Goal: Task Accomplishment & Management: Complete application form

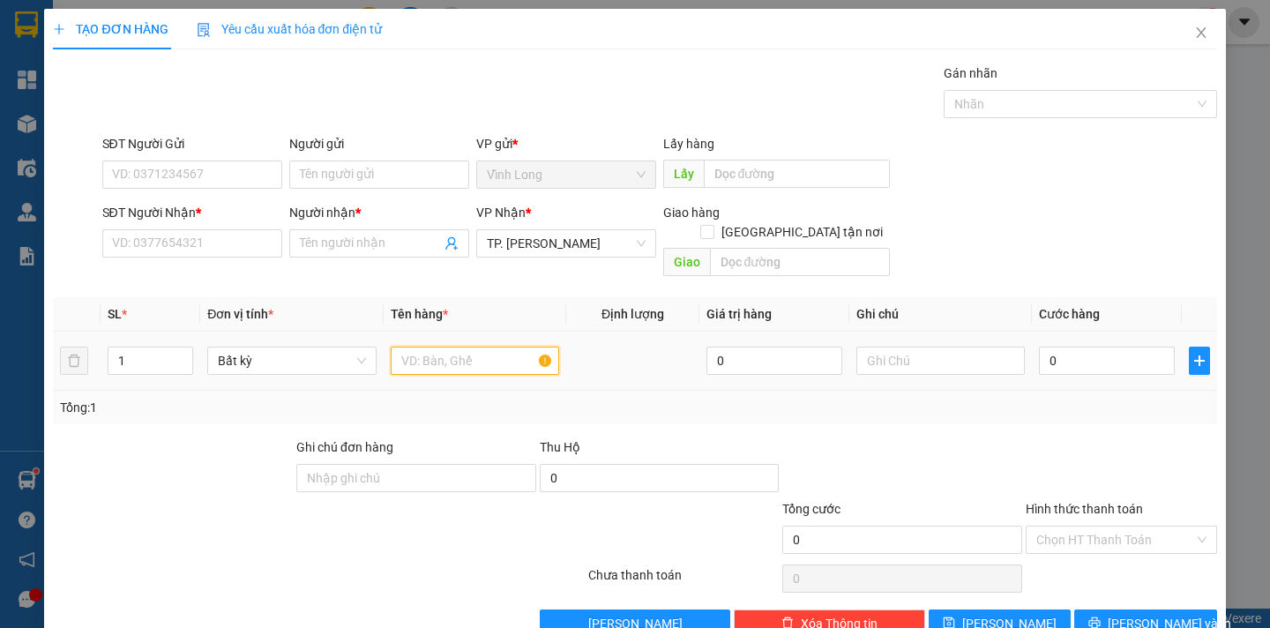
click at [414, 347] on input "text" at bounding box center [475, 361] width 168 height 28
type input "GÓI TRẮNG"
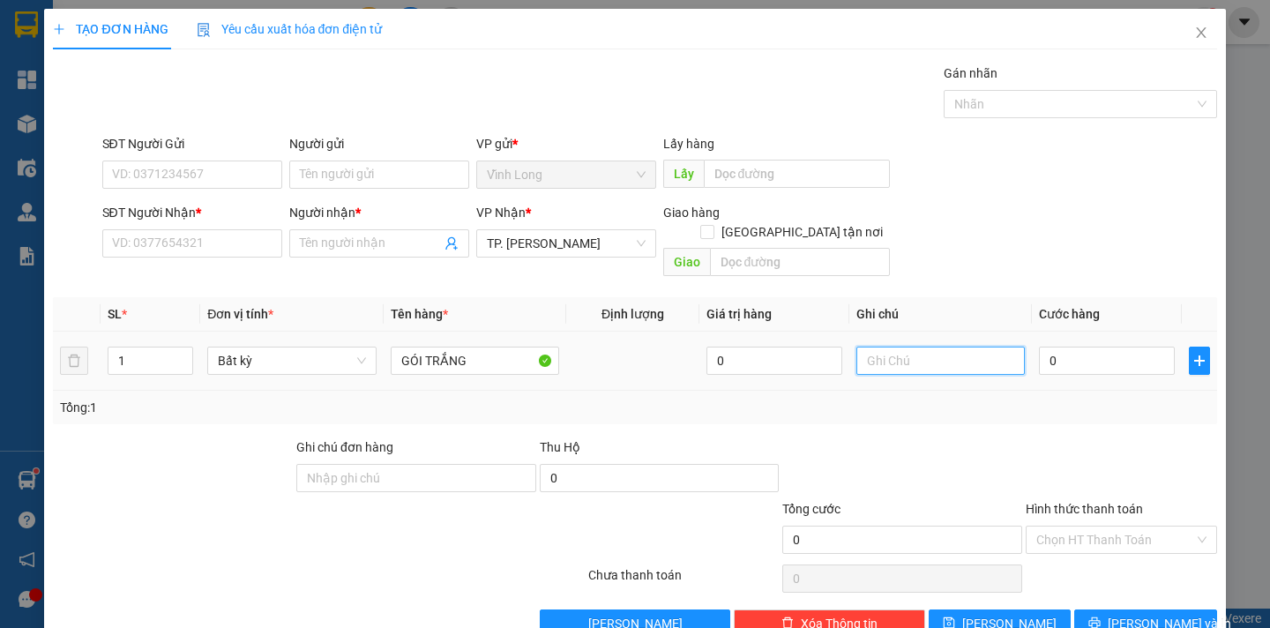
click at [900, 347] on input "text" at bounding box center [940, 361] width 168 height 28
type input "NGÂN"
click at [1050, 347] on input "0" at bounding box center [1107, 361] width 136 height 28
type input "3"
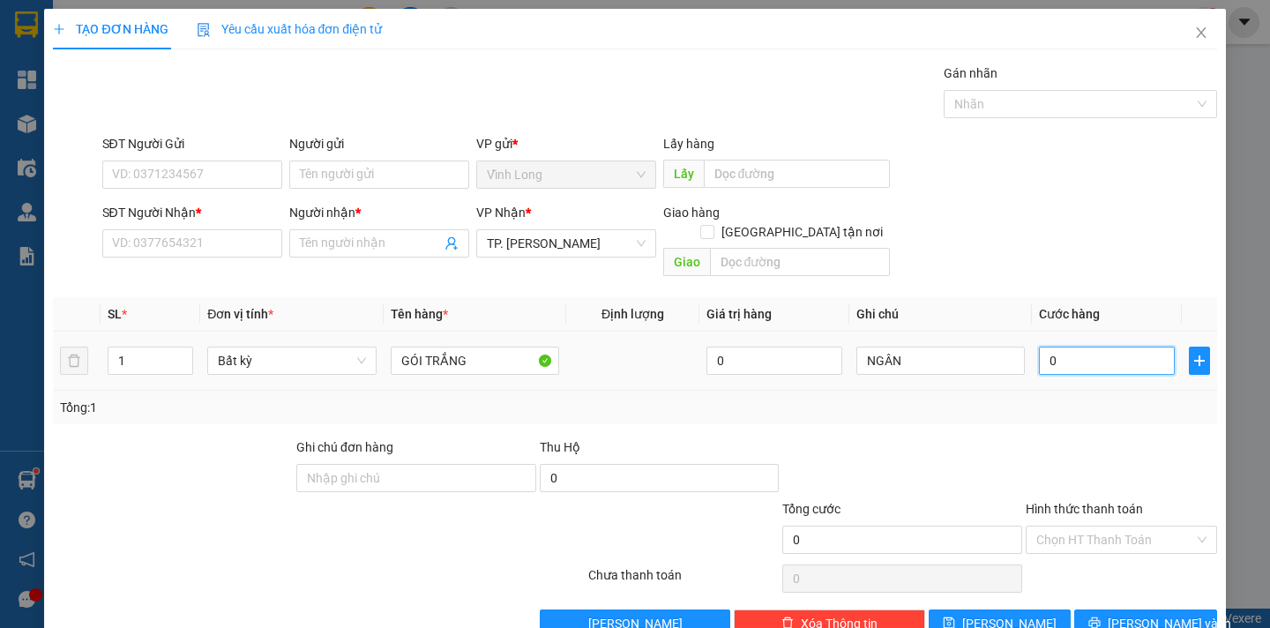
type input "3"
type input "30"
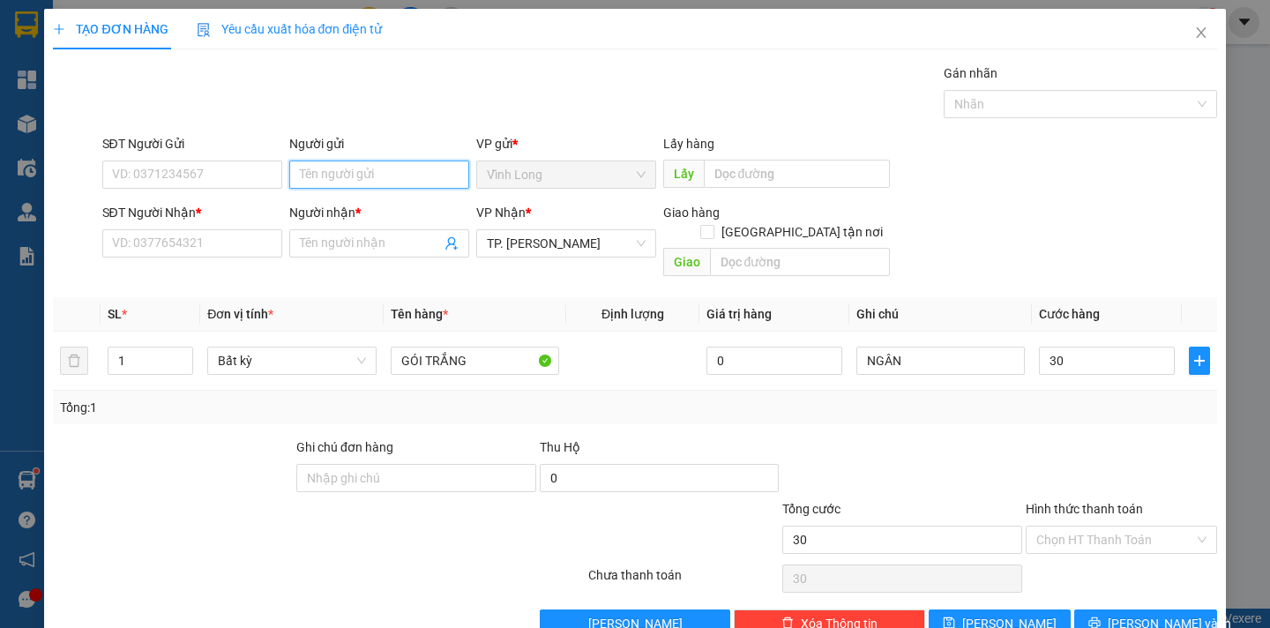
type input "30.000"
click at [309, 178] on input "Người gửi" at bounding box center [379, 175] width 180 height 28
type input "BÁN"
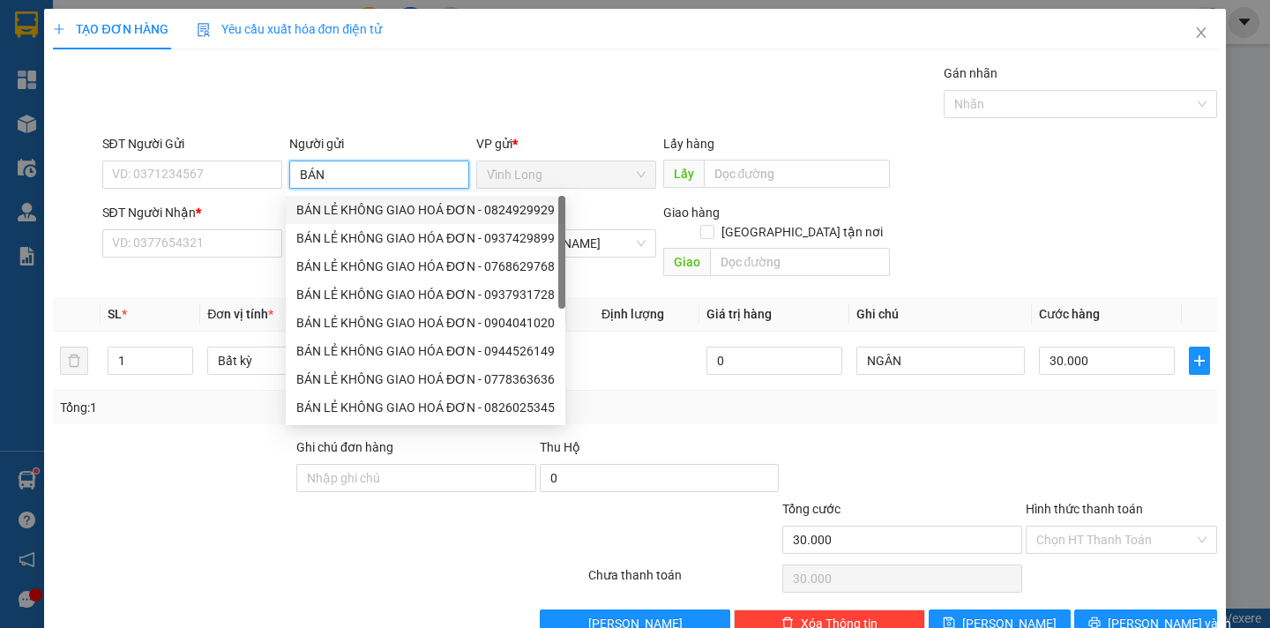
click at [401, 205] on div "BÁN LẺ KHÔNG GIAO HOÁ ĐƠN - 0824929929" at bounding box center [425, 209] width 258 height 19
type input "0824929929"
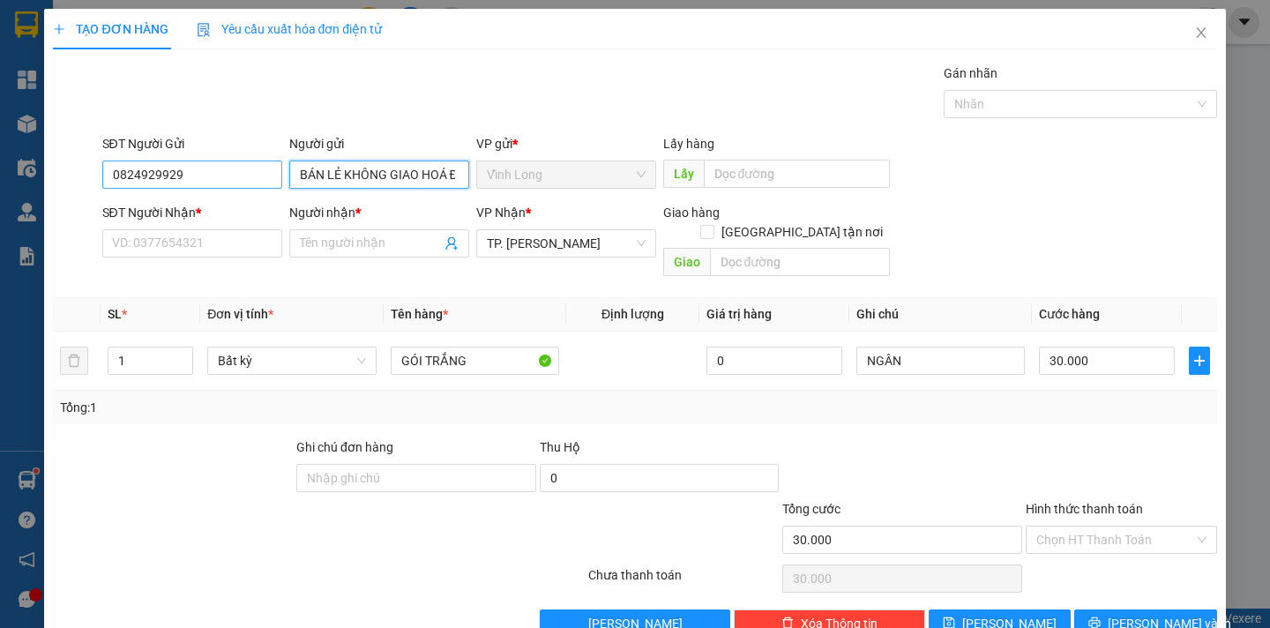
type input "BÁN LẺ KHÔNG GIAO HOÁ ĐƠN"
drag, startPoint x: 216, startPoint y: 171, endPoint x: 0, endPoint y: 206, distance: 218.9
click at [0, 206] on div "TẠO ĐƠN HÀNG Yêu cầu xuất hóa đơn điện tử Transit Pickup Surcharge Ids Transit …" at bounding box center [635, 314] width 1270 height 628
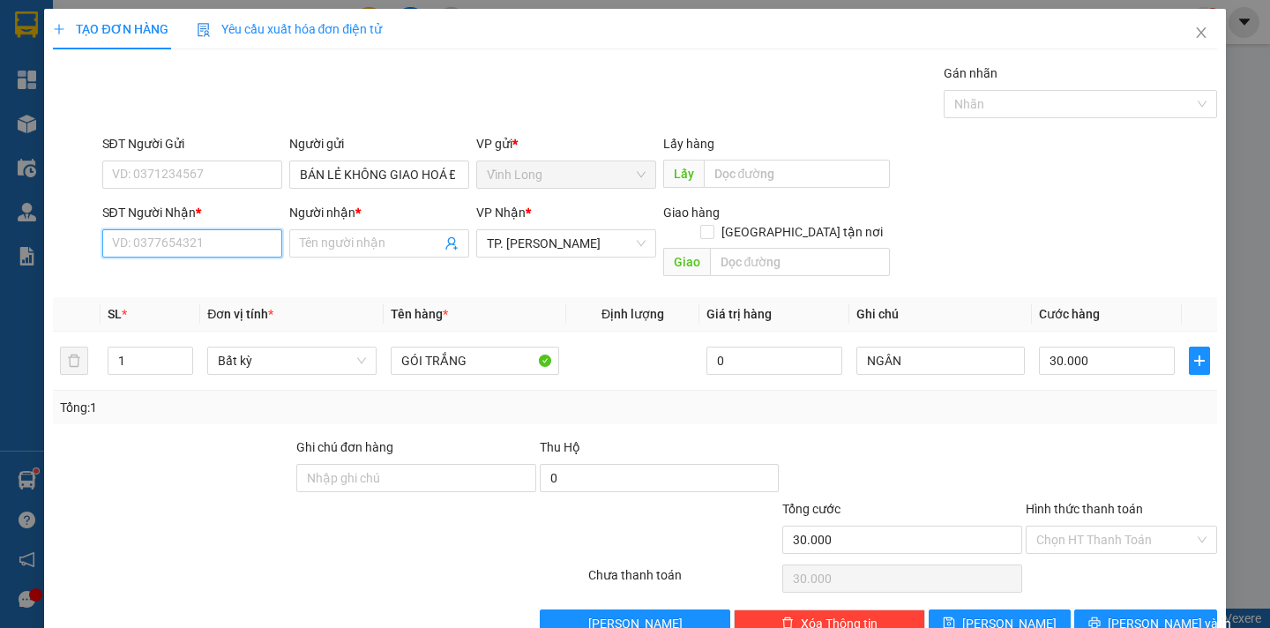
click at [205, 245] on input "SĐT Người Nhận *" at bounding box center [192, 243] width 180 height 28
click at [1194, 31] on icon "close" at bounding box center [1201, 33] width 14 height 14
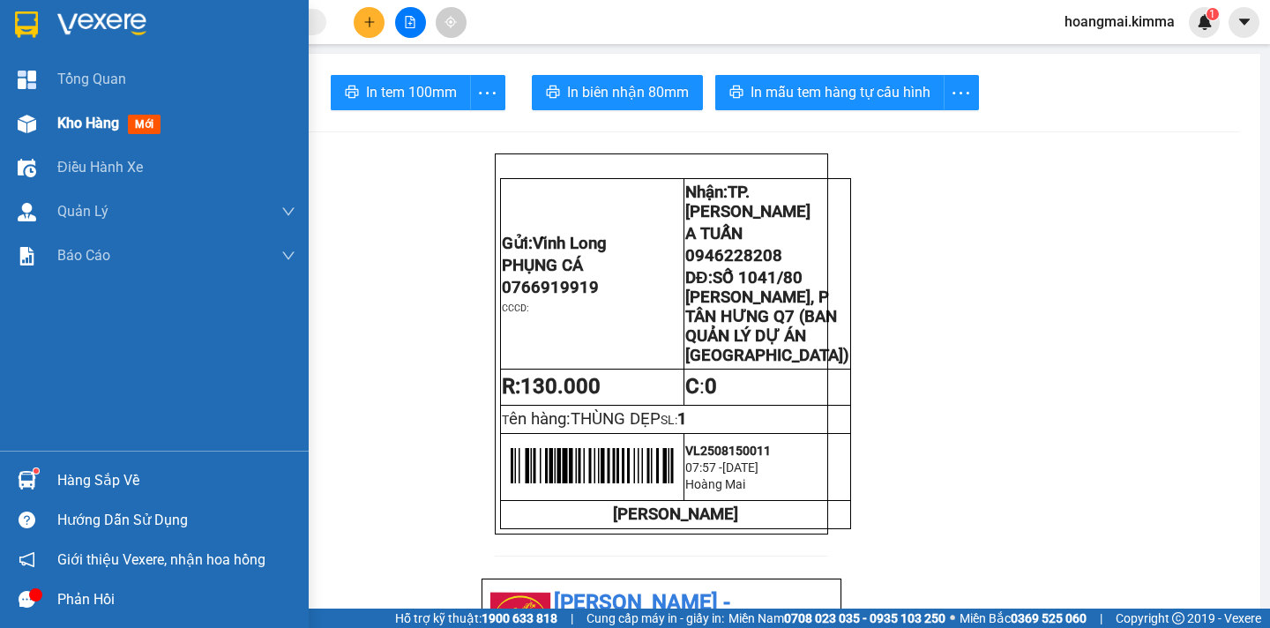
click at [78, 116] on span "Kho hàng" at bounding box center [88, 123] width 62 height 17
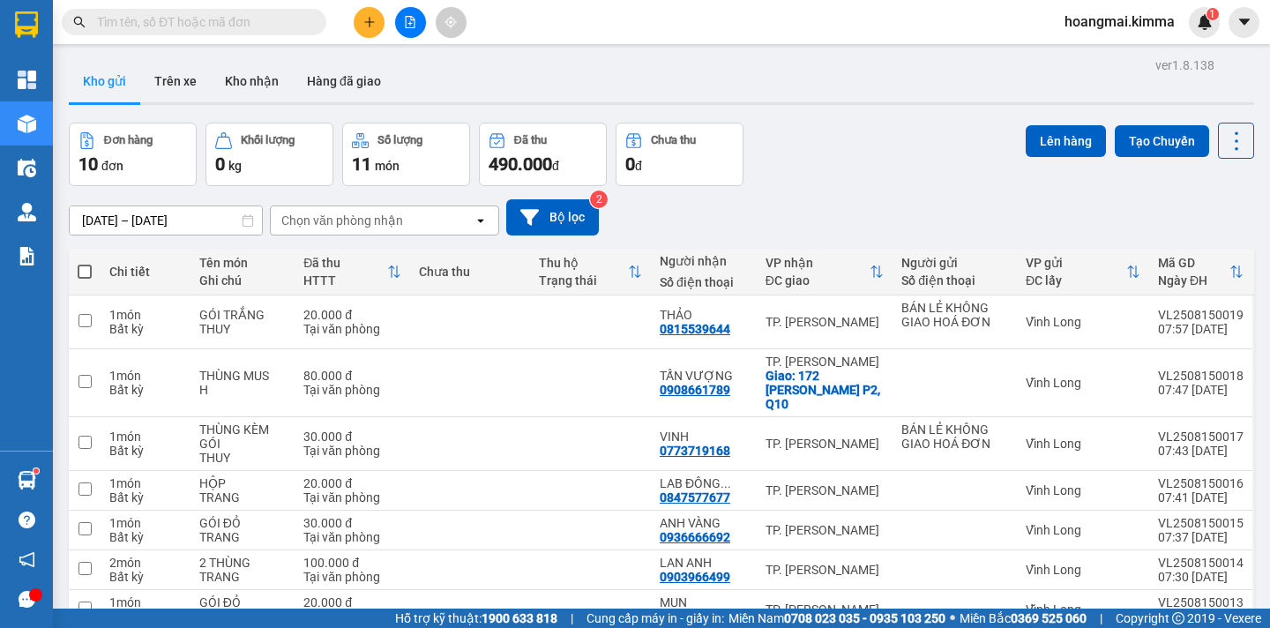
scroll to position [213, 0]
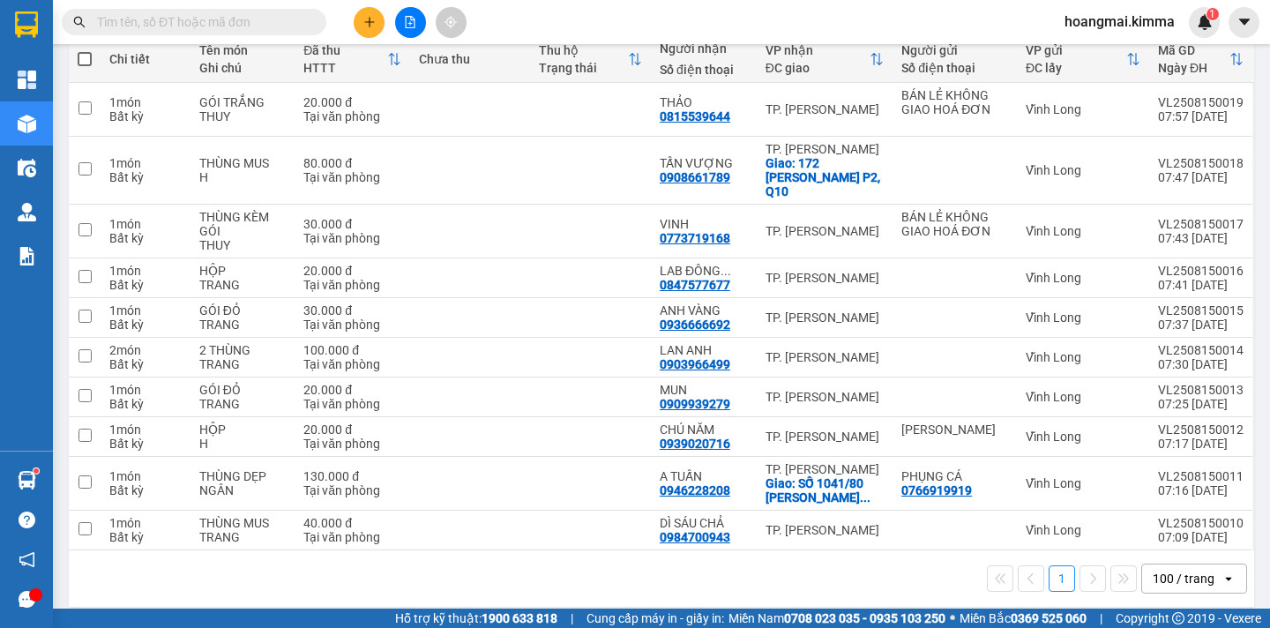
click at [1189, 570] on div "100 / trang" at bounding box center [1184, 579] width 62 height 18
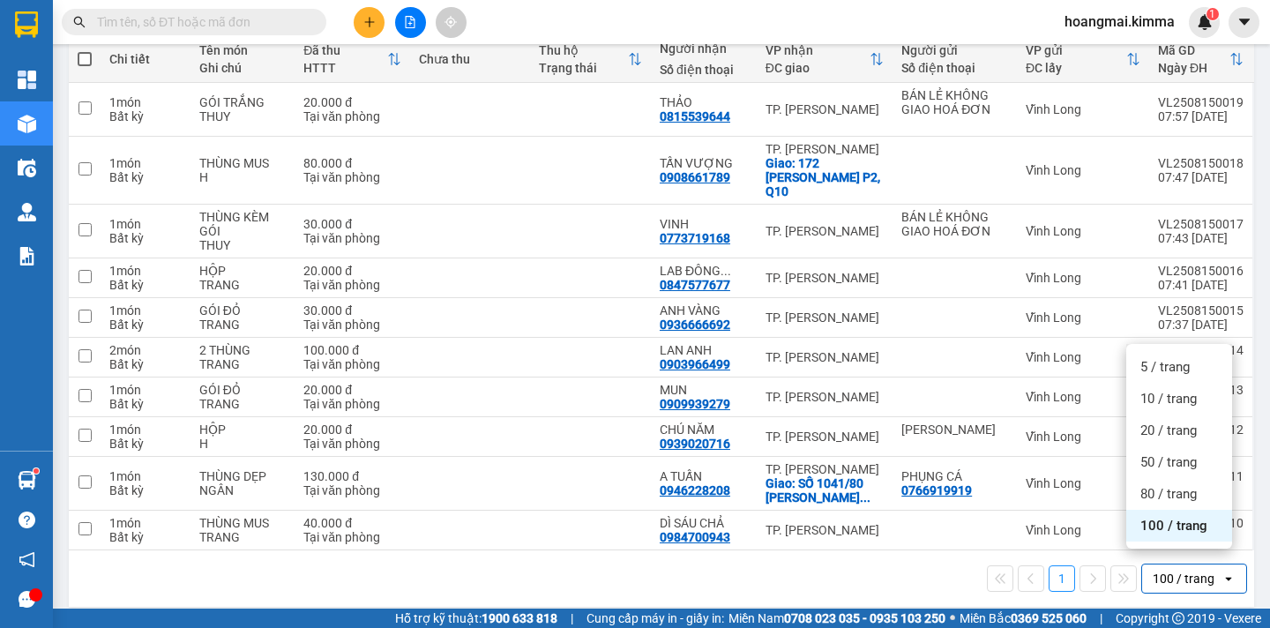
click at [1171, 534] on span "100 / trang" at bounding box center [1173, 526] width 67 height 18
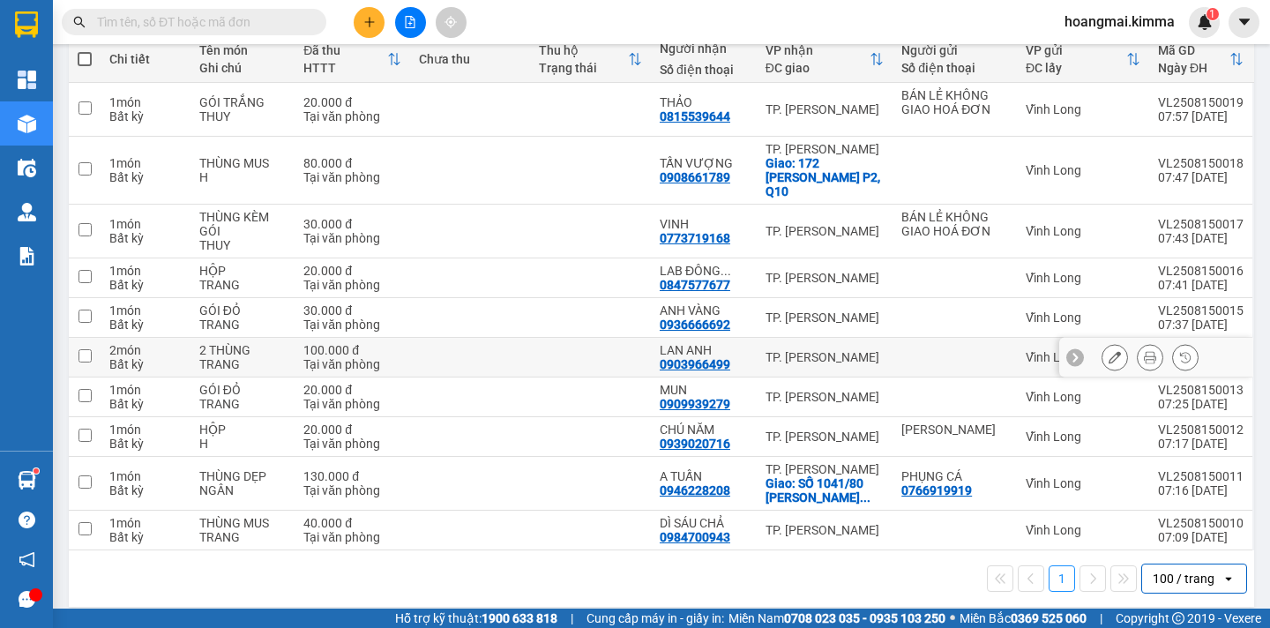
scroll to position [0, 0]
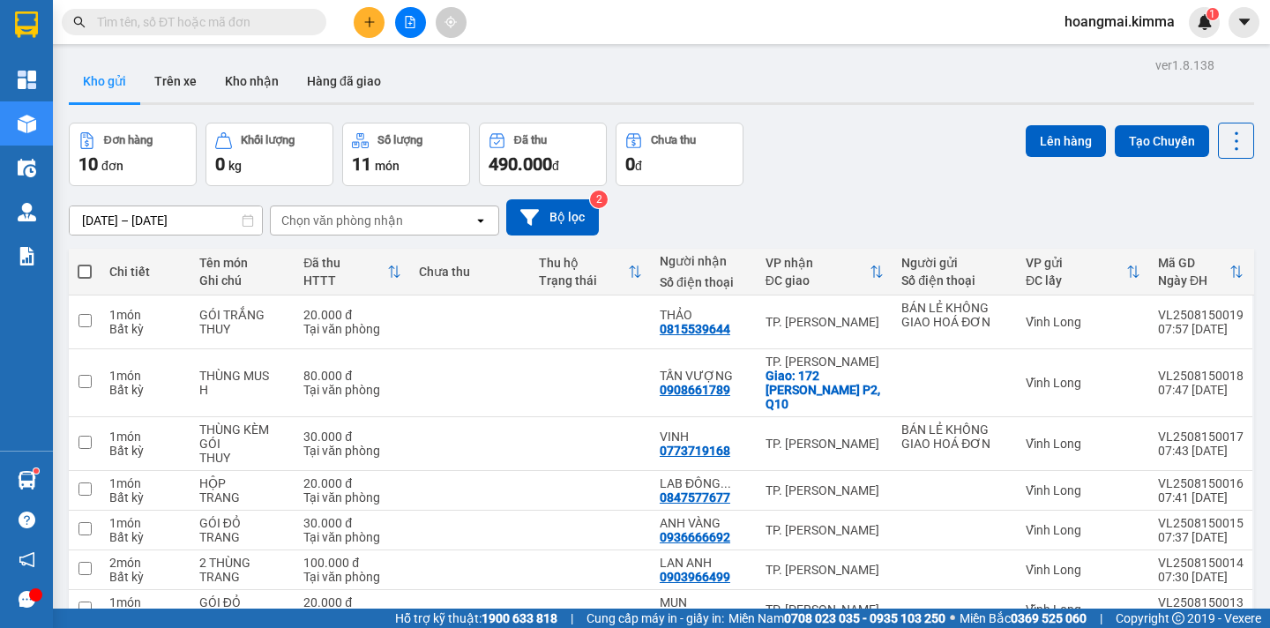
click at [88, 269] on span at bounding box center [85, 272] width 14 height 14
click at [85, 263] on input "checkbox" at bounding box center [85, 263] width 0 height 0
checkbox input "true"
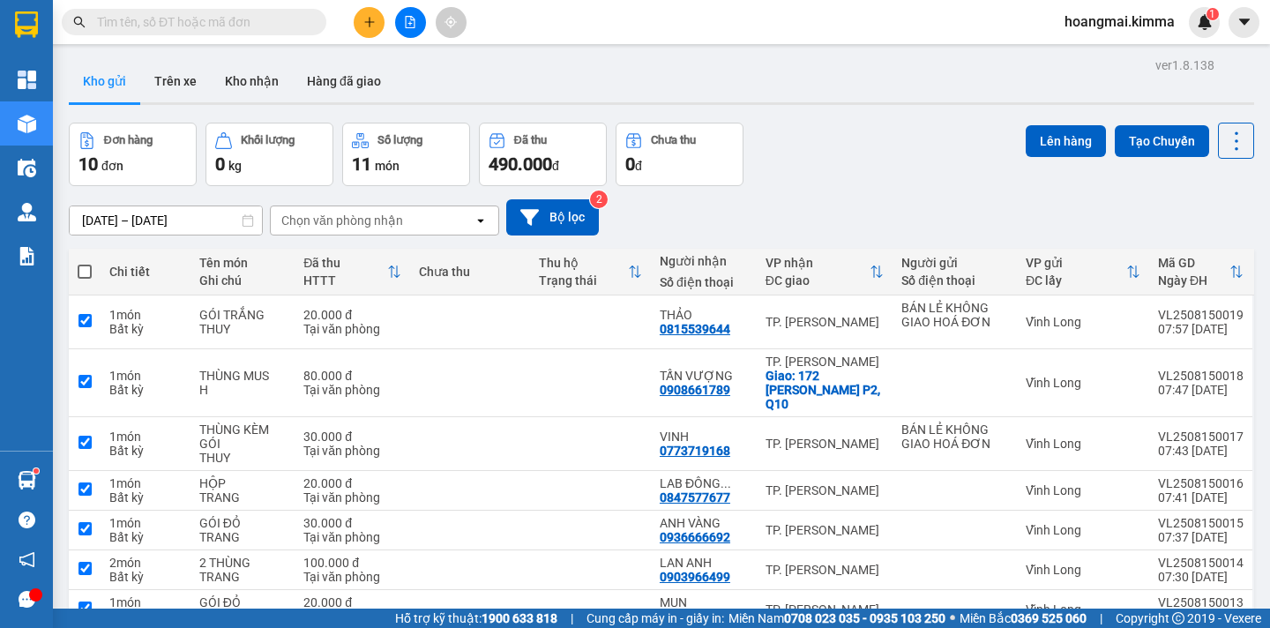
checkbox input "true"
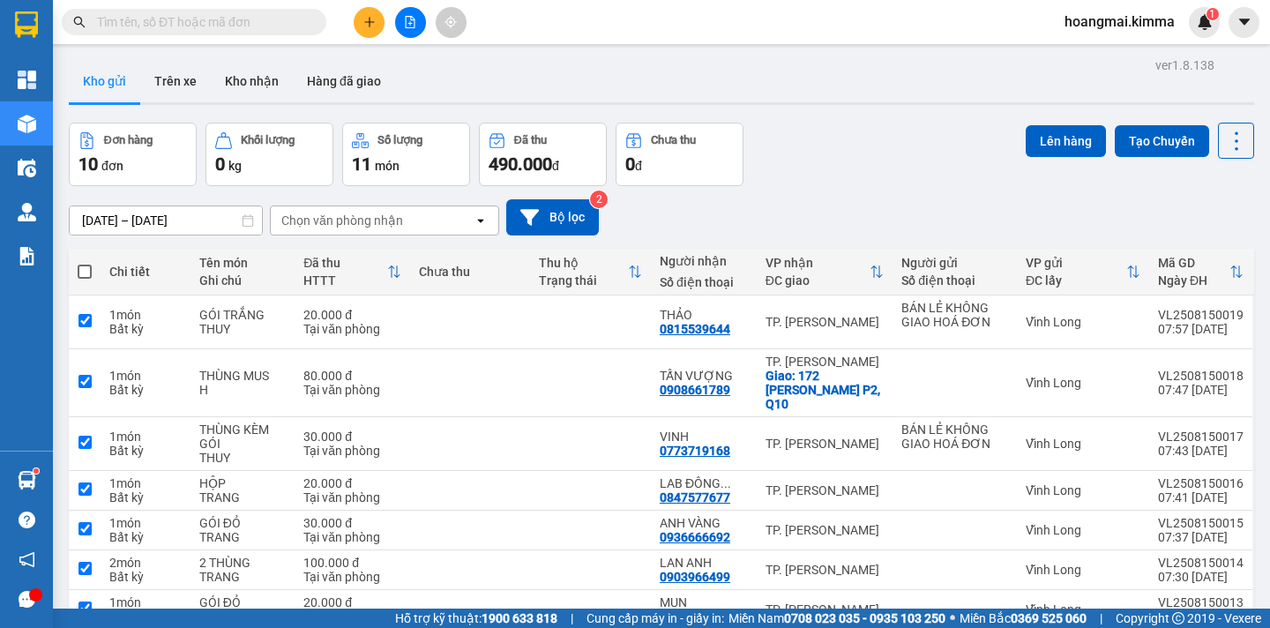
checkbox input "true"
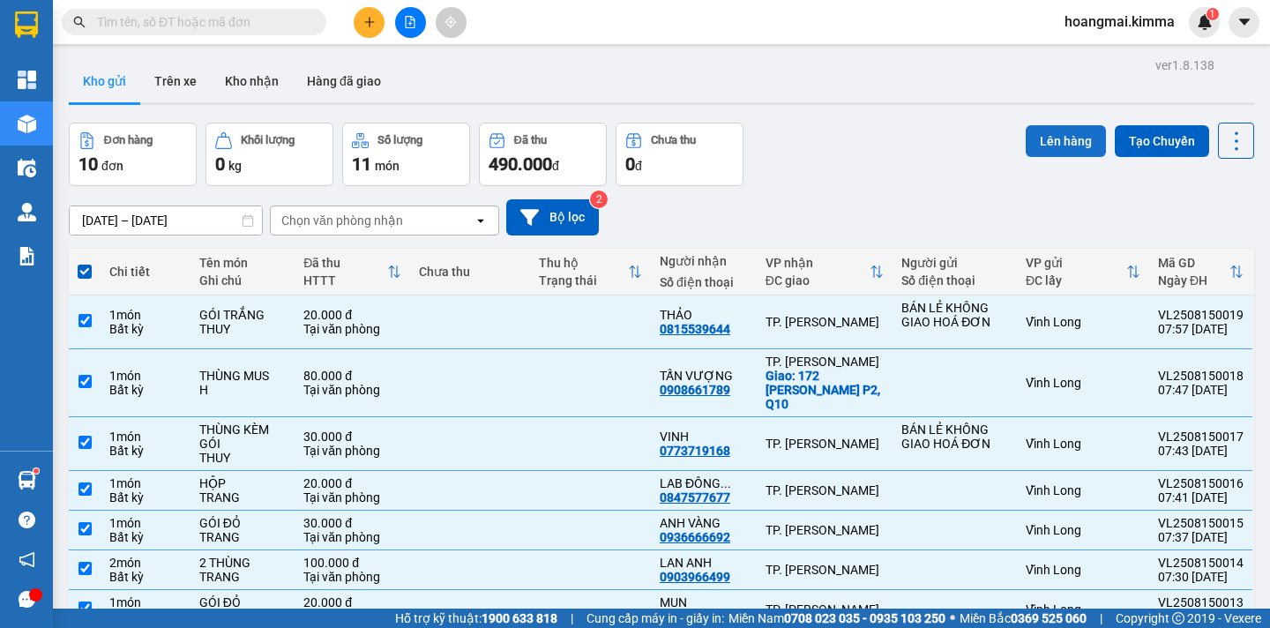
click at [1056, 144] on button "Lên hàng" at bounding box center [1066, 141] width 80 height 32
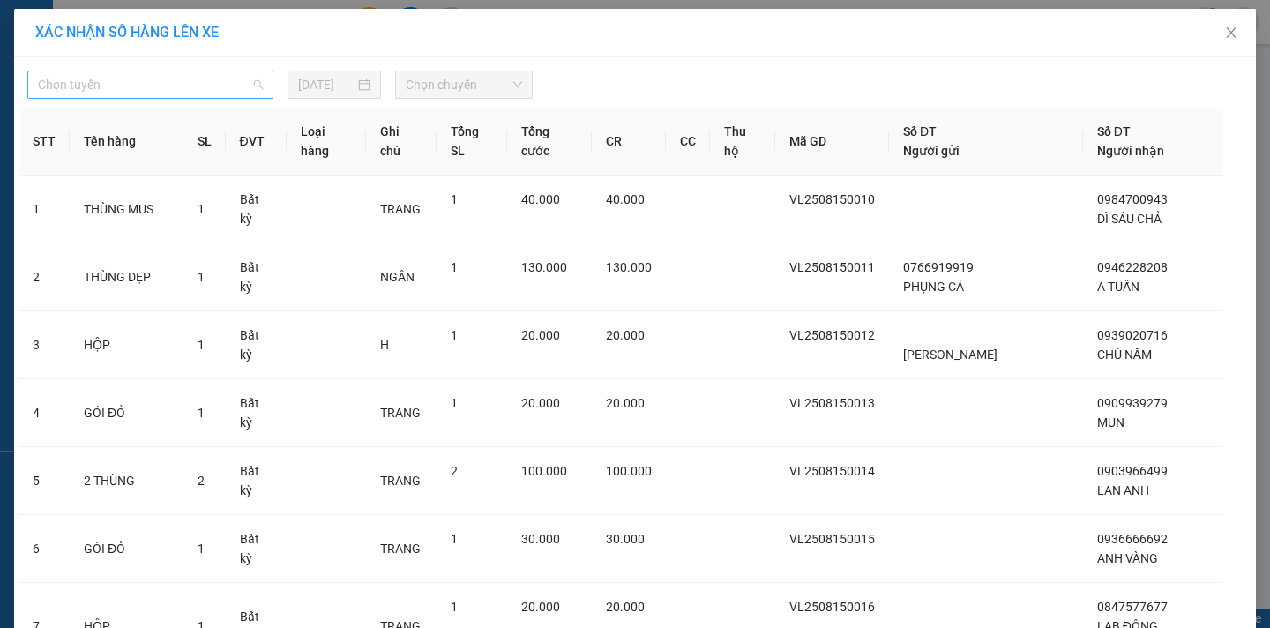
click at [191, 95] on span "Chọn tuyến" at bounding box center [150, 84] width 225 height 26
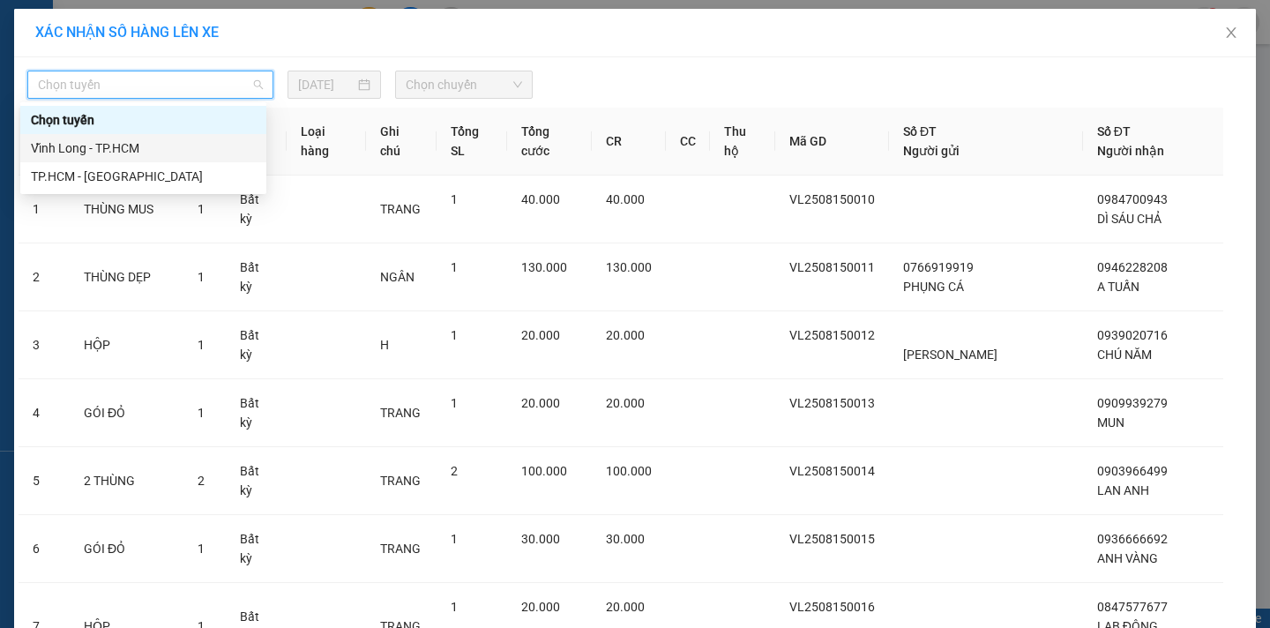
click at [160, 148] on div "Vĩnh Long - TP.HCM" at bounding box center [143, 147] width 225 height 19
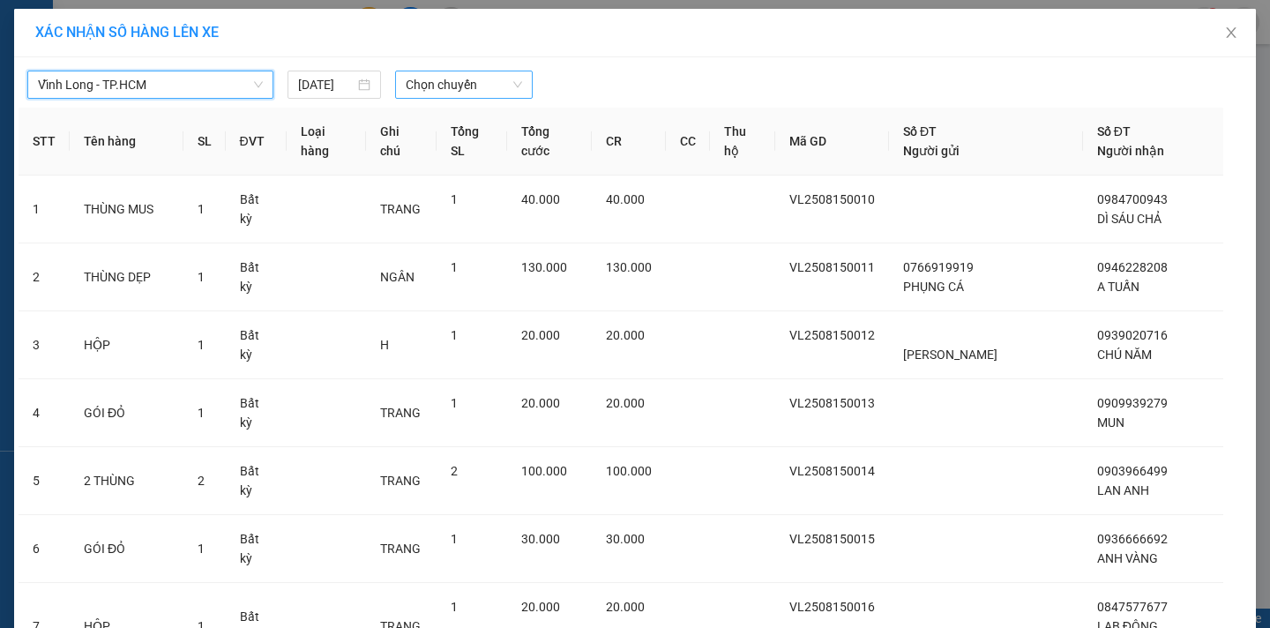
click at [474, 87] on span "Chọn chuyến" at bounding box center [464, 84] width 116 height 26
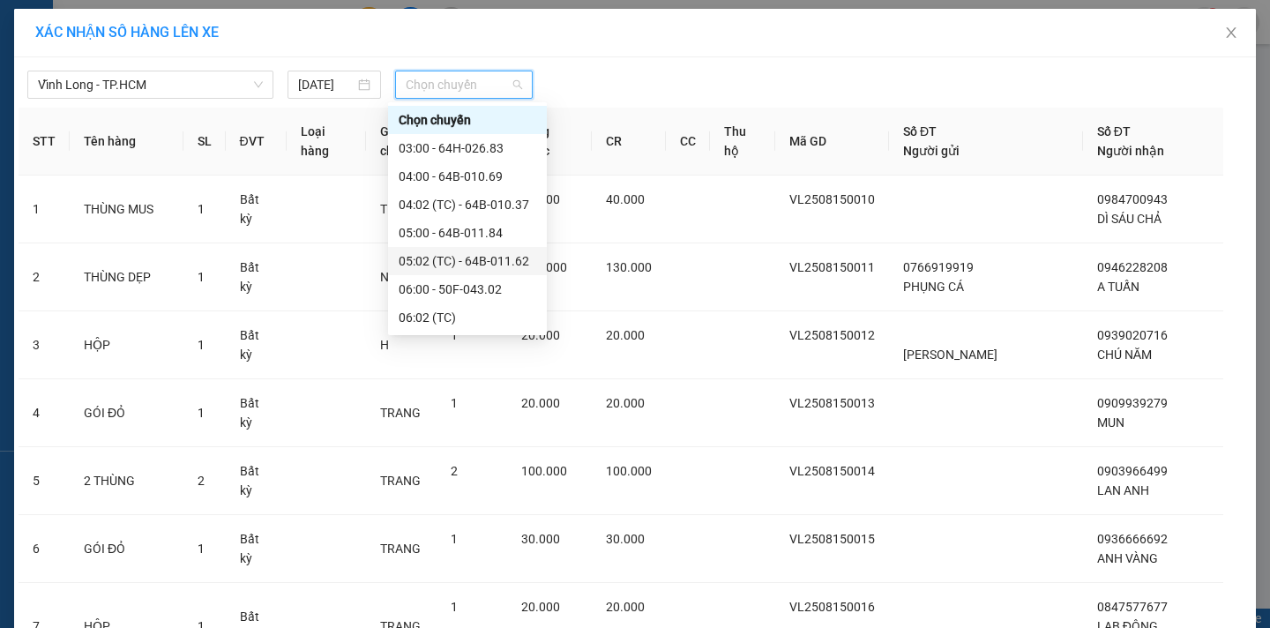
scroll to position [265, 0]
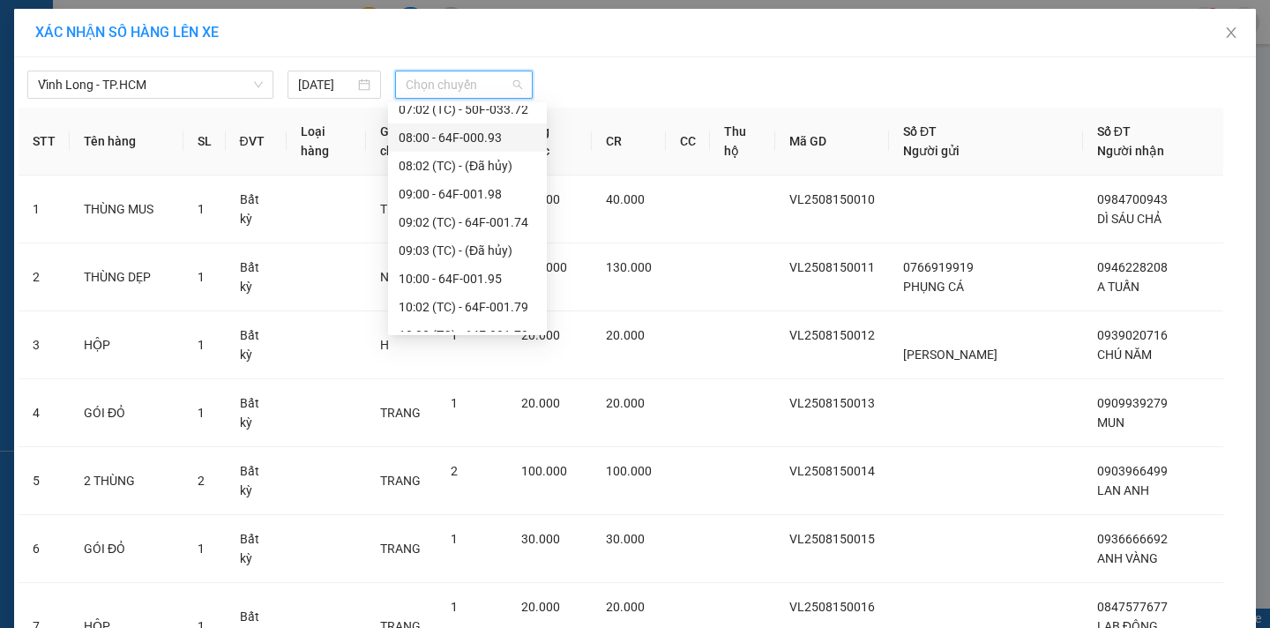
click at [504, 139] on div "08:00 - 64F-000.93" at bounding box center [468, 137] width 138 height 19
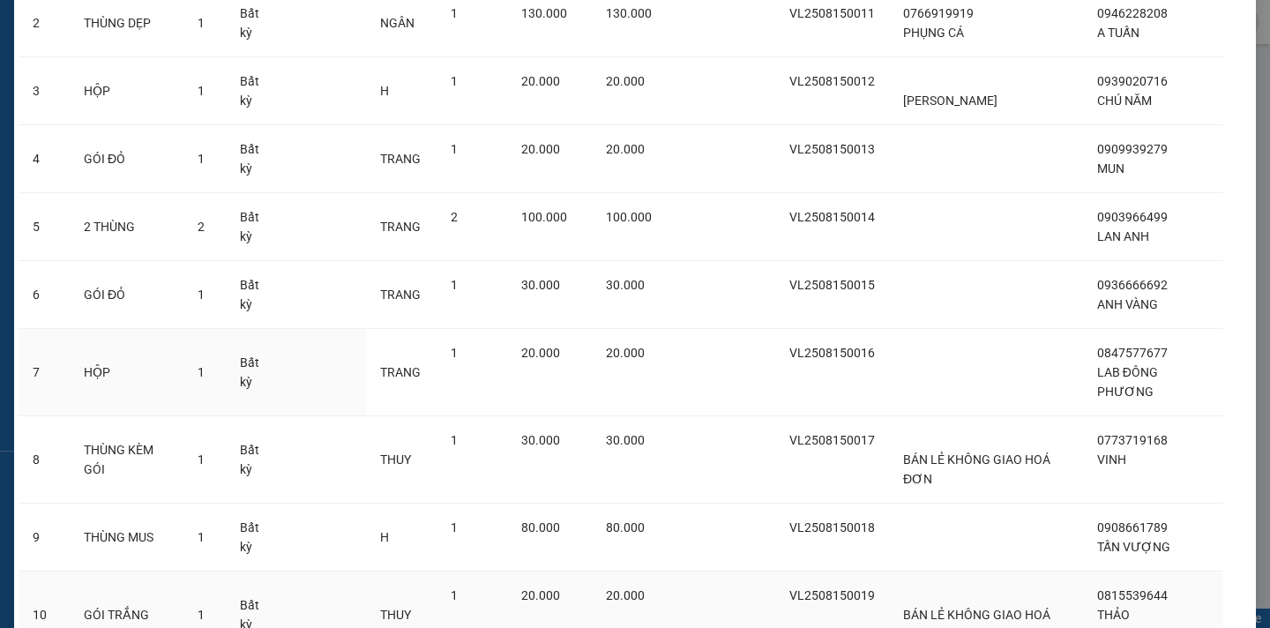
scroll to position [424, 0]
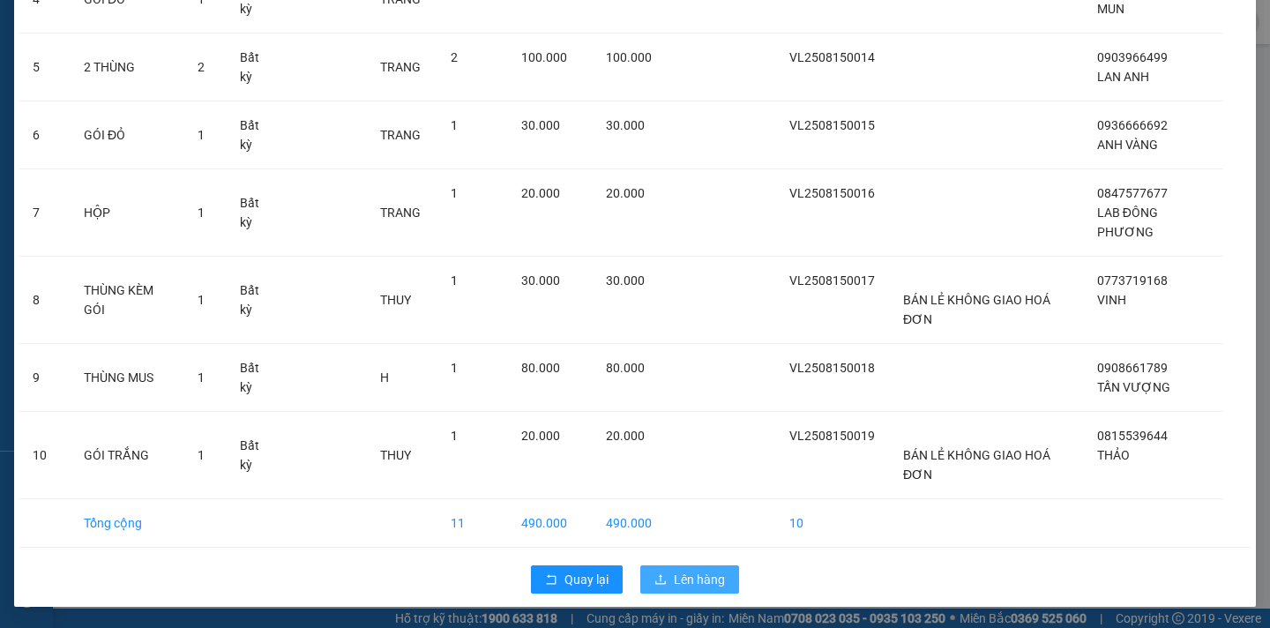
click at [682, 576] on span "Lên hàng" at bounding box center [699, 579] width 51 height 19
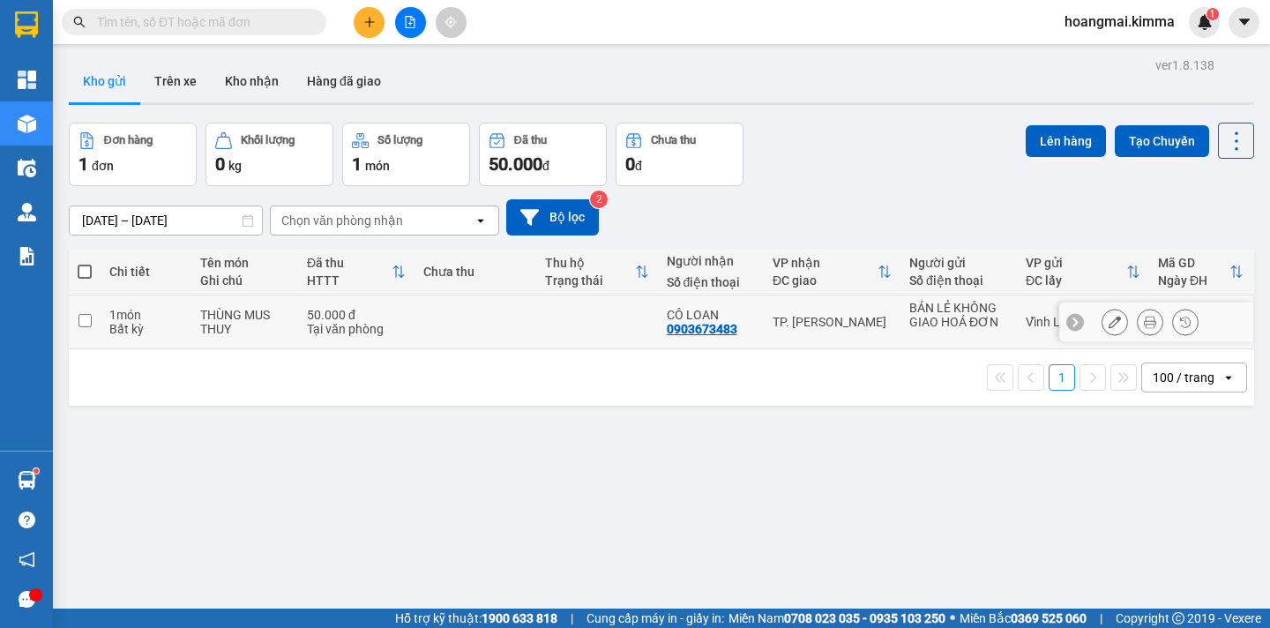
click at [87, 323] on input "checkbox" at bounding box center [84, 320] width 13 height 13
checkbox input "true"
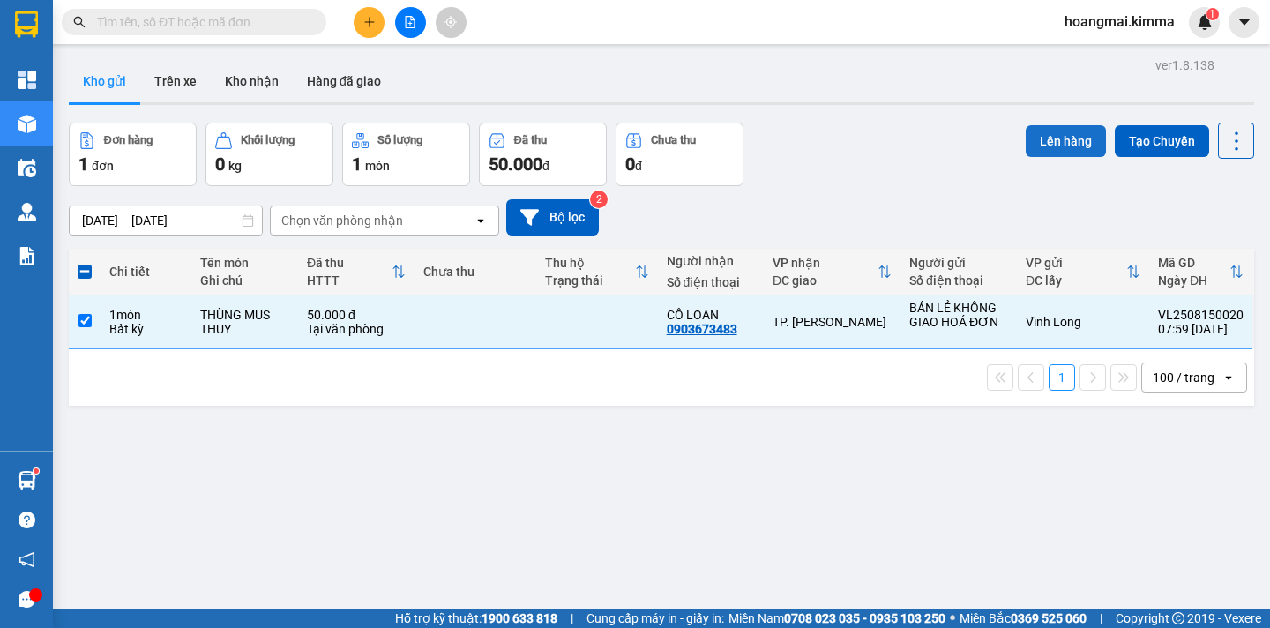
click at [1035, 139] on button "Lên hàng" at bounding box center [1066, 141] width 80 height 32
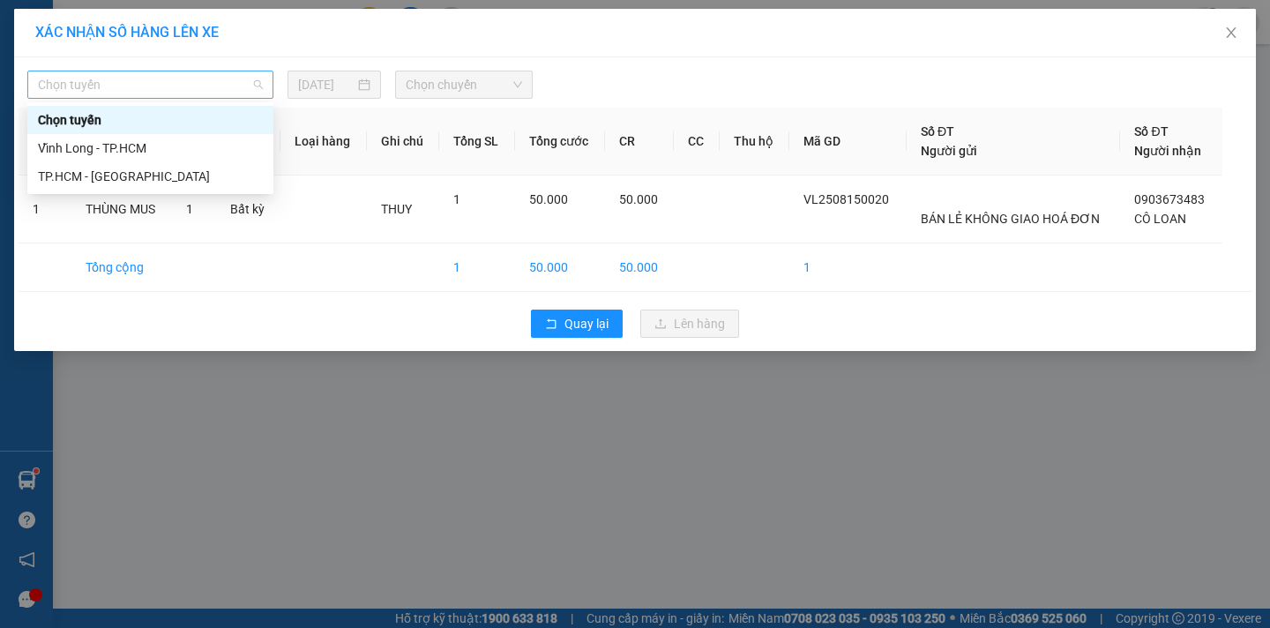
click at [122, 86] on span "Chọn tuyến" at bounding box center [150, 84] width 225 height 26
click at [121, 141] on div "Vĩnh Long - TP.HCM" at bounding box center [150, 147] width 225 height 19
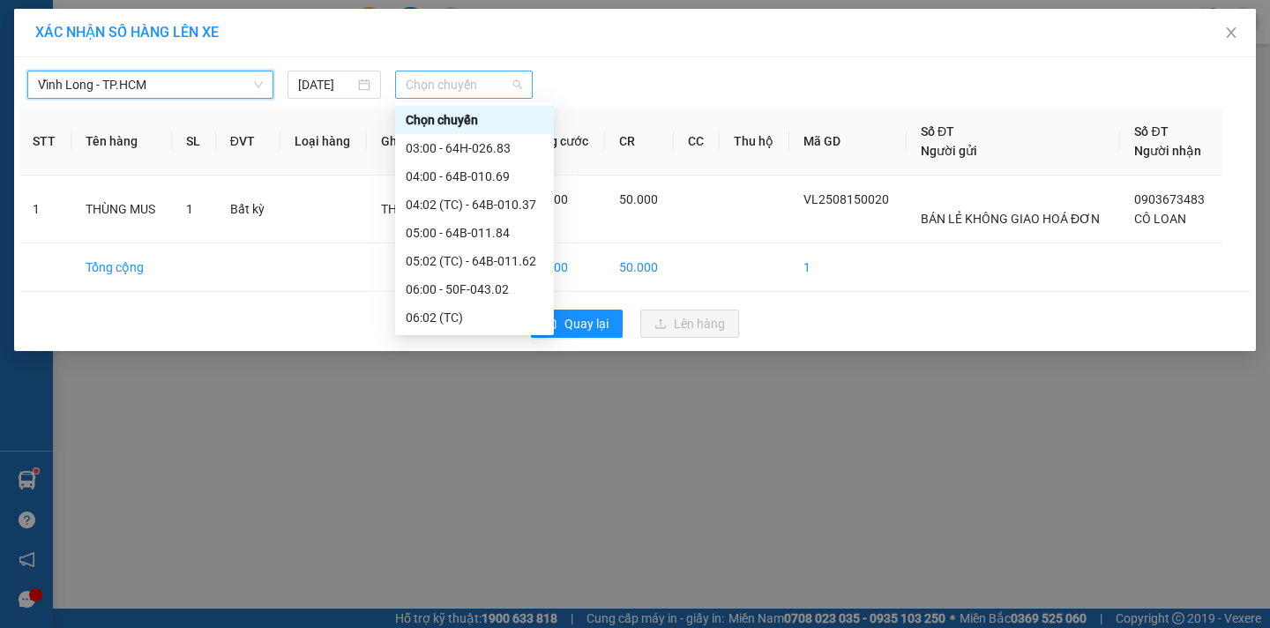
click at [478, 86] on span "Chọn chuyến" at bounding box center [464, 84] width 116 height 26
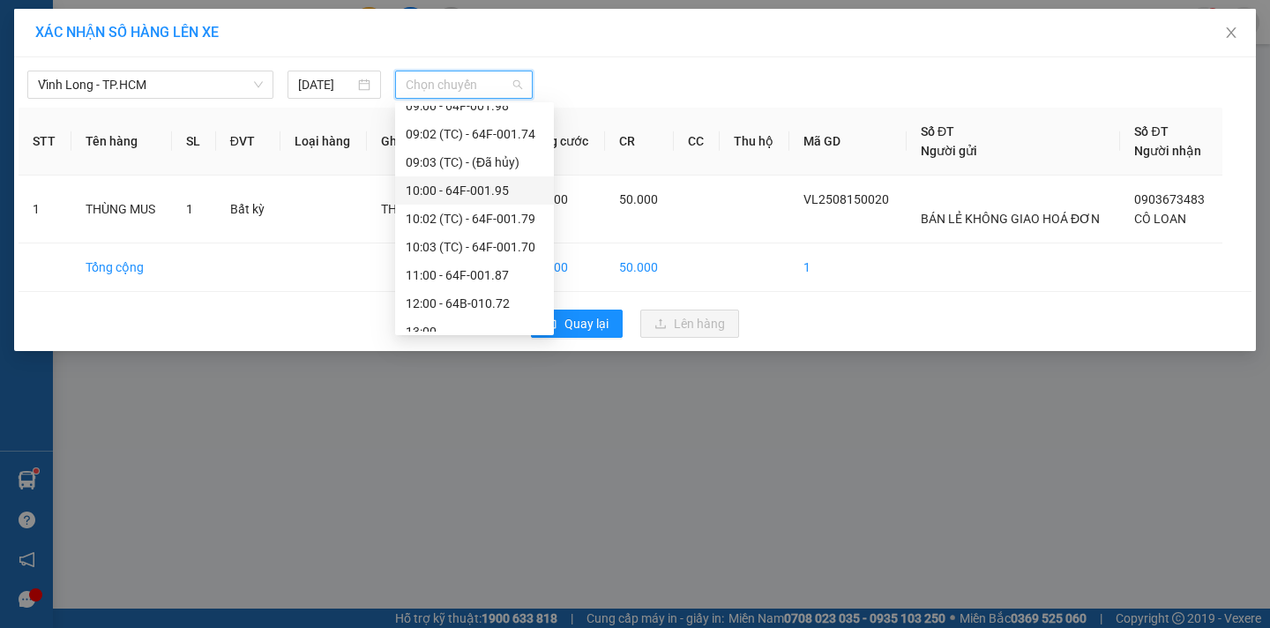
scroll to position [176, 0]
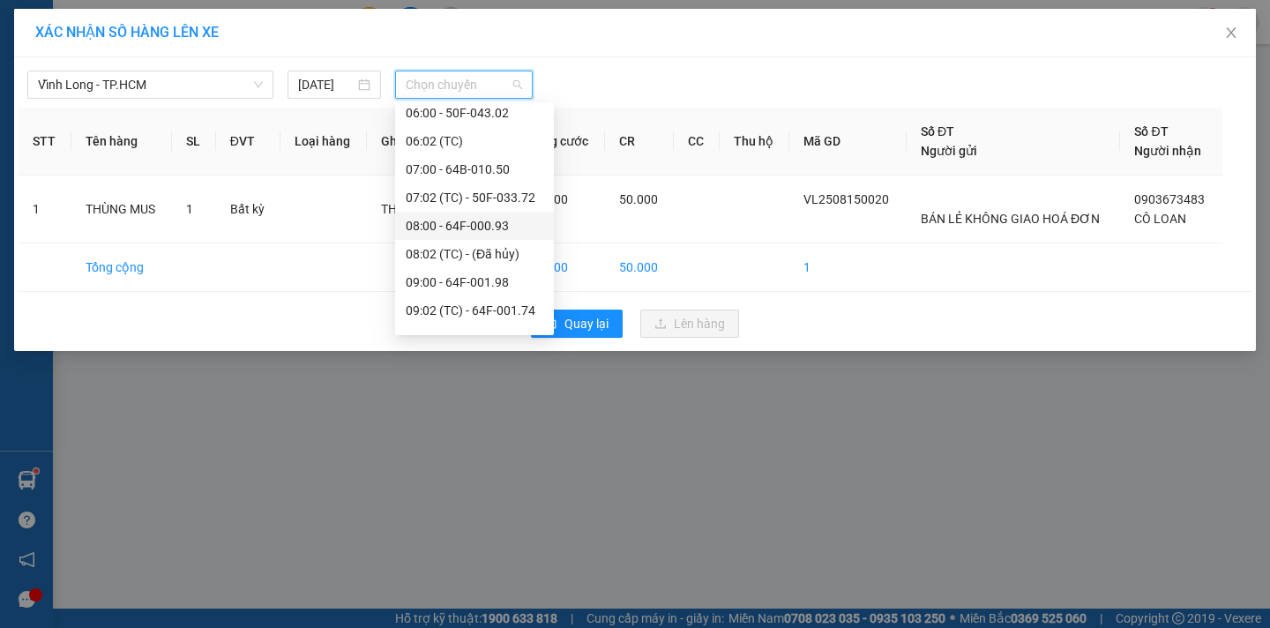
click at [505, 223] on div "08:00 - 64F-000.93" at bounding box center [475, 225] width 138 height 19
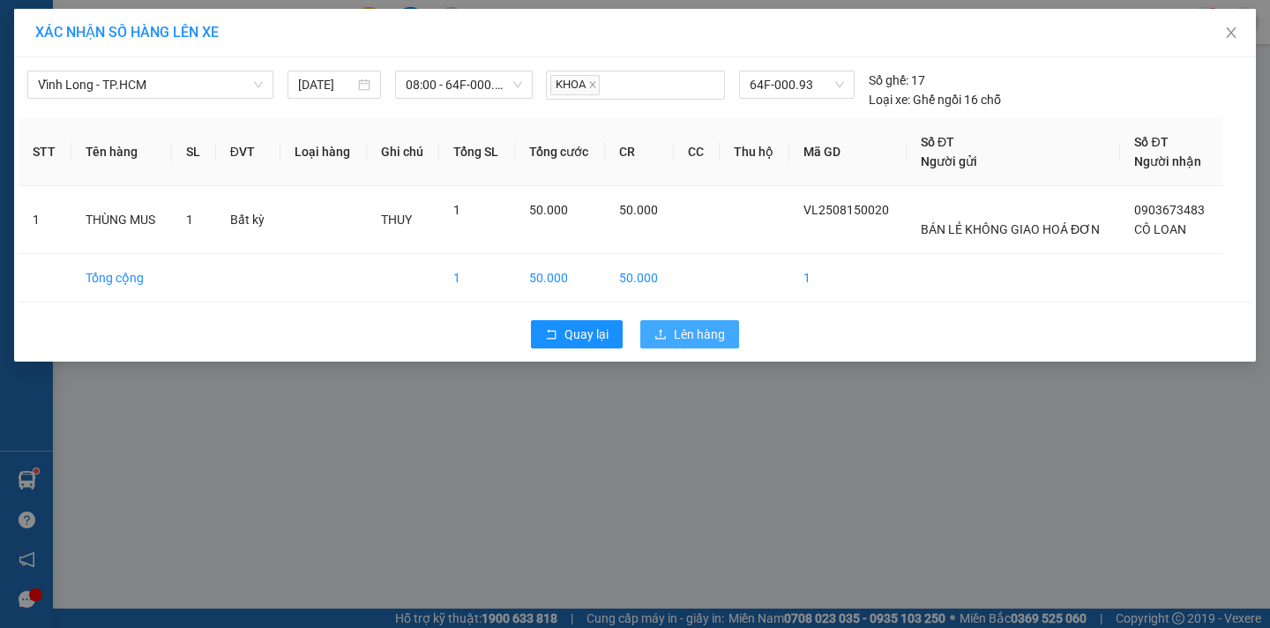
click at [696, 338] on span "Lên hàng" at bounding box center [699, 334] width 51 height 19
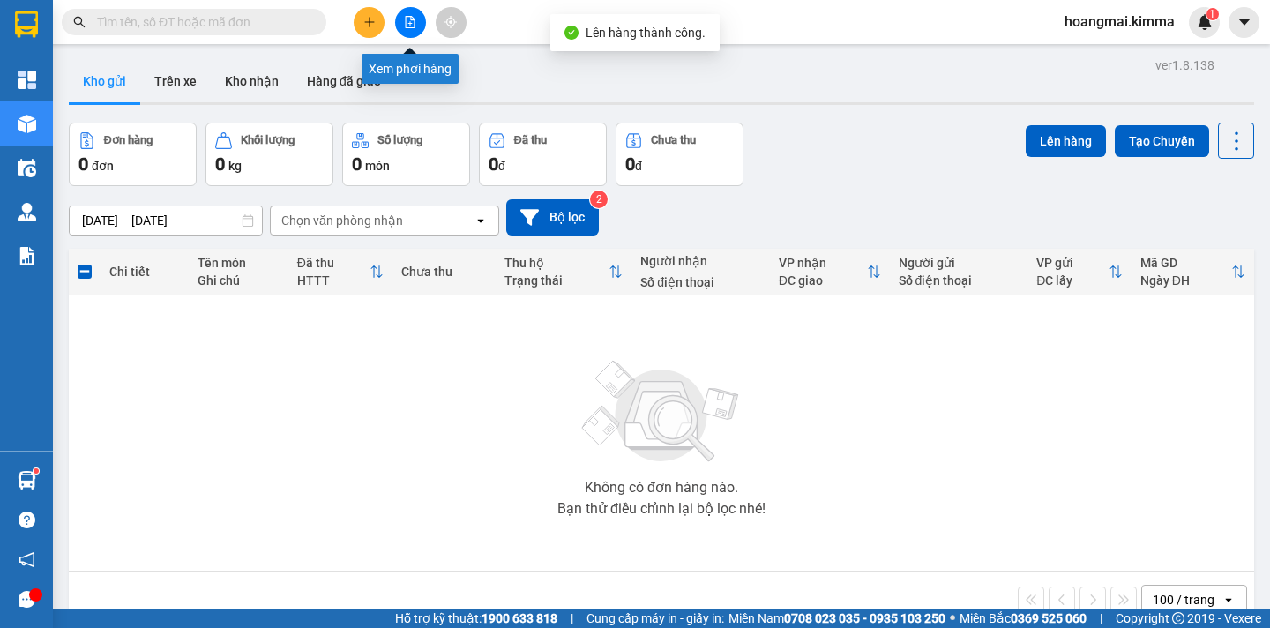
click at [412, 26] on icon "file-add" at bounding box center [410, 22] width 12 height 12
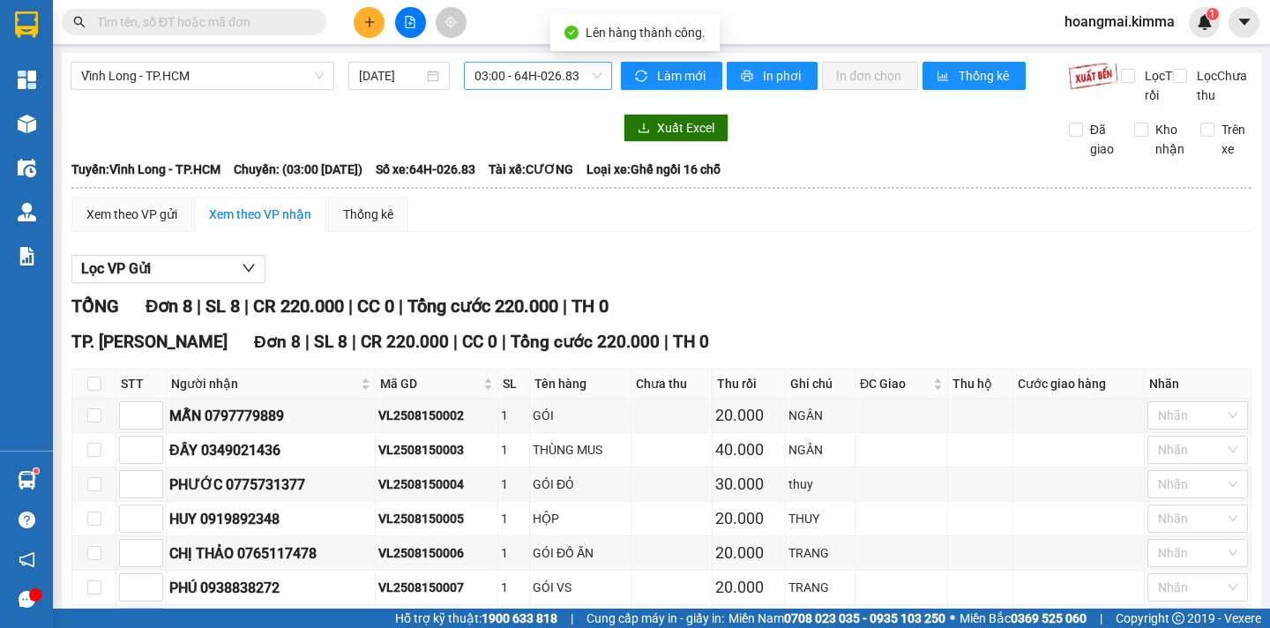
click at [557, 82] on span "03:00 - 64H-026.83" at bounding box center [537, 76] width 127 height 26
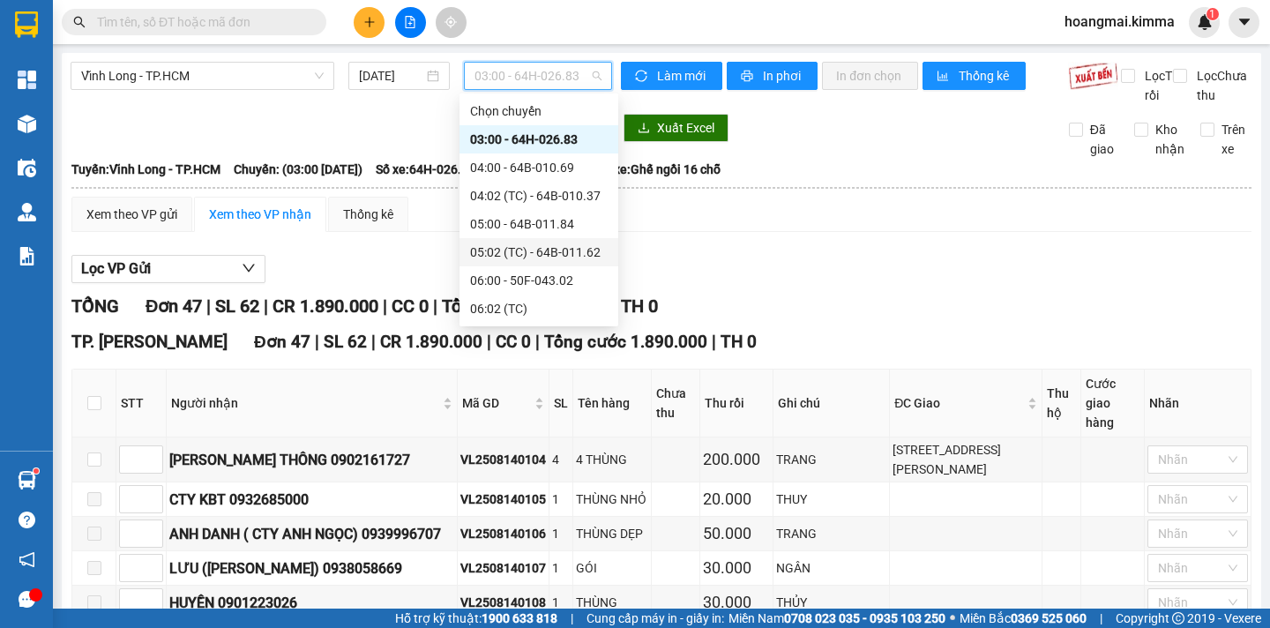
scroll to position [88, 0]
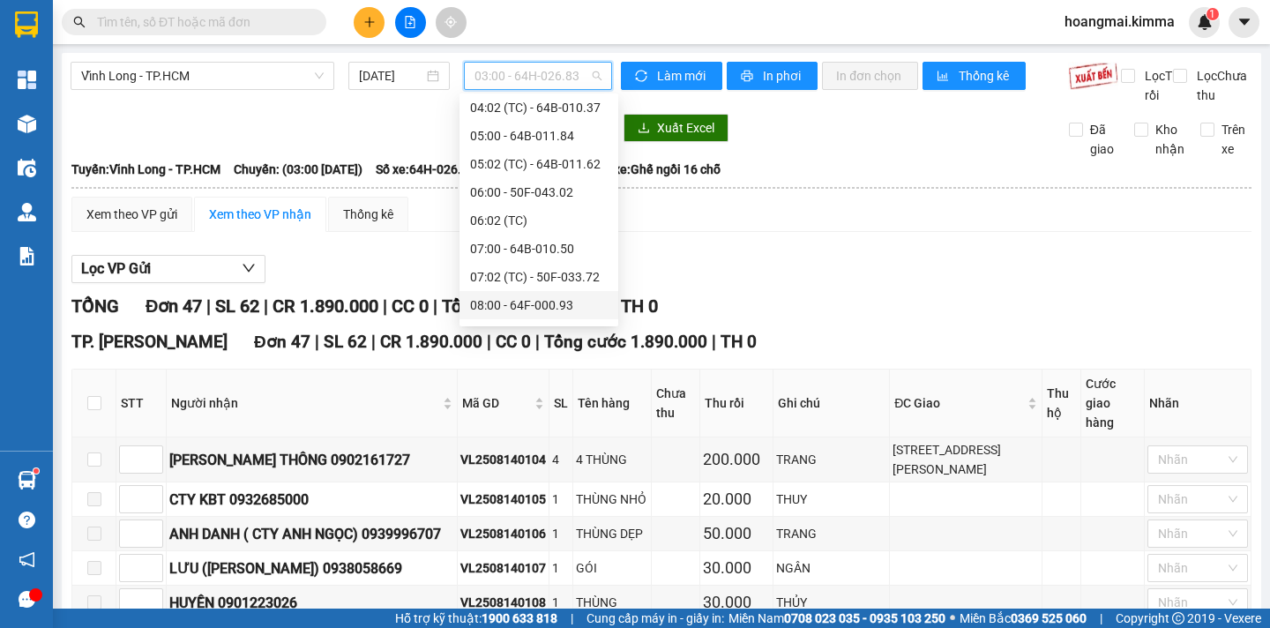
click at [583, 308] on div "08:00 - 64F-000.93" at bounding box center [539, 304] width 138 height 19
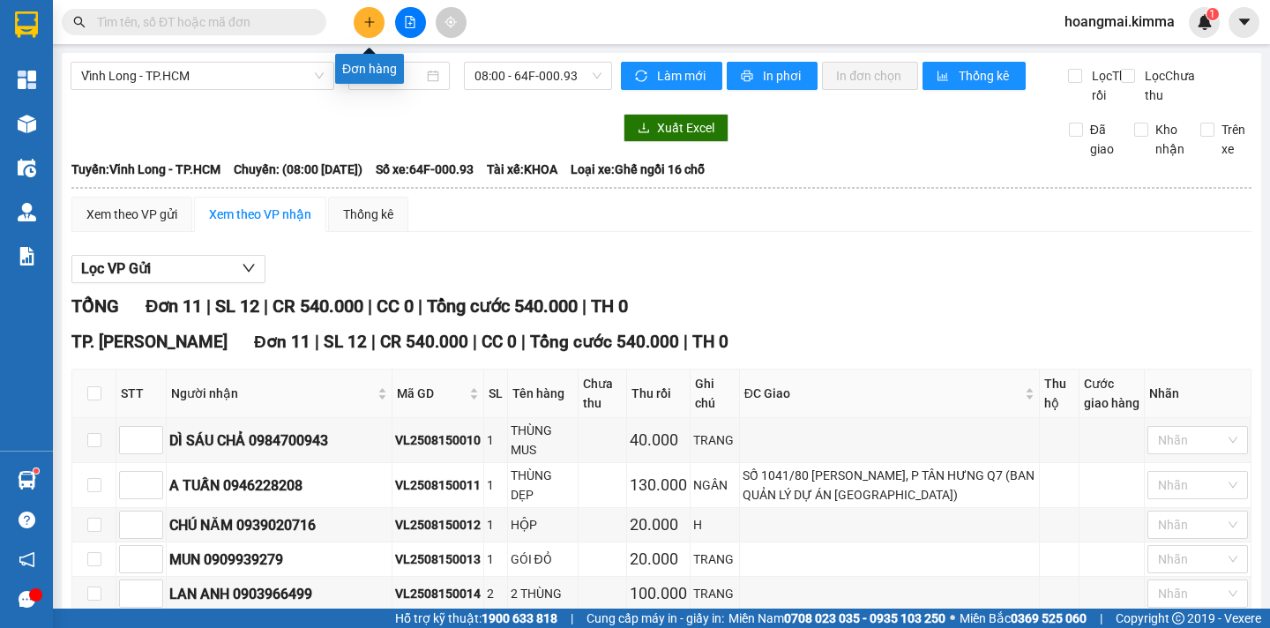
click at [373, 30] on button at bounding box center [369, 22] width 31 height 31
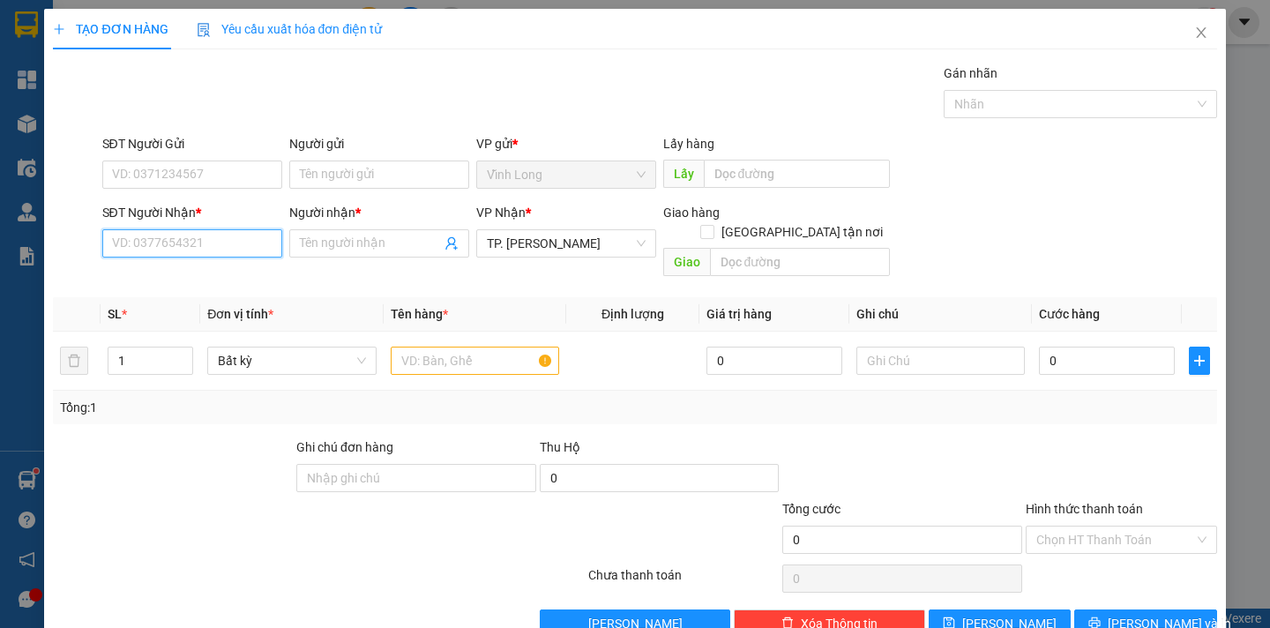
click at [231, 251] on input "SĐT Người Nhận *" at bounding box center [192, 243] width 180 height 28
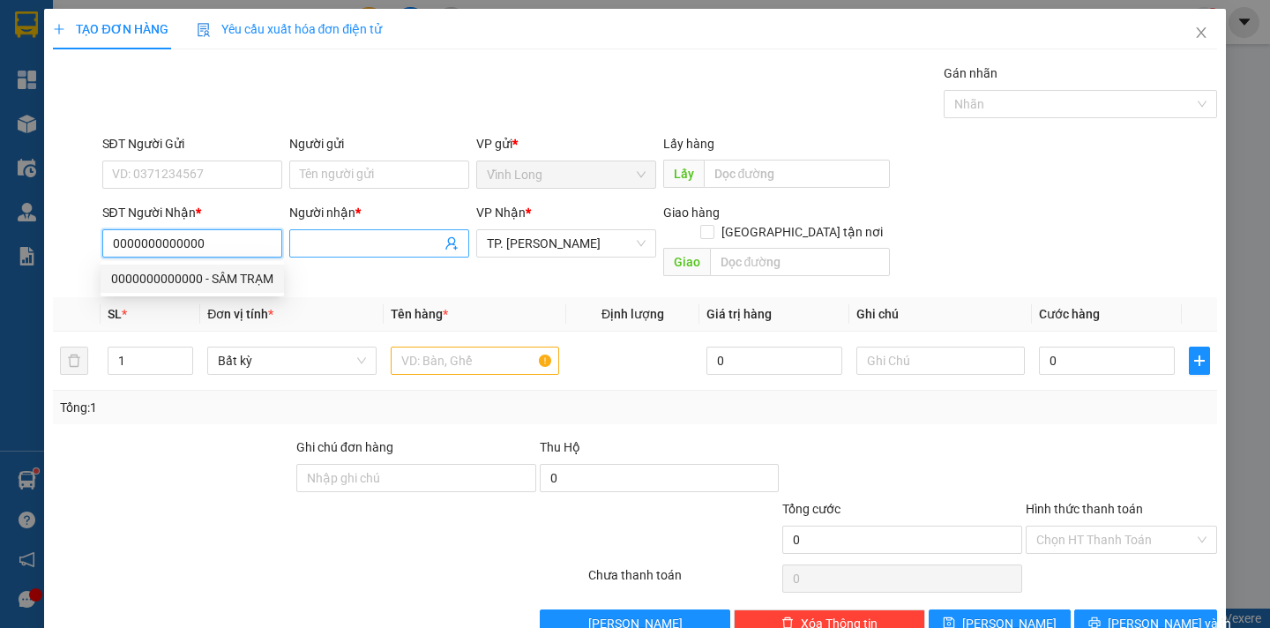
type input "0000000000000"
click at [323, 249] on input "Người nhận *" at bounding box center [370, 243] width 141 height 19
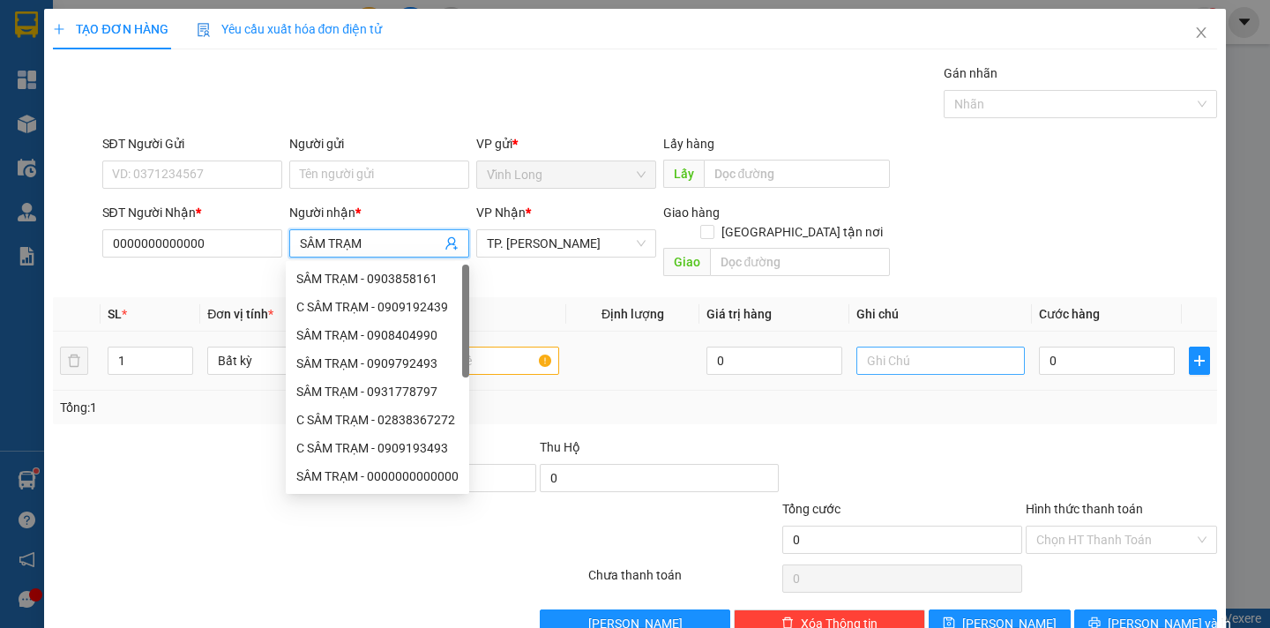
type input "SÂM TRẠM"
click at [863, 347] on input "text" at bounding box center [940, 361] width 168 height 28
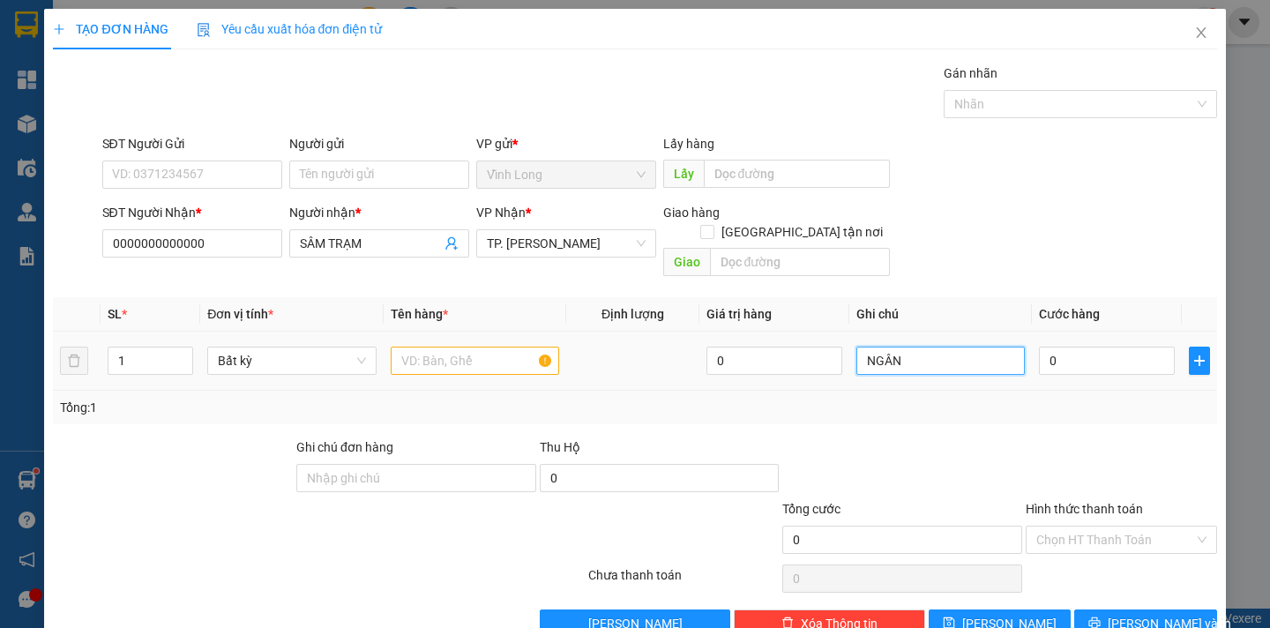
type input "NGÂN"
click at [428, 347] on input "text" at bounding box center [475, 361] width 168 height 28
type input "XẤP NP"
click at [935, 347] on input "NGÂN" at bounding box center [940, 361] width 168 height 28
type input "NGÂN (CN 1 XẤP 14/8)"
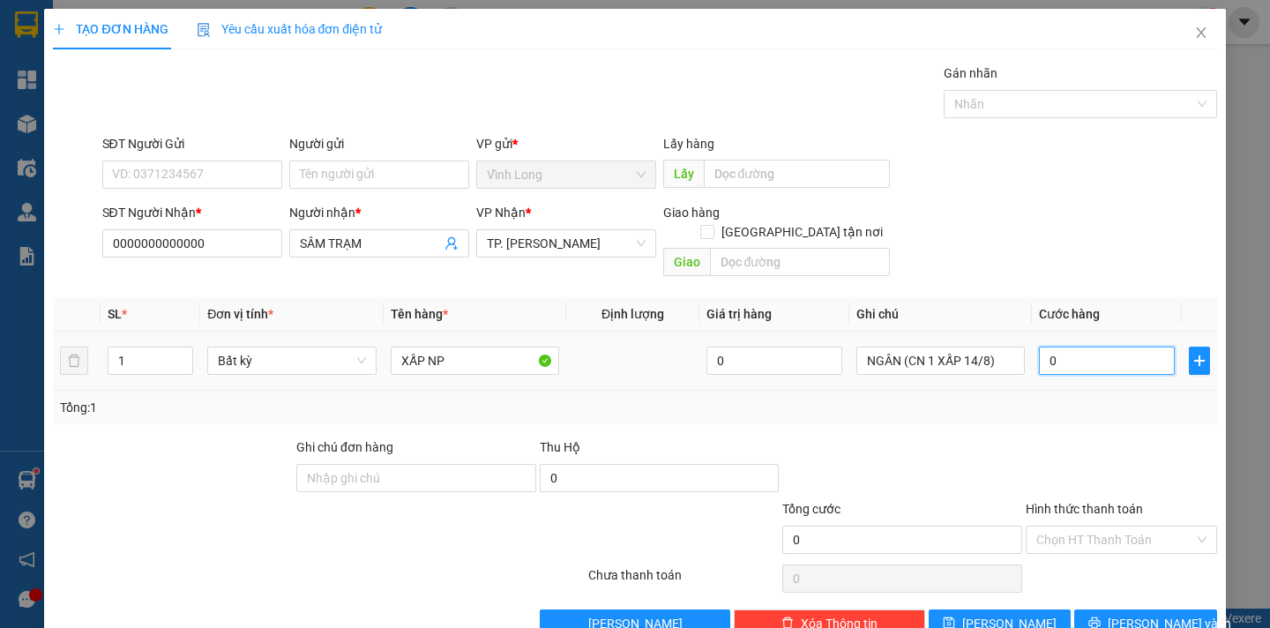
click at [1066, 347] on input "0" at bounding box center [1107, 361] width 136 height 28
type input "2"
type input "20"
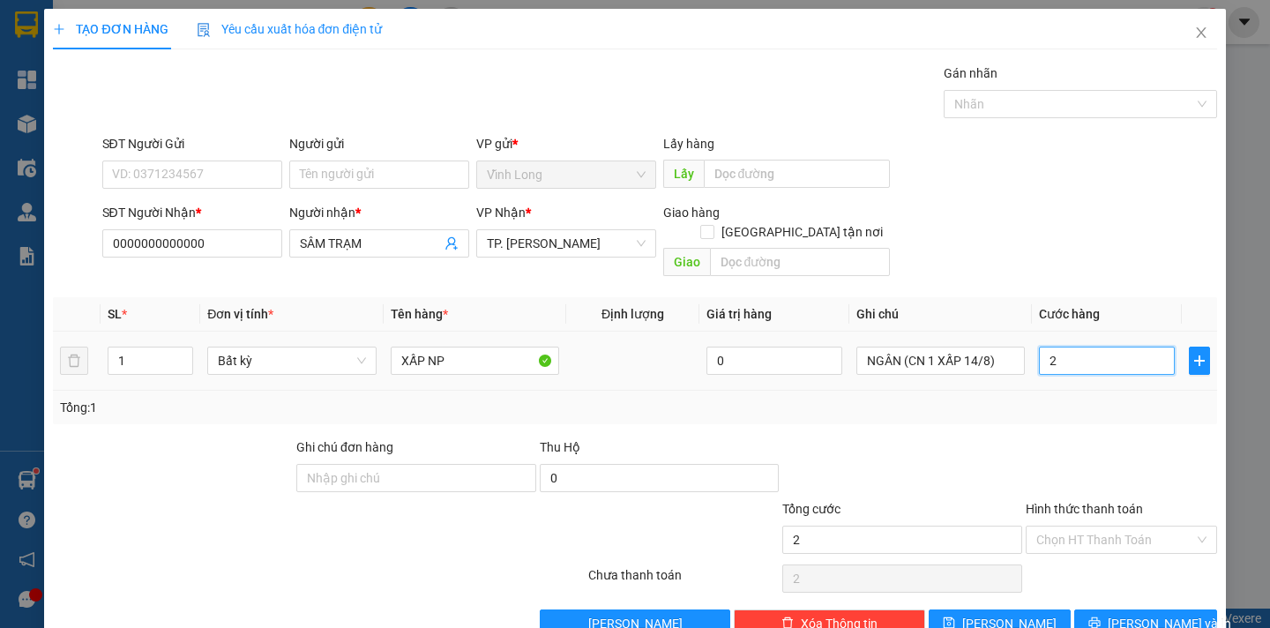
type input "20"
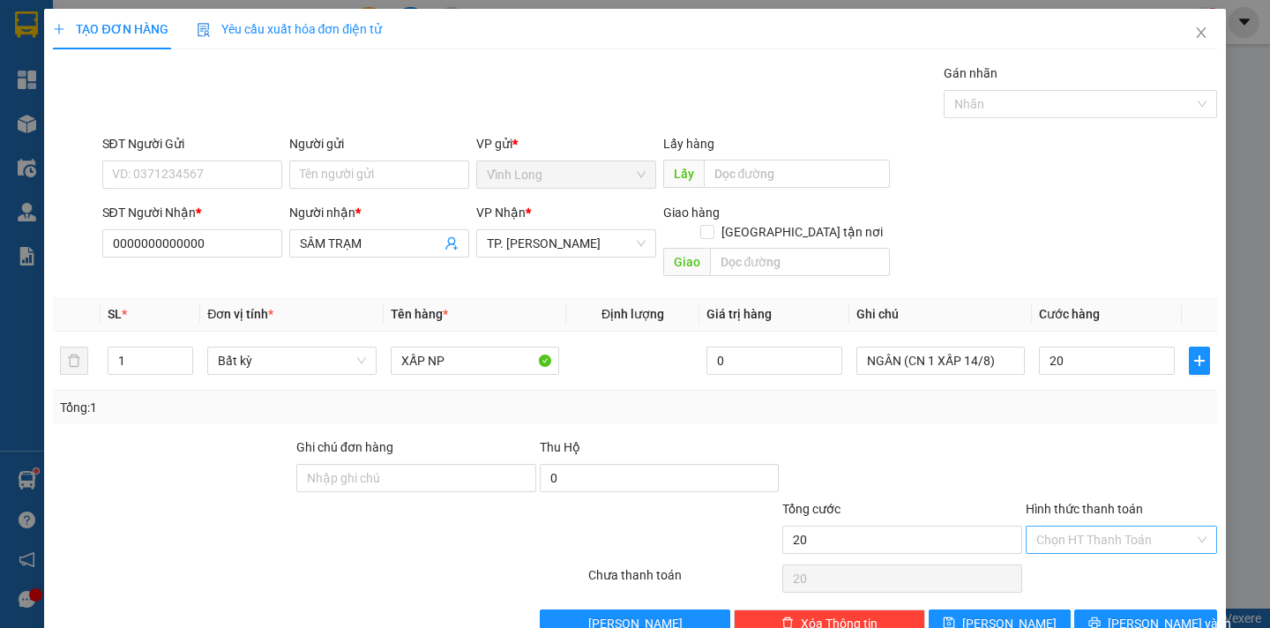
type input "20.000"
click at [1108, 527] on input "Hình thức thanh toán" at bounding box center [1115, 540] width 158 height 26
click at [1115, 555] on div "Tại văn phòng" at bounding box center [1109, 555] width 168 height 19
type input "0"
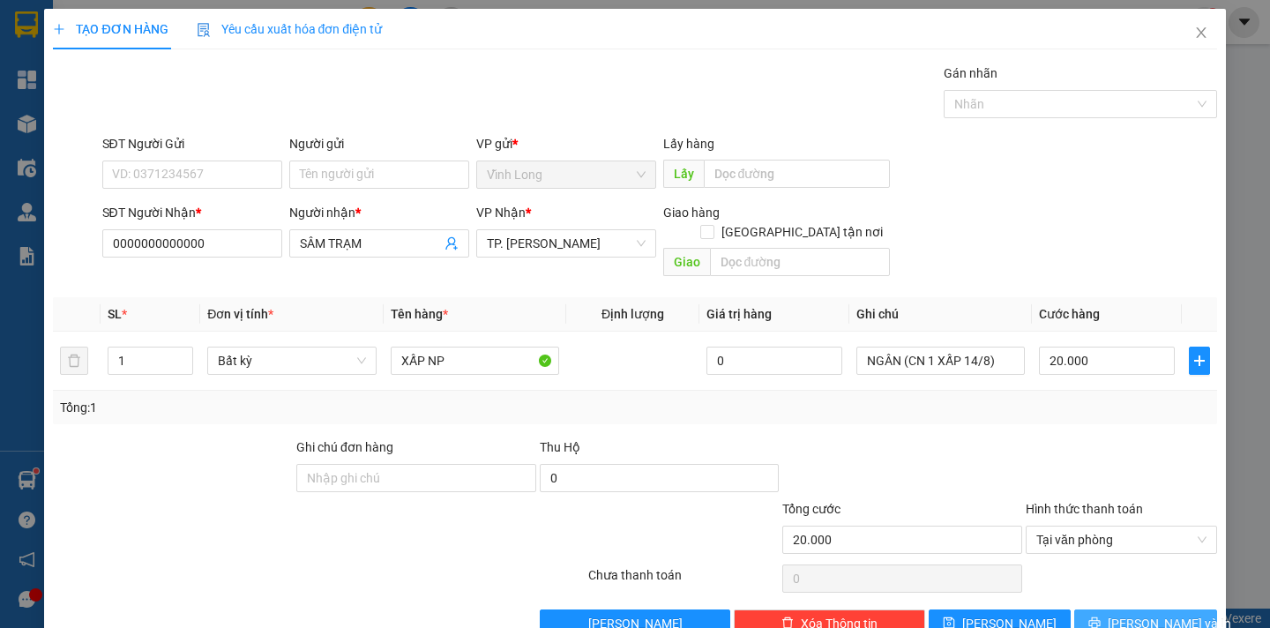
click at [1163, 614] on span "Lưu và In" at bounding box center [1169, 623] width 123 height 19
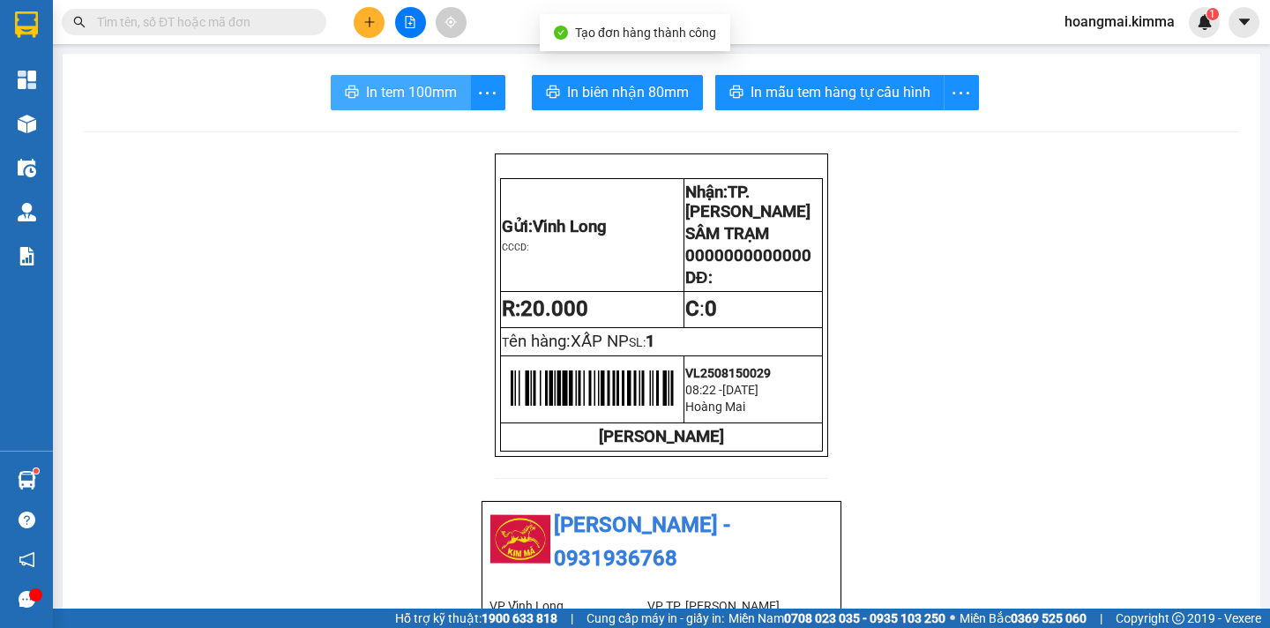
click at [368, 92] on span "In tem 100mm" at bounding box center [411, 92] width 91 height 22
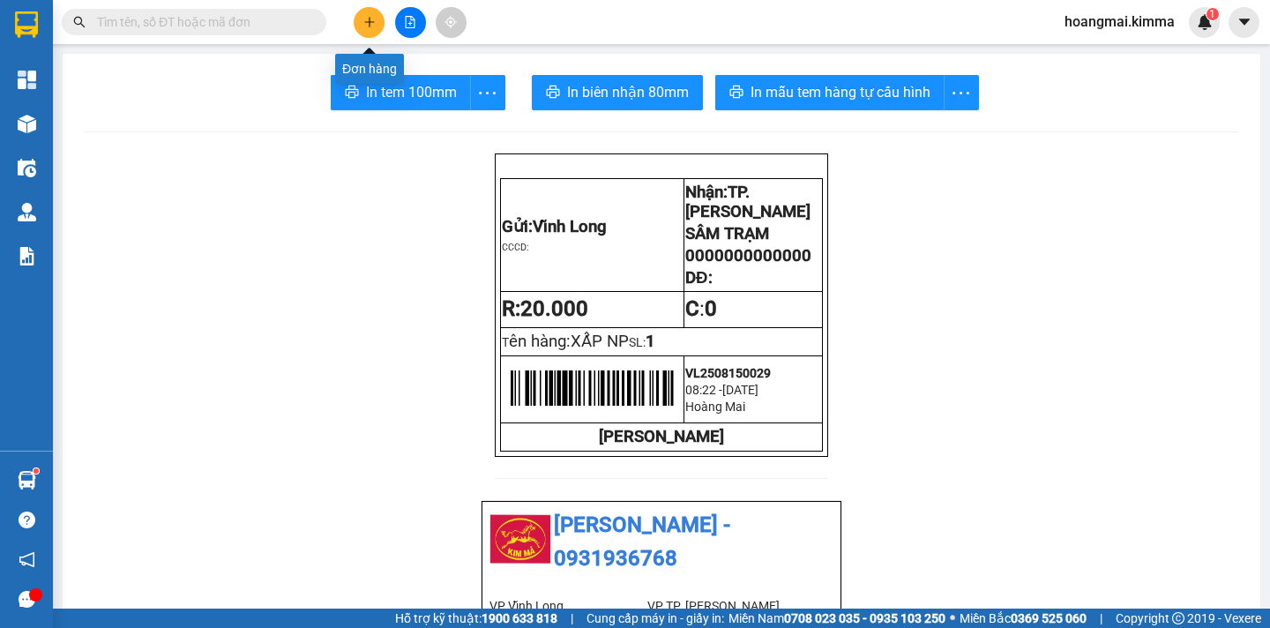
click at [376, 19] on button at bounding box center [369, 22] width 31 height 31
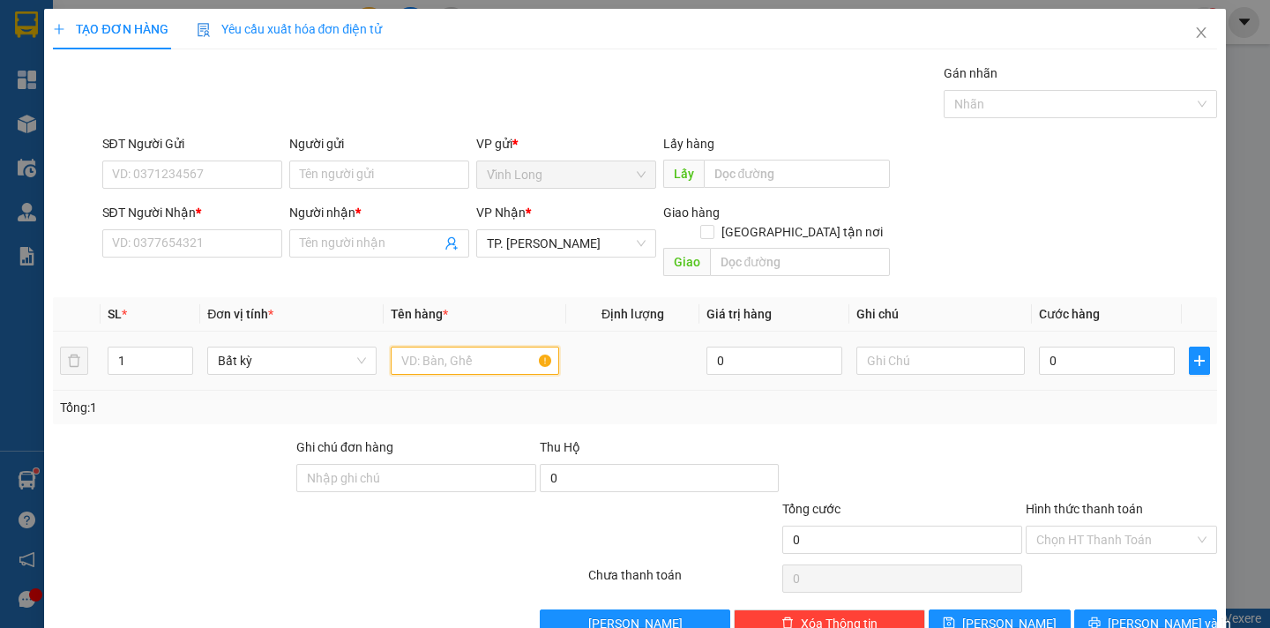
click at [454, 347] on input "text" at bounding box center [475, 361] width 168 height 28
type input "GÓI"
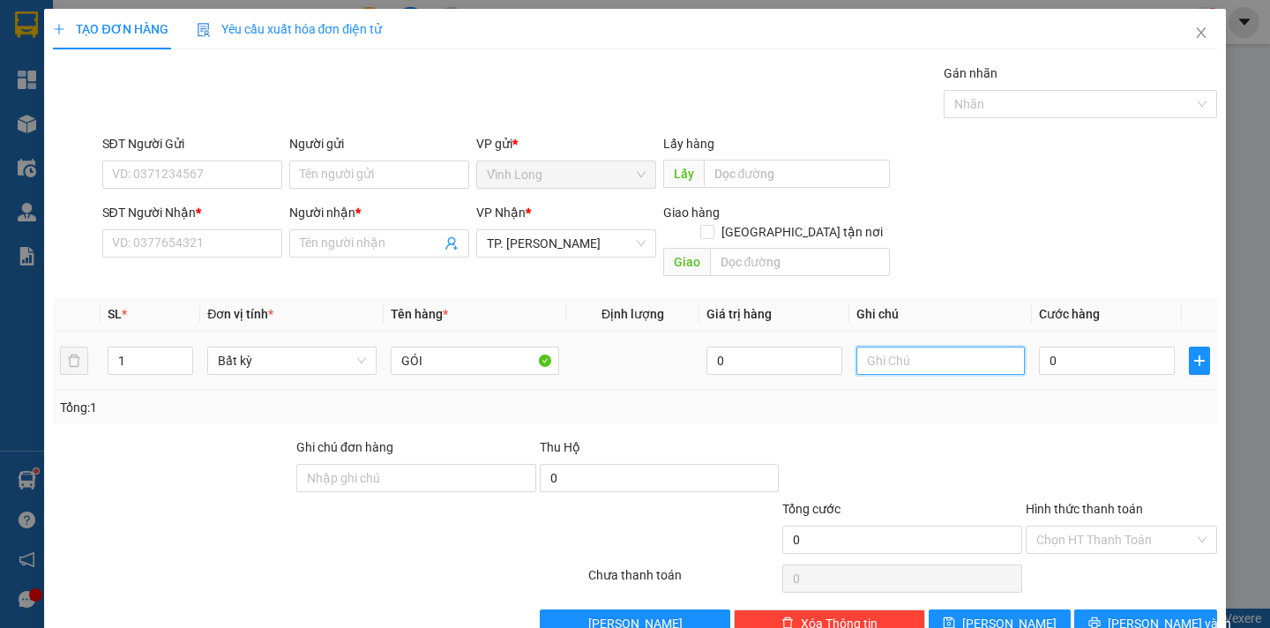
click at [872, 347] on input "text" at bounding box center [940, 361] width 168 height 28
type input "NGÂN"
click at [1076, 347] on input "0" at bounding box center [1107, 361] width 136 height 28
type input "2"
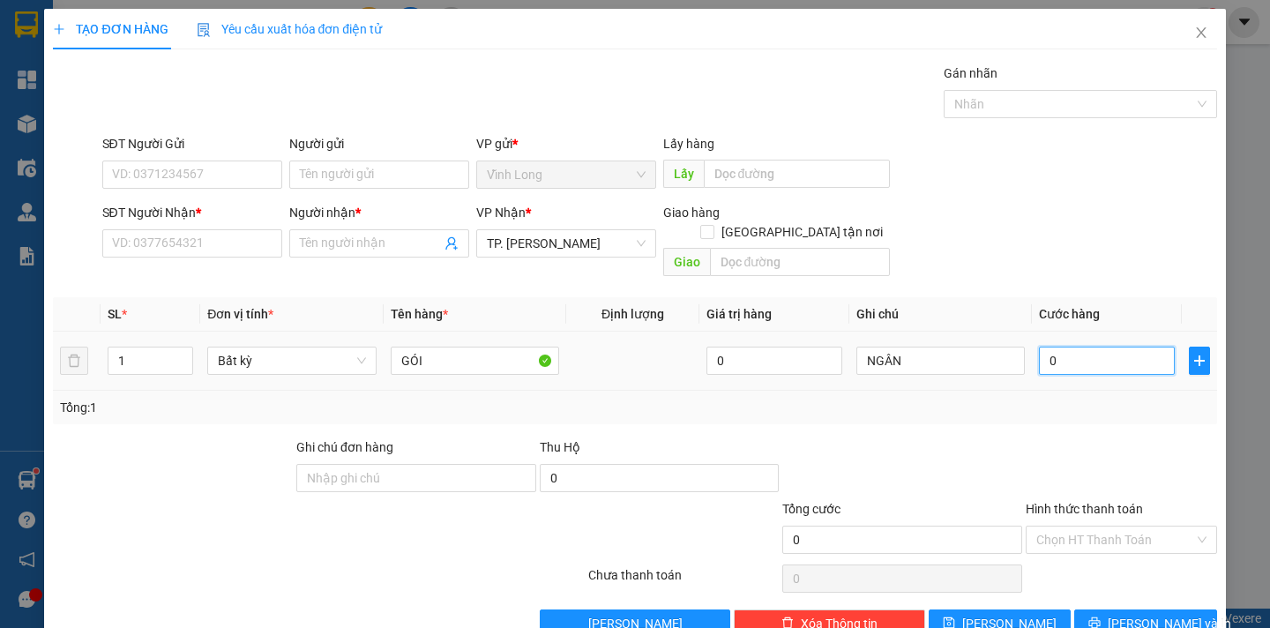
type input "2"
type input "20"
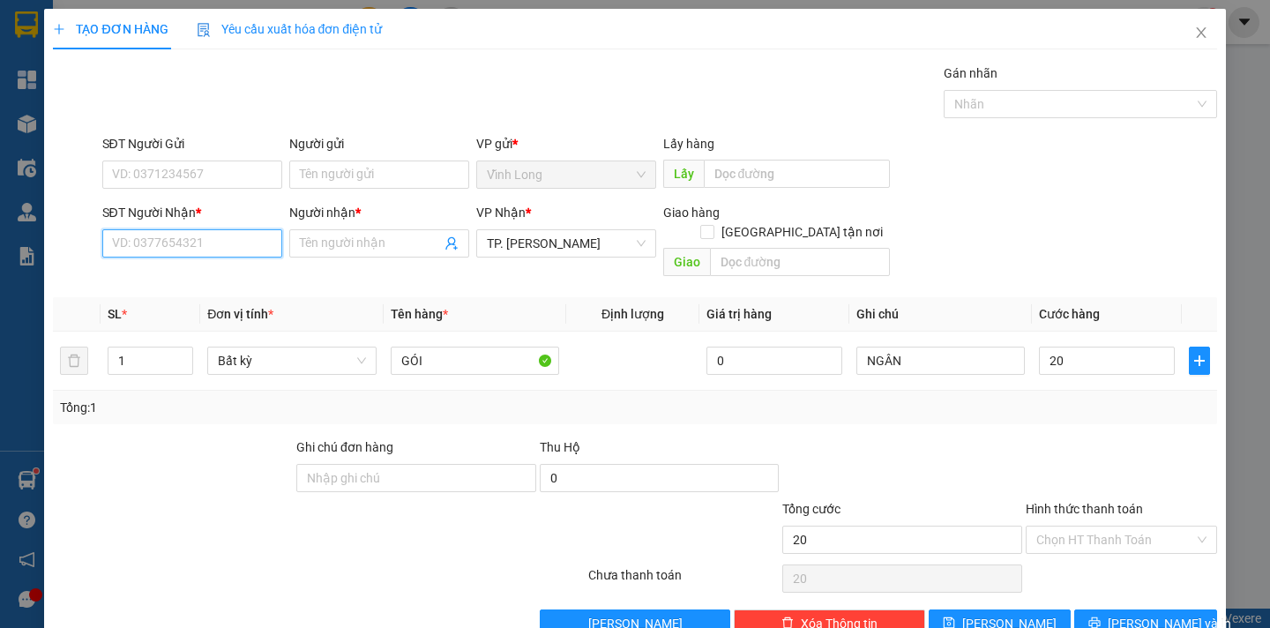
type input "20.000"
click at [161, 250] on input "SĐT Người Nhận *" at bounding box center [192, 243] width 180 height 28
type input "0783975113"
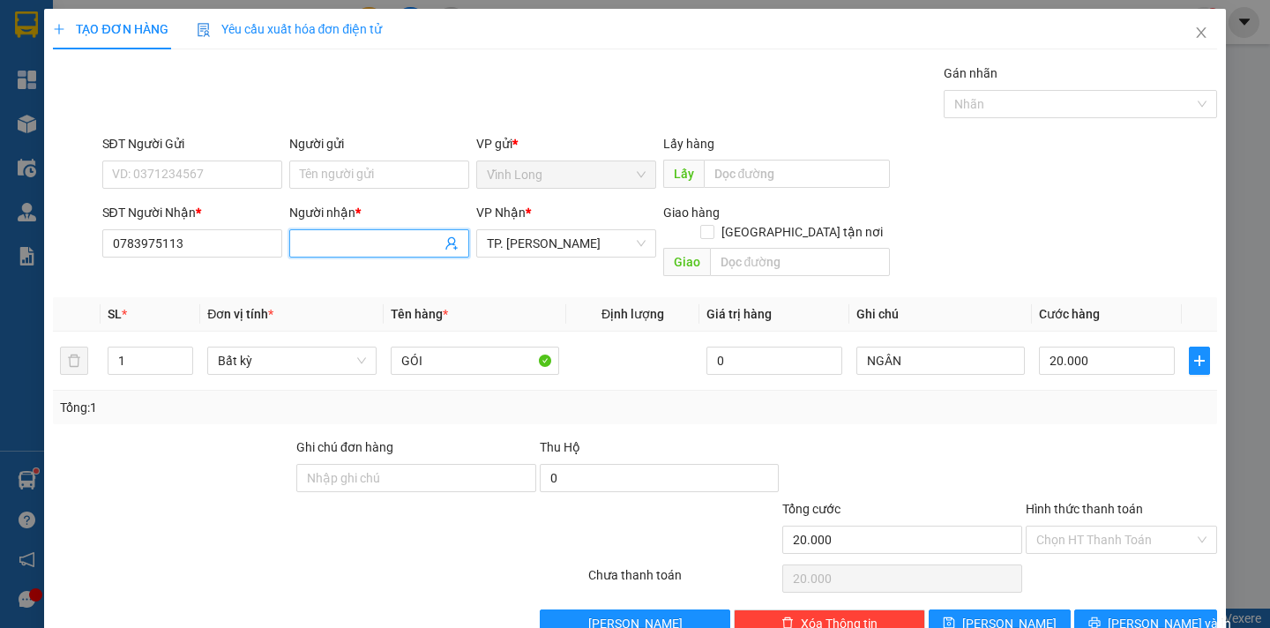
click at [316, 244] on input "Người nhận *" at bounding box center [370, 243] width 141 height 19
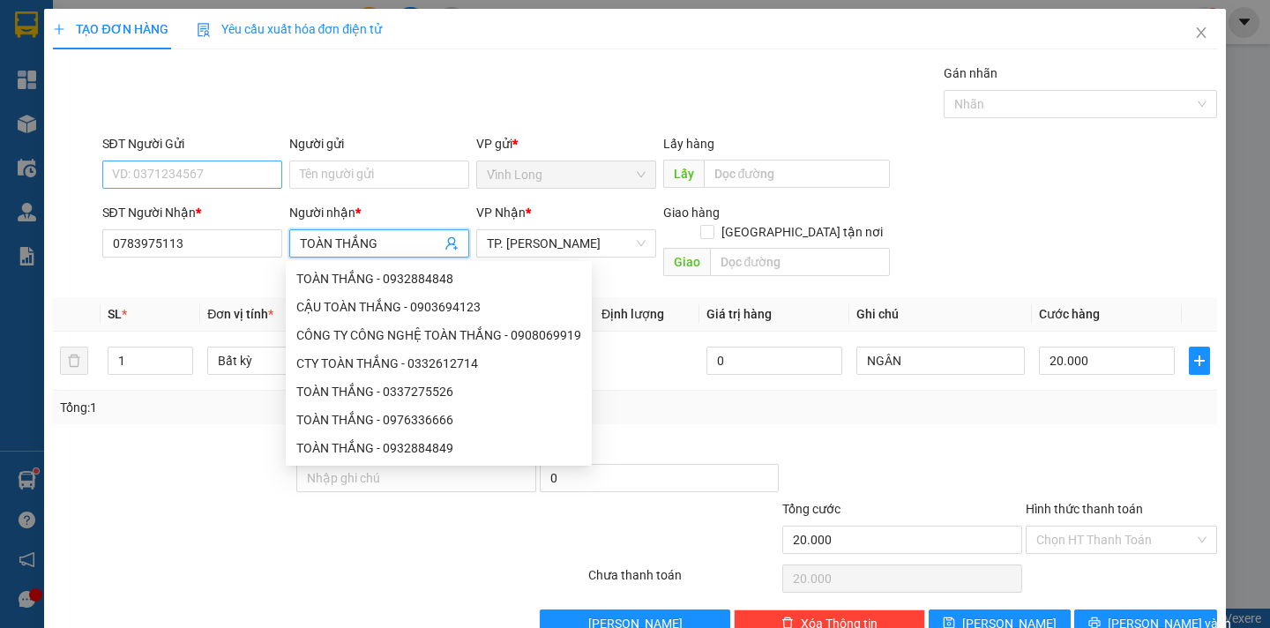
type input "TOÀN THẮNG"
click at [206, 178] on input "SĐT Người Gửi" at bounding box center [192, 175] width 180 height 28
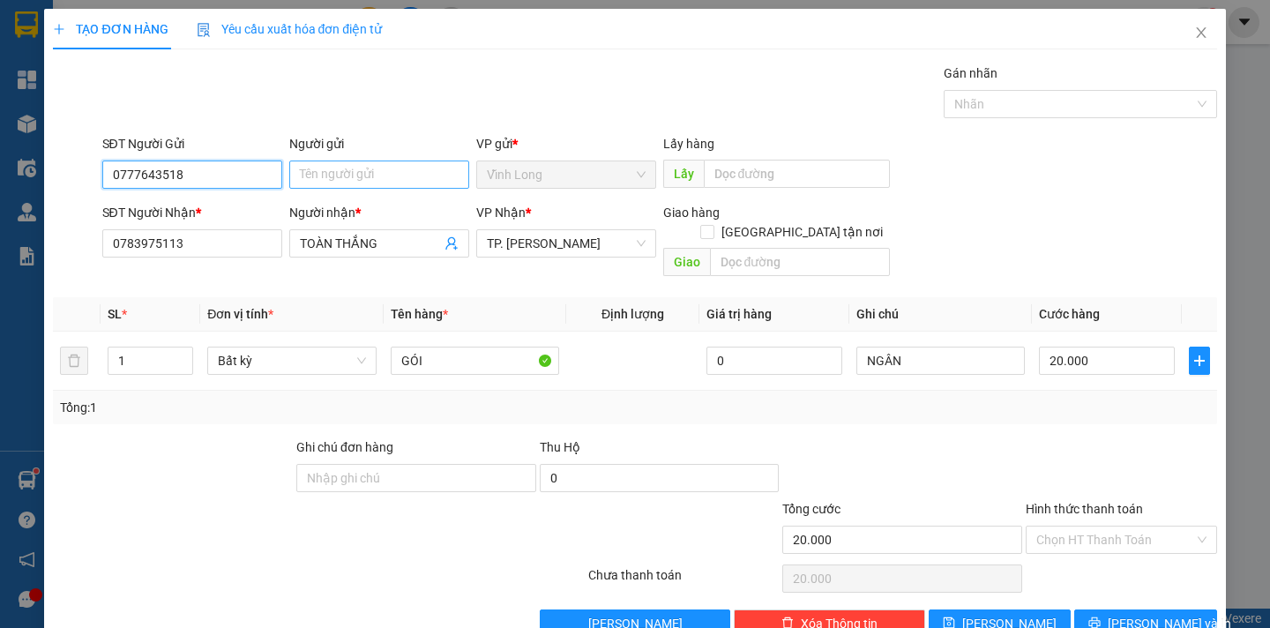
type input "0777643518"
click at [302, 168] on input "Người gửi" at bounding box center [379, 175] width 180 height 28
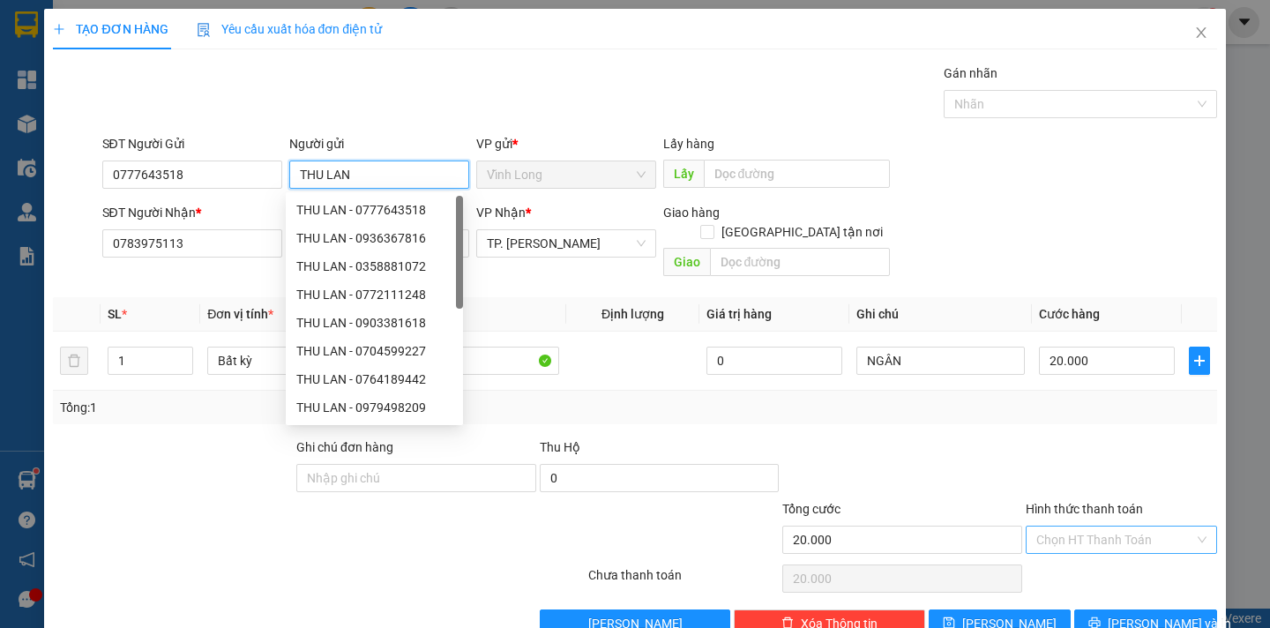
type input "THU LAN"
click at [1058, 527] on input "Hình thức thanh toán" at bounding box center [1115, 540] width 158 height 26
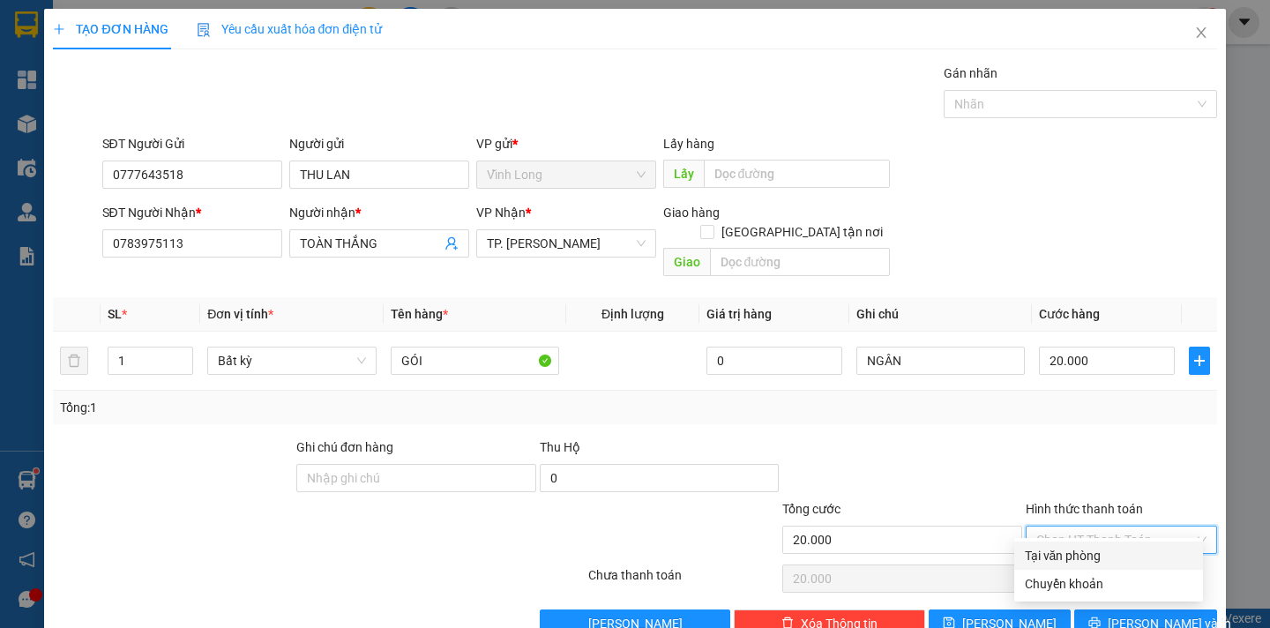
click at [1065, 551] on div "Tại văn phòng" at bounding box center [1109, 555] width 168 height 19
type input "0"
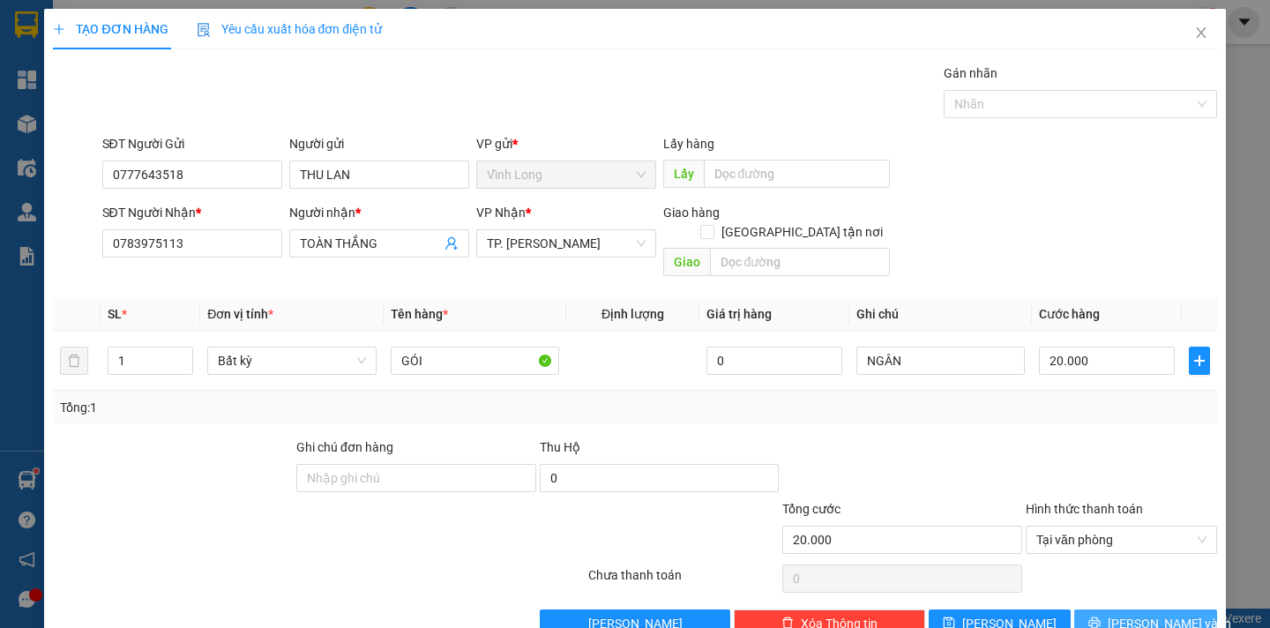
click at [1098, 616] on icon "printer" at bounding box center [1094, 622] width 12 height 12
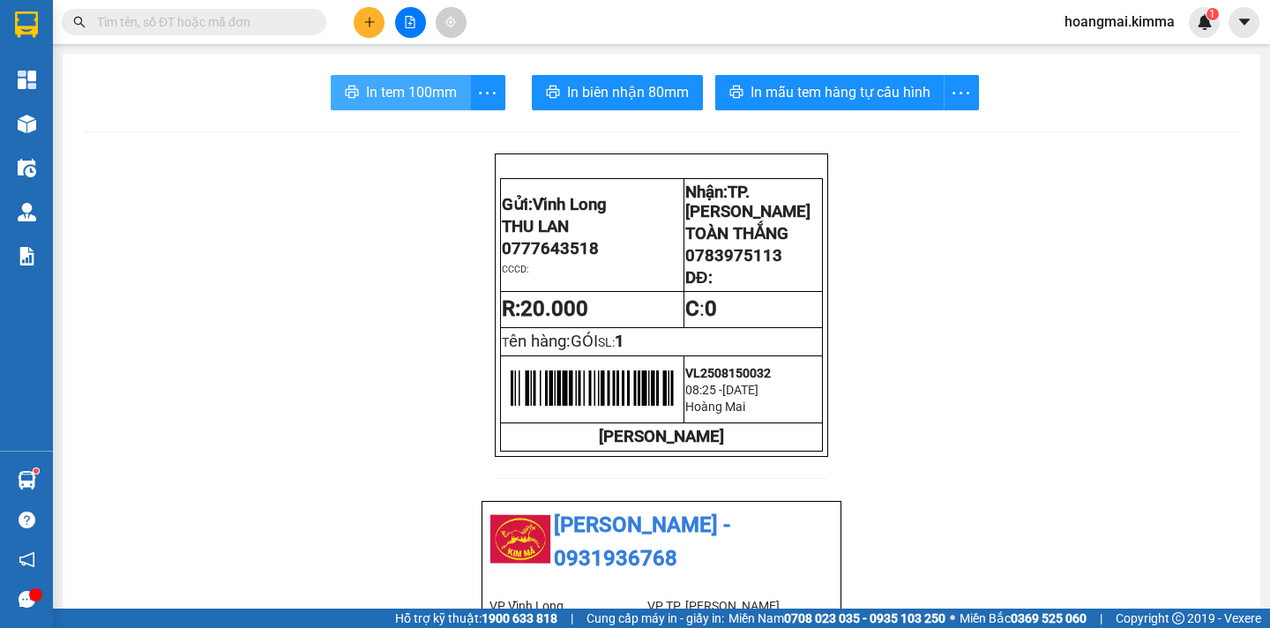
click at [385, 94] on span "In tem 100mm" at bounding box center [411, 92] width 91 height 22
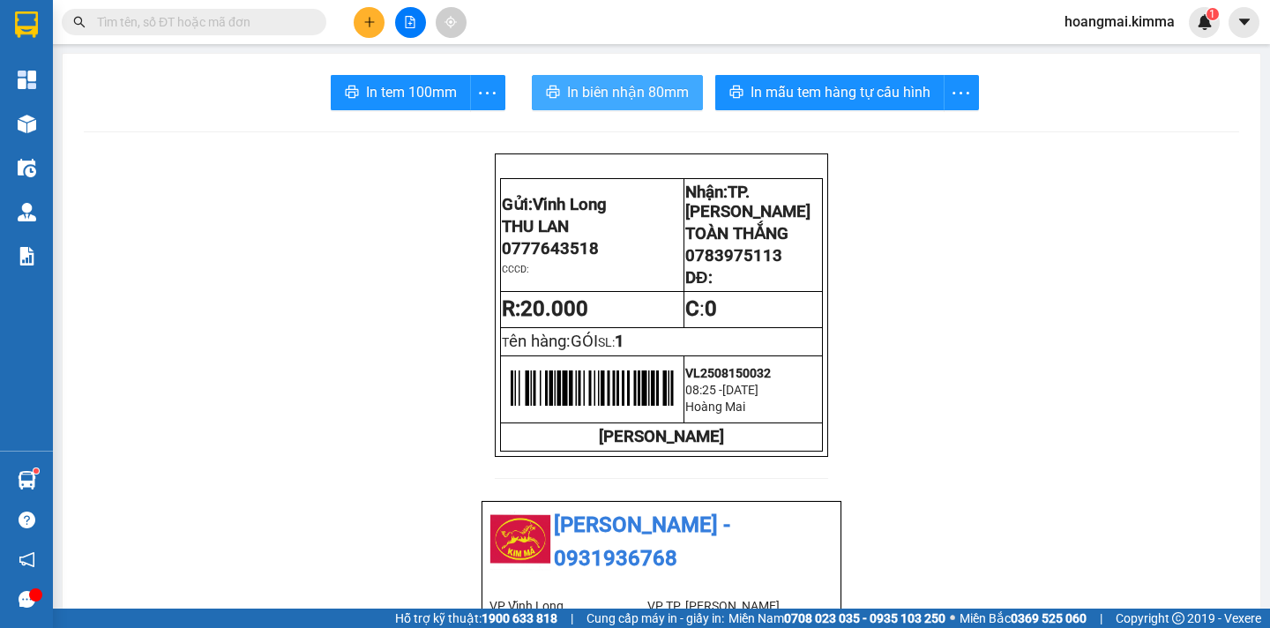
click at [634, 101] on span "In biên nhận 80mm" at bounding box center [628, 92] width 122 height 22
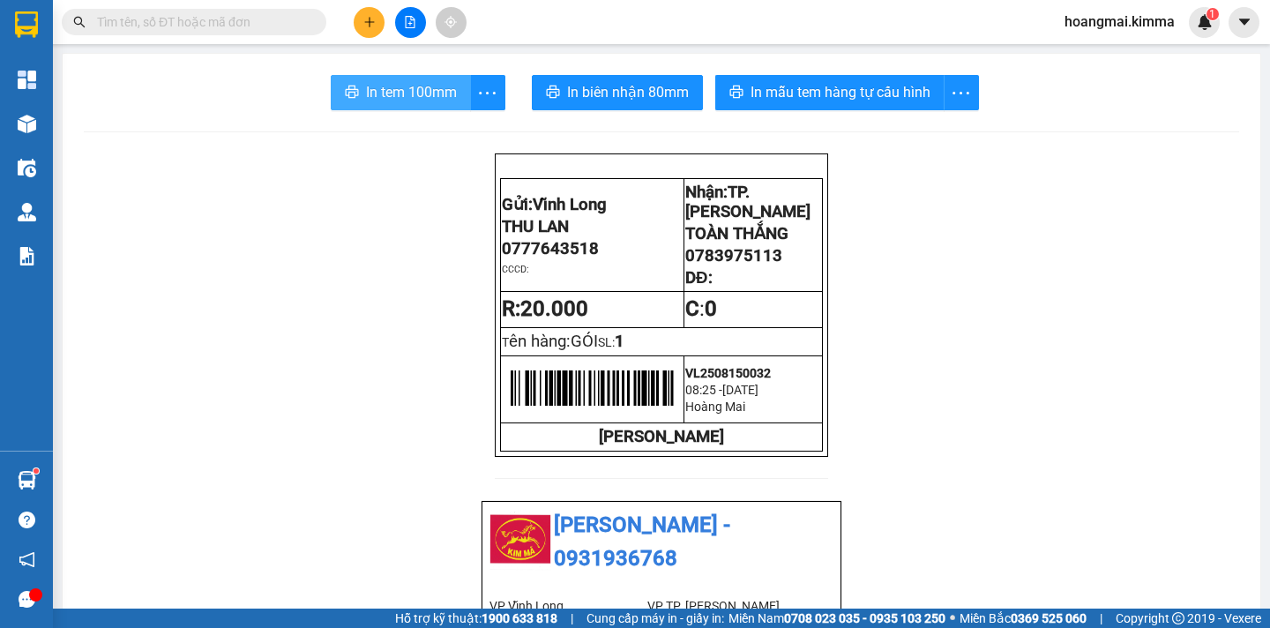
click at [371, 93] on span "In tem 100mm" at bounding box center [411, 92] width 91 height 22
click at [251, 22] on input "text" at bounding box center [201, 21] width 208 height 19
drag, startPoint x: 251, startPoint y: 22, endPoint x: 250, endPoint y: 11, distance: 10.7
click at [250, 22] on input "text" at bounding box center [201, 21] width 208 height 19
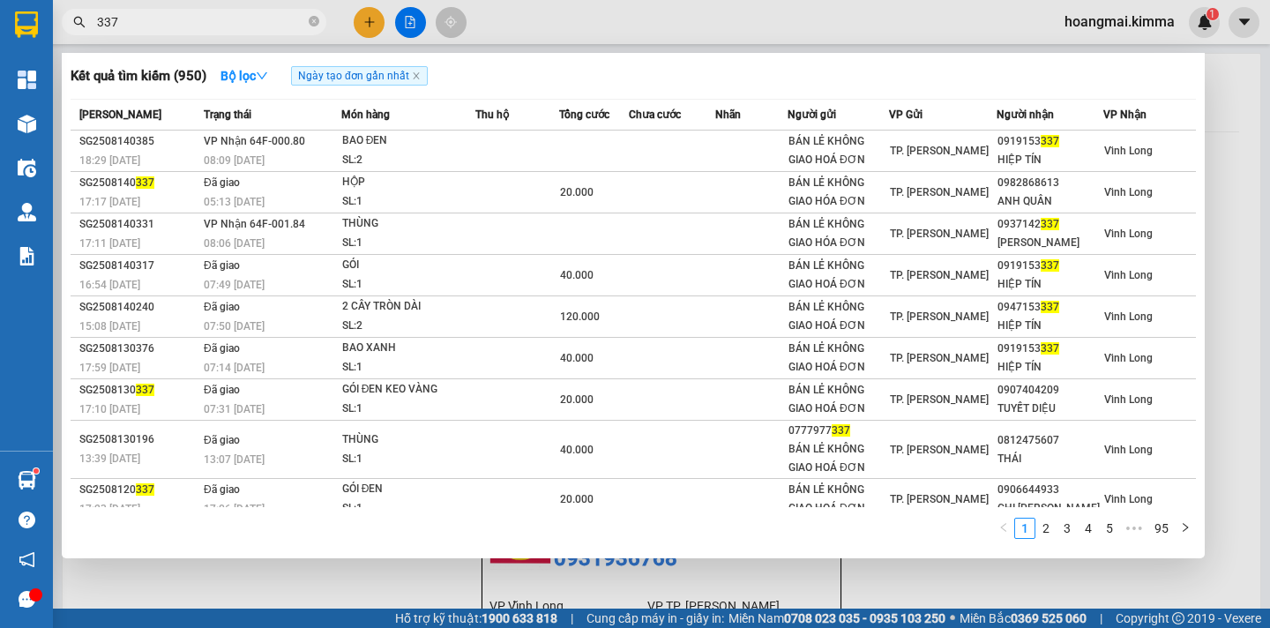
type input "337"
click at [364, 25] on div at bounding box center [635, 314] width 1270 height 628
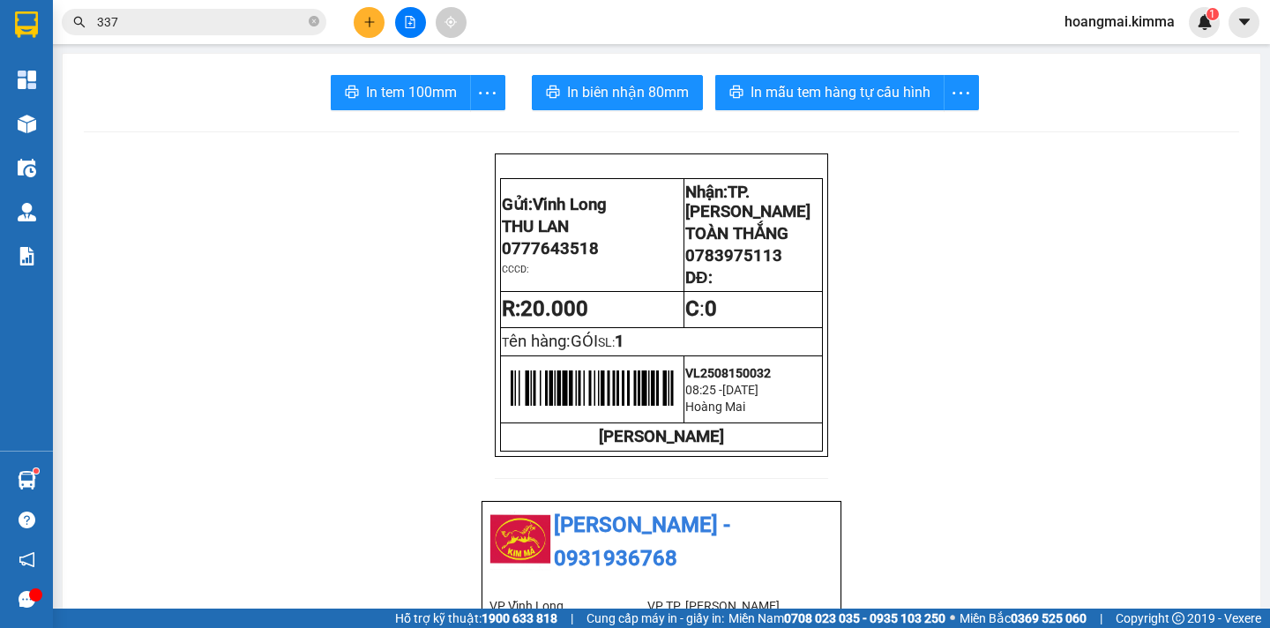
click at [371, 25] on icon "plus" at bounding box center [369, 22] width 12 height 12
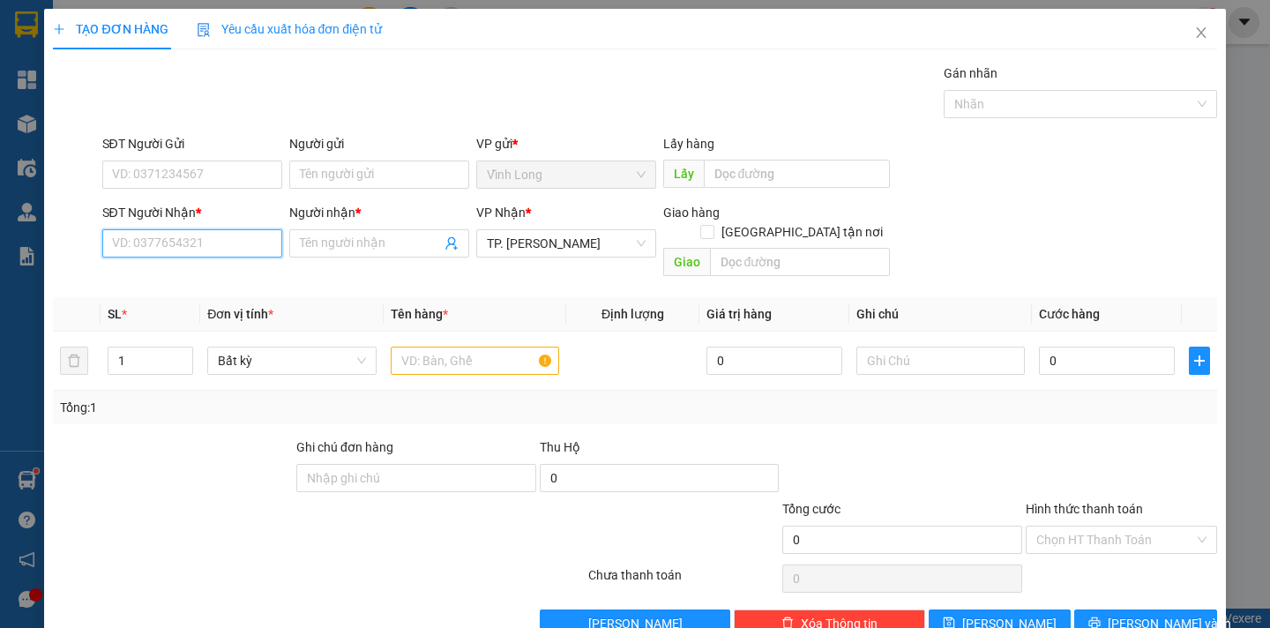
click at [162, 242] on input "SĐT Người Nhận *" at bounding box center [192, 243] width 180 height 28
drag, startPoint x: 162, startPoint y: 242, endPoint x: 0, endPoint y: 112, distance: 207.7
click at [0, 226] on div "TẠO ĐƠN HÀNG Yêu cầu xuất hóa đơn điện tử Transit Pickup Surcharge Ids Transit …" at bounding box center [635, 314] width 1270 height 628
type input "0907442094"
click at [206, 282] on div "0907442094 - MINH" at bounding box center [198, 278] width 174 height 19
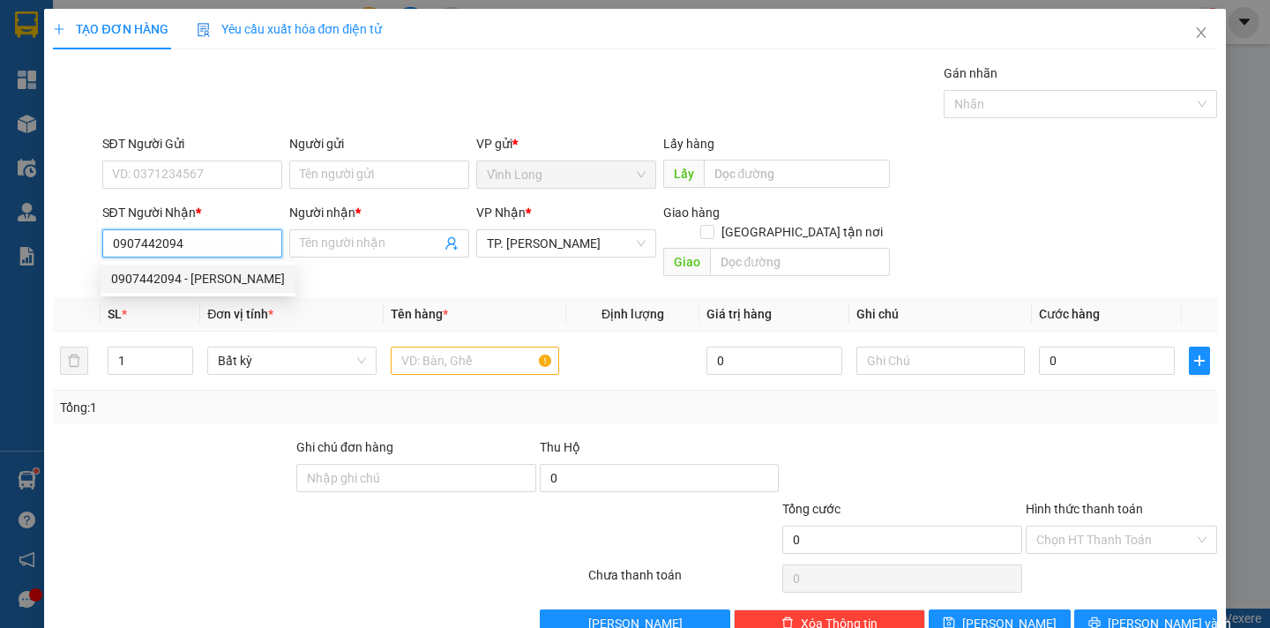
type input "MINH"
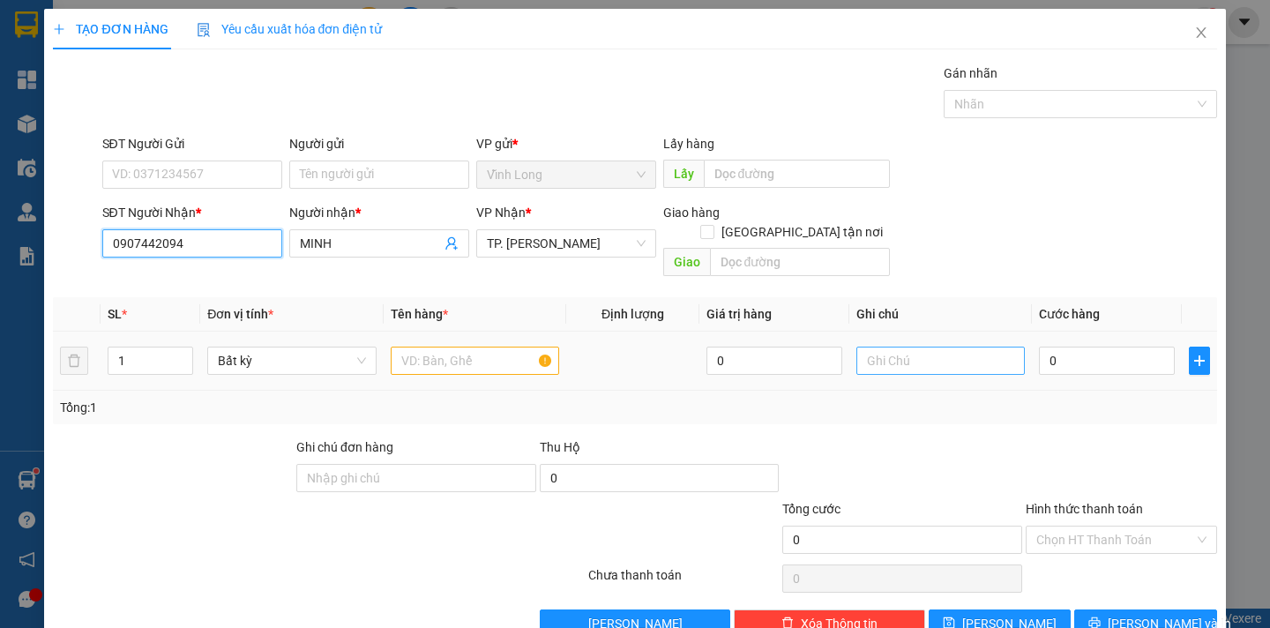
type input "0907442094"
click at [933, 347] on input "text" at bounding box center [940, 361] width 168 height 28
type input "NGÂN"
click at [1089, 347] on input "0" at bounding box center [1107, 361] width 136 height 28
type input "2"
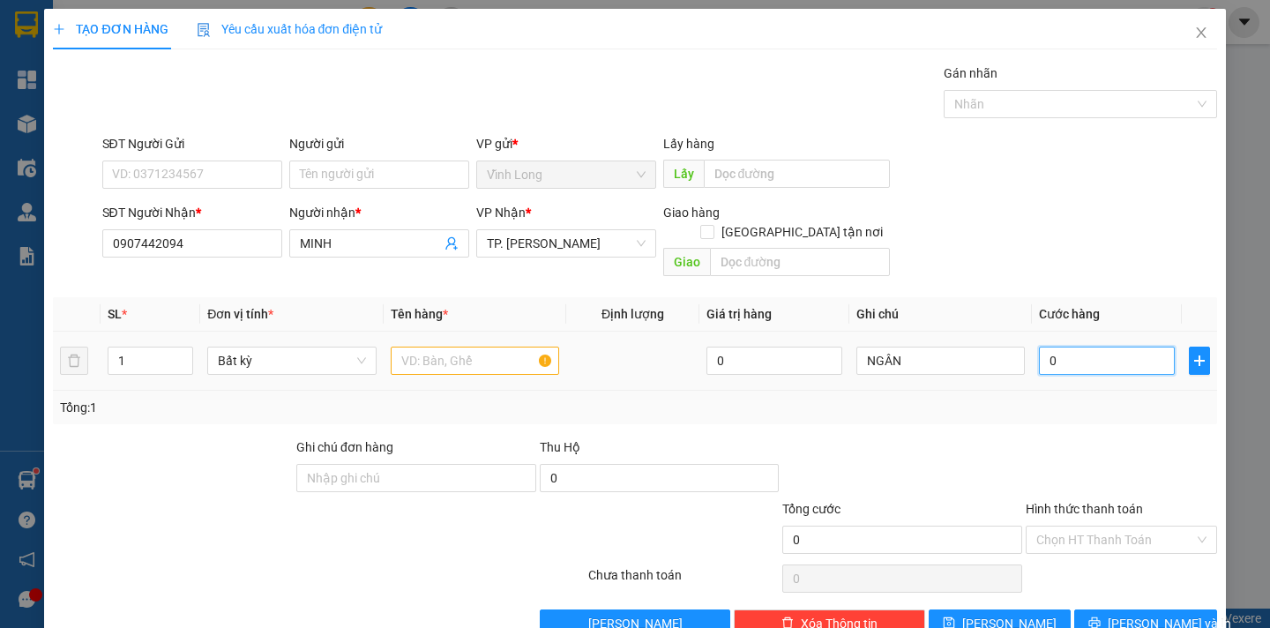
type input "2"
type input "20"
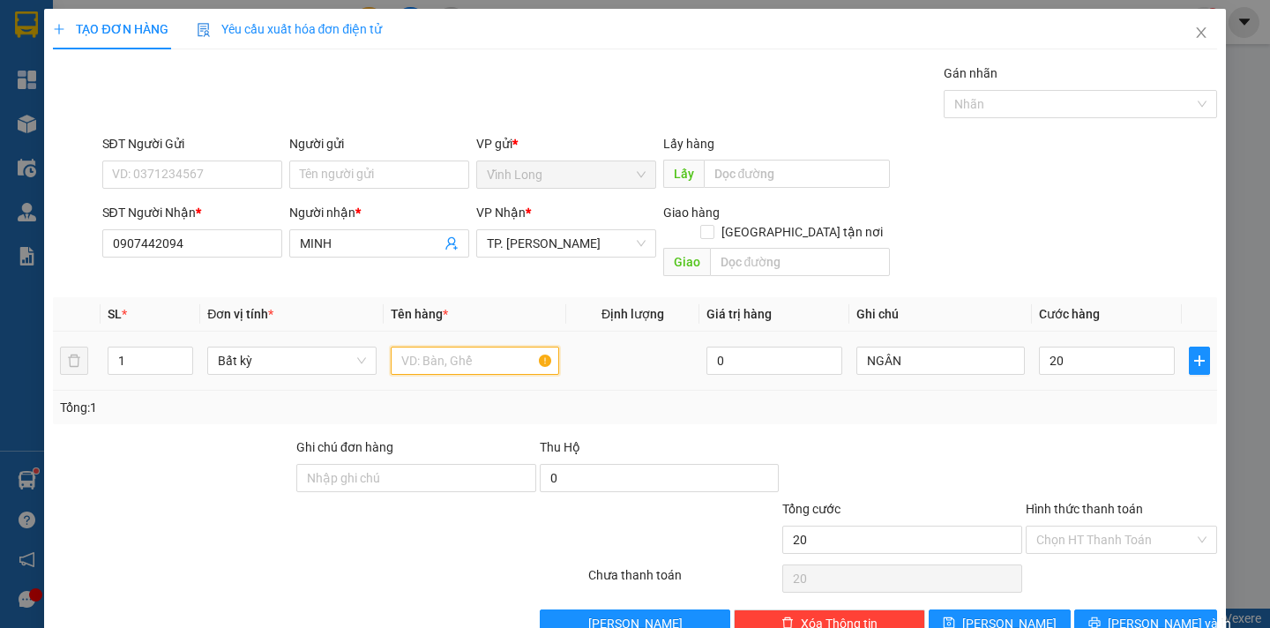
type input "20.000"
click at [473, 347] on input "text" at bounding box center [475, 361] width 168 height 28
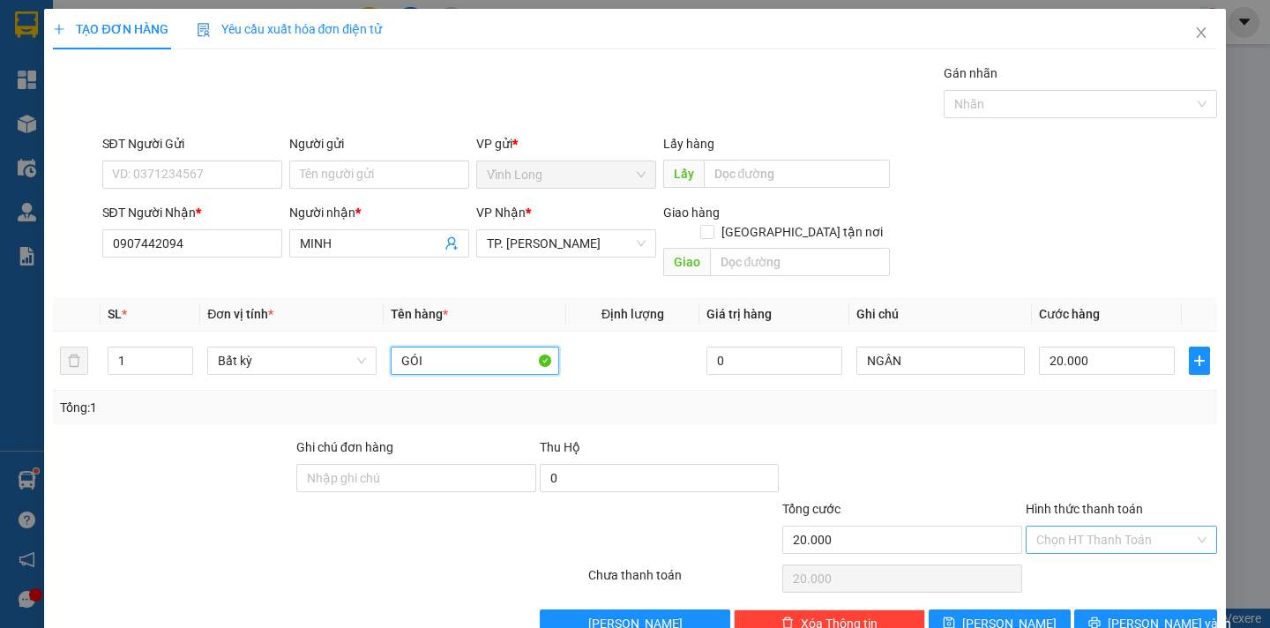
type input "GÓI"
click at [1101, 527] on input "Hình thức thanh toán" at bounding box center [1115, 540] width 158 height 26
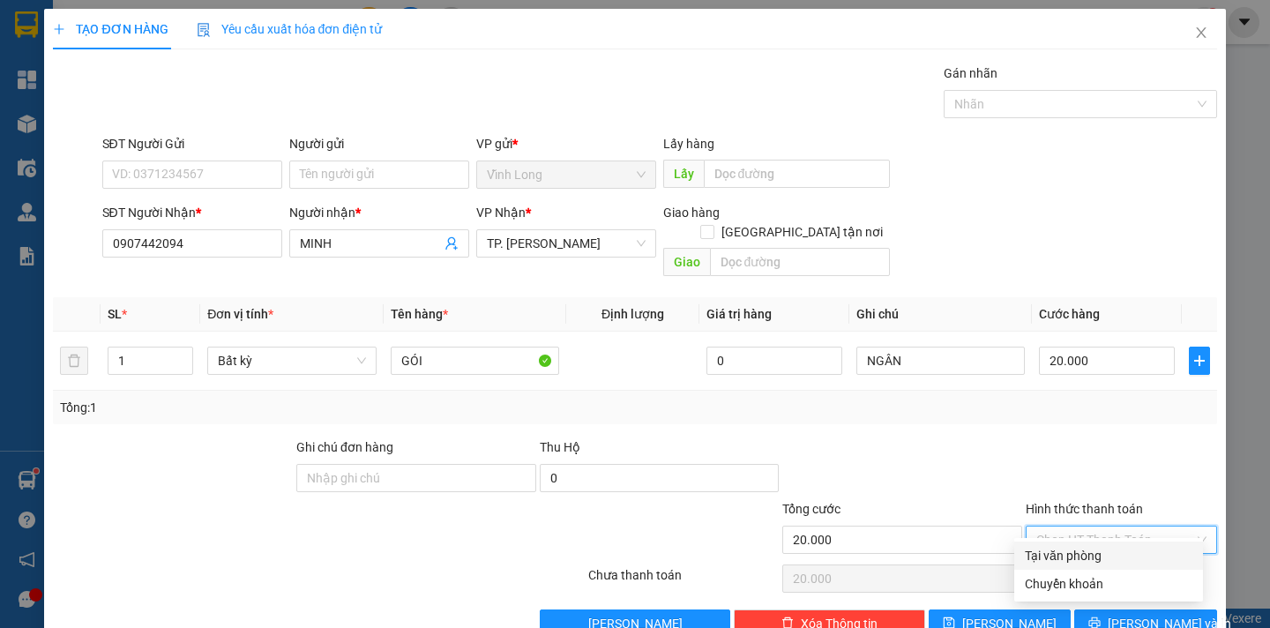
click at [1102, 556] on div "Tại văn phòng" at bounding box center [1109, 555] width 168 height 19
type input "0"
click at [1135, 614] on span "Lưu và In" at bounding box center [1169, 623] width 123 height 19
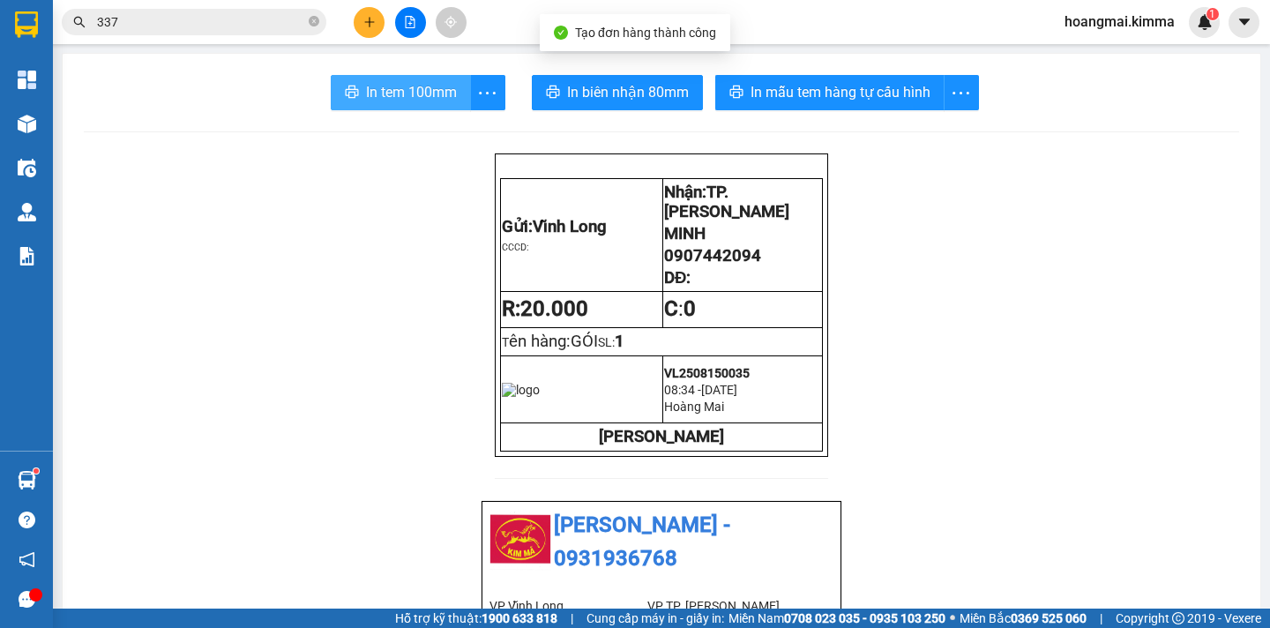
click at [397, 105] on button "In tem 100mm" at bounding box center [401, 92] width 140 height 35
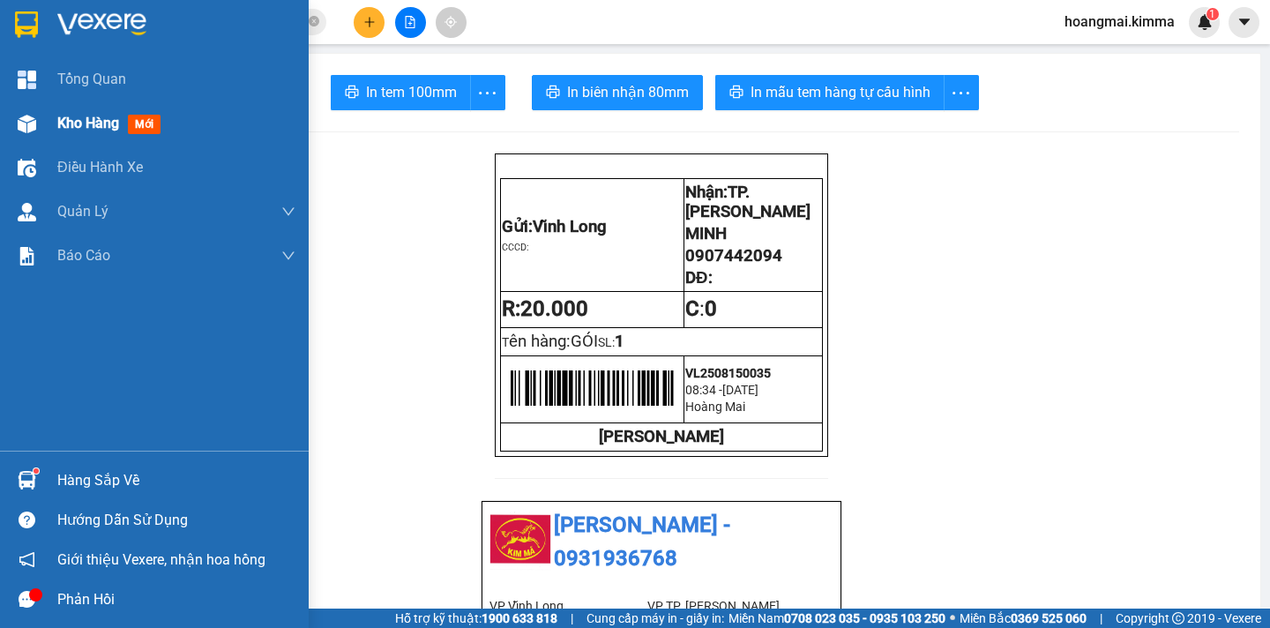
click at [68, 118] on span "Kho hàng" at bounding box center [88, 123] width 62 height 17
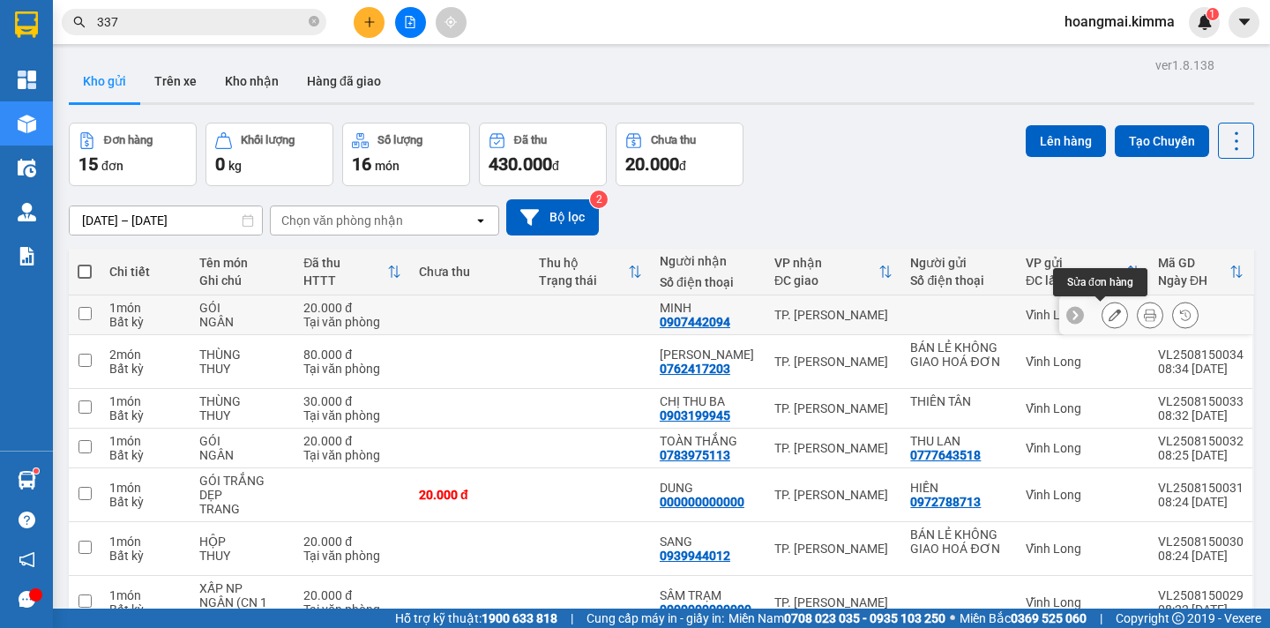
click at [1109, 315] on icon at bounding box center [1115, 315] width 12 height 12
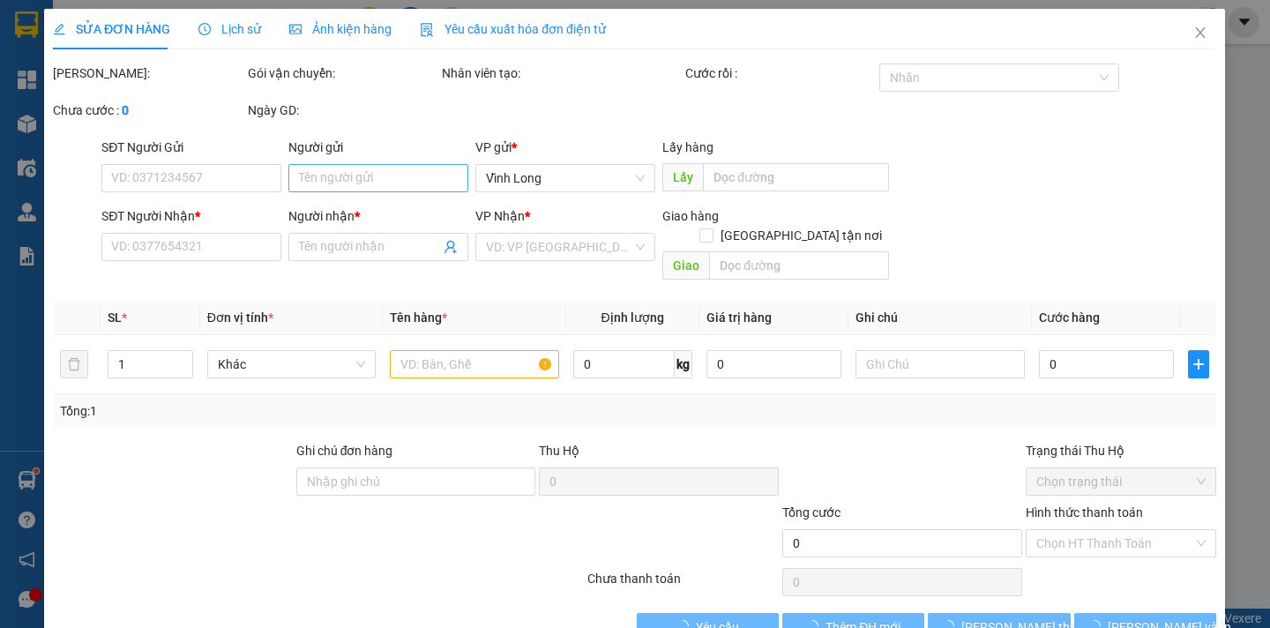
type input "0907442094"
type input "MINH"
type input "20.000"
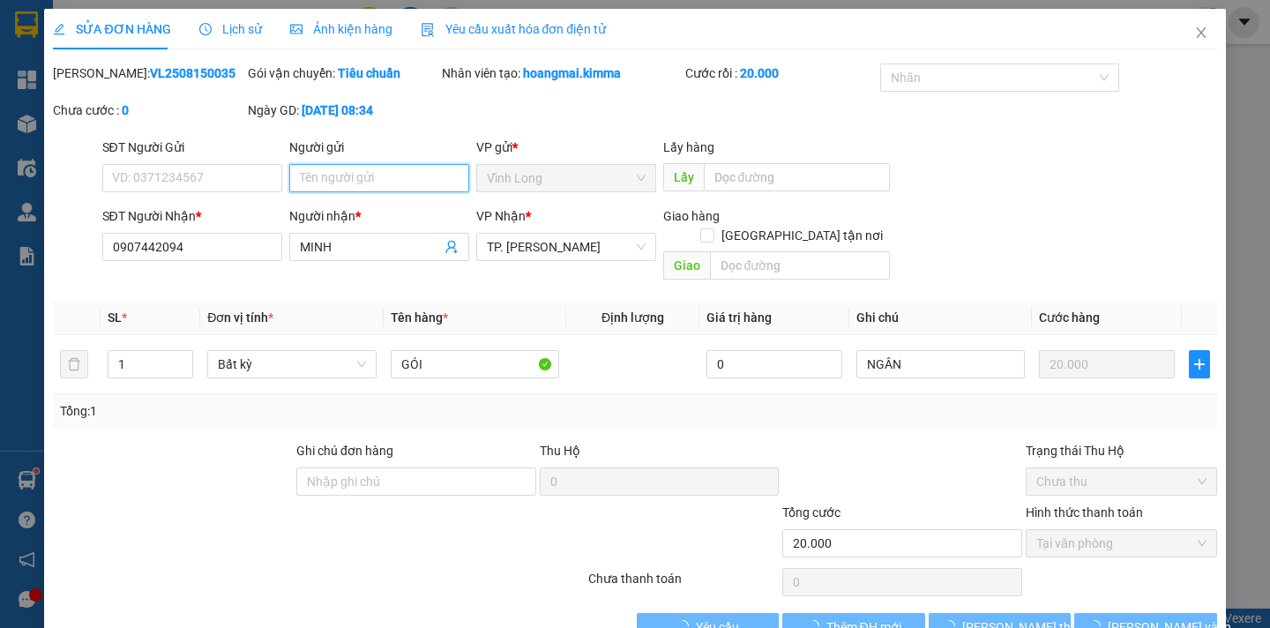
click at [341, 180] on input "Người gửi" at bounding box center [379, 178] width 180 height 28
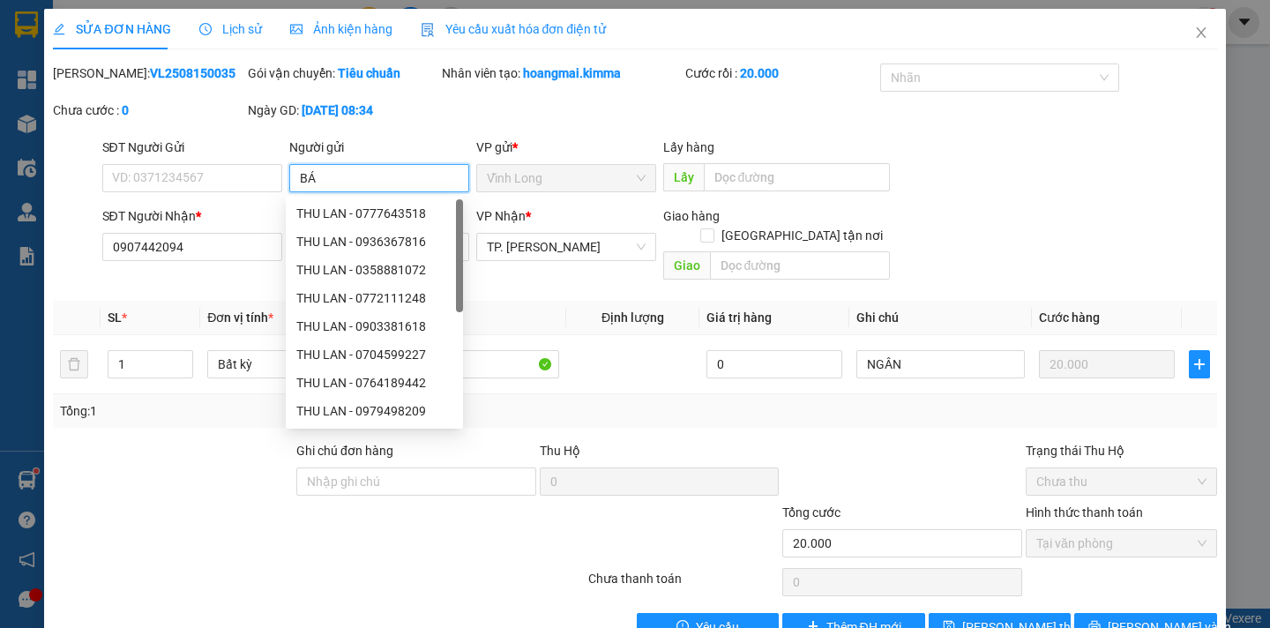
type input "BÁN"
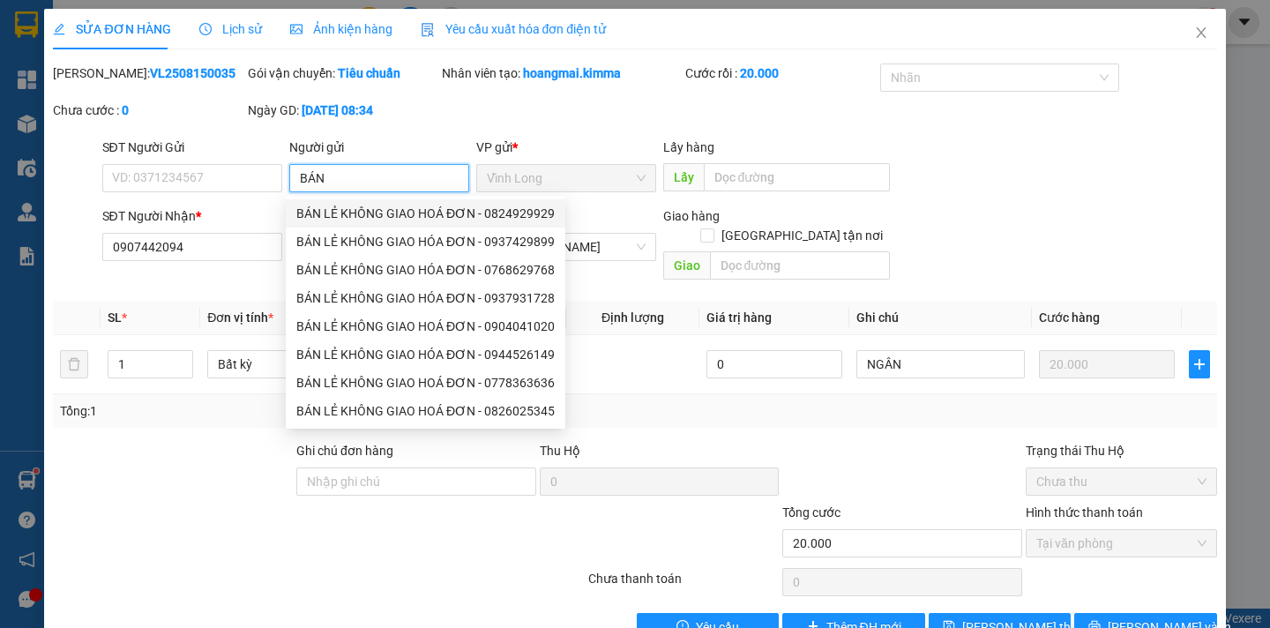
click at [440, 209] on div "BÁN LẺ KHÔNG GIAO HOÁ ĐƠN - 0824929929" at bounding box center [425, 213] width 258 height 19
type input "0824929929"
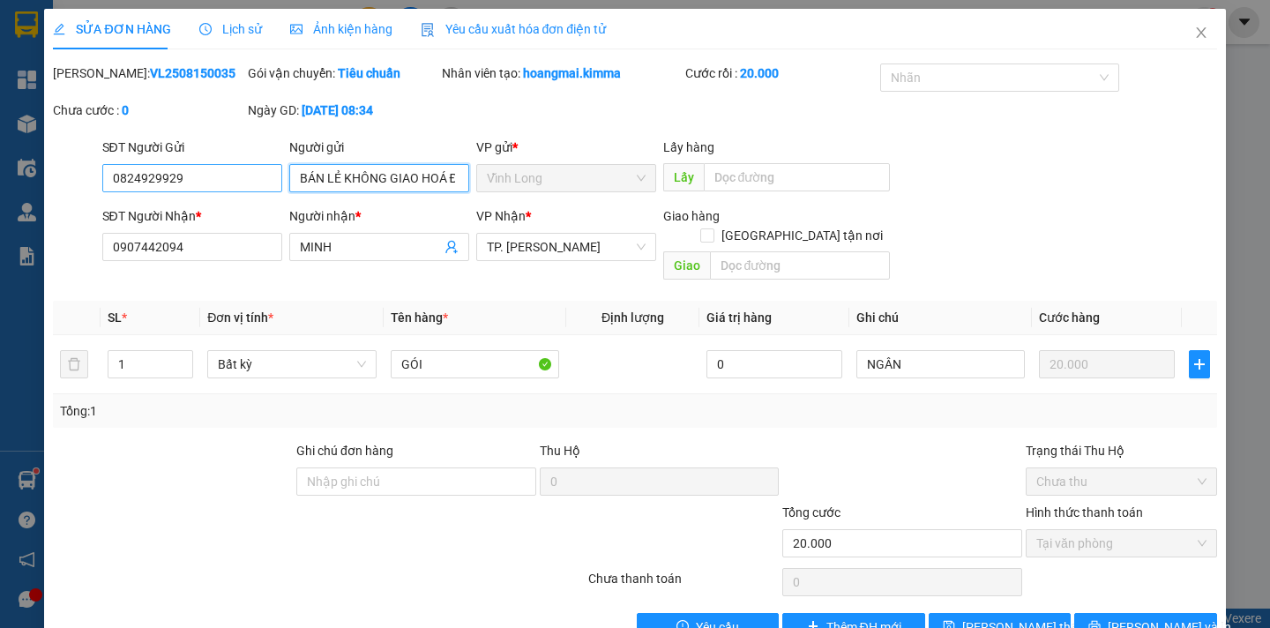
type input "BÁN LẺ KHÔNG GIAO HOÁ ĐƠN"
drag, startPoint x: 194, startPoint y: 169, endPoint x: 0, endPoint y: 208, distance: 197.9
click at [0, 208] on div "SỬA ĐƠN HÀNG Lịch sử Ảnh kiện hàng Yêu cầu xuất hóa đơn điện tử Total Paid Fee …" at bounding box center [635, 314] width 1270 height 628
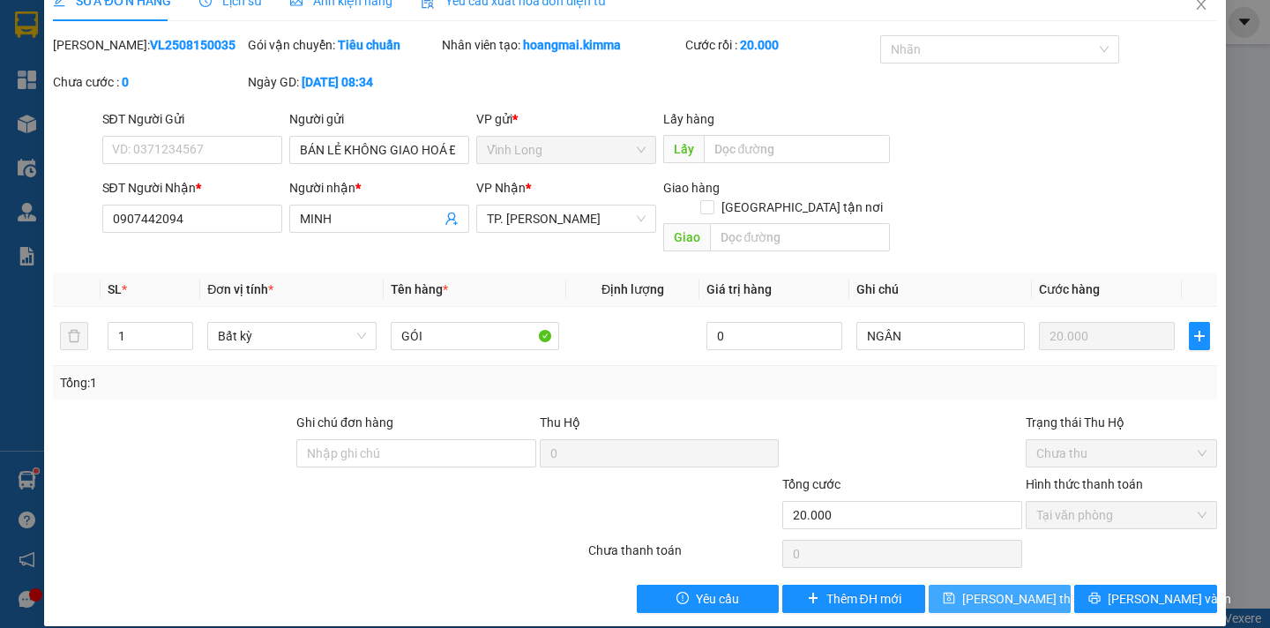
click at [1003, 589] on span "Lưu thay đổi" at bounding box center [1032, 598] width 141 height 19
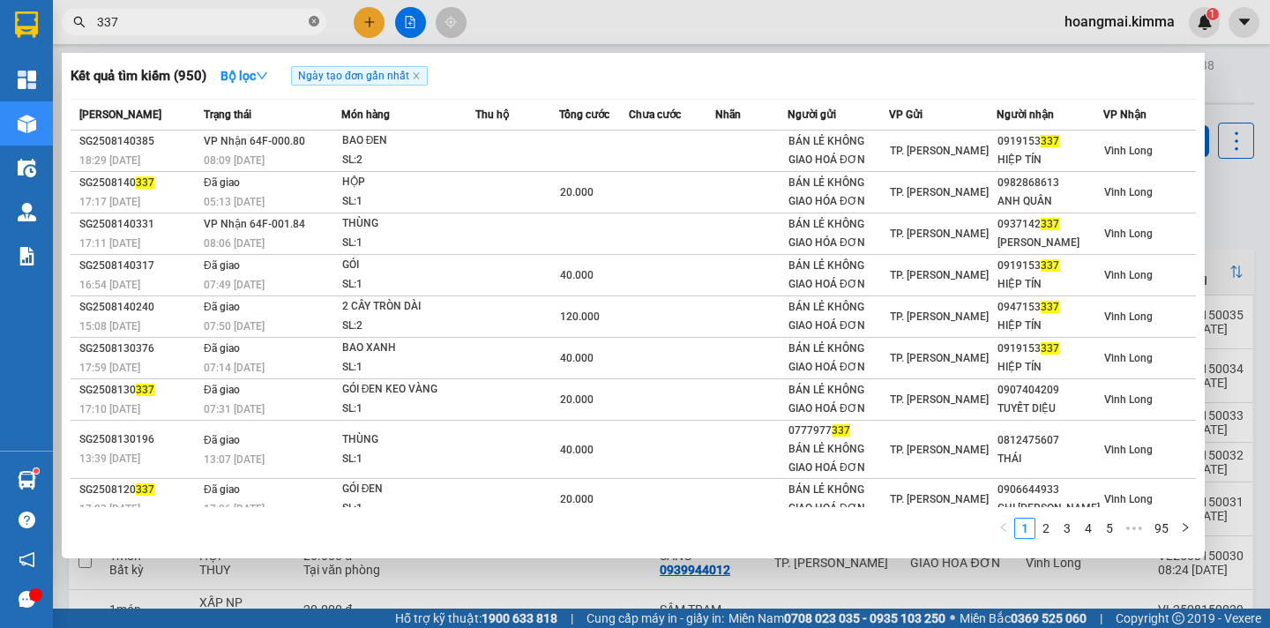
click at [317, 21] on icon "close-circle" at bounding box center [314, 21] width 11 height 11
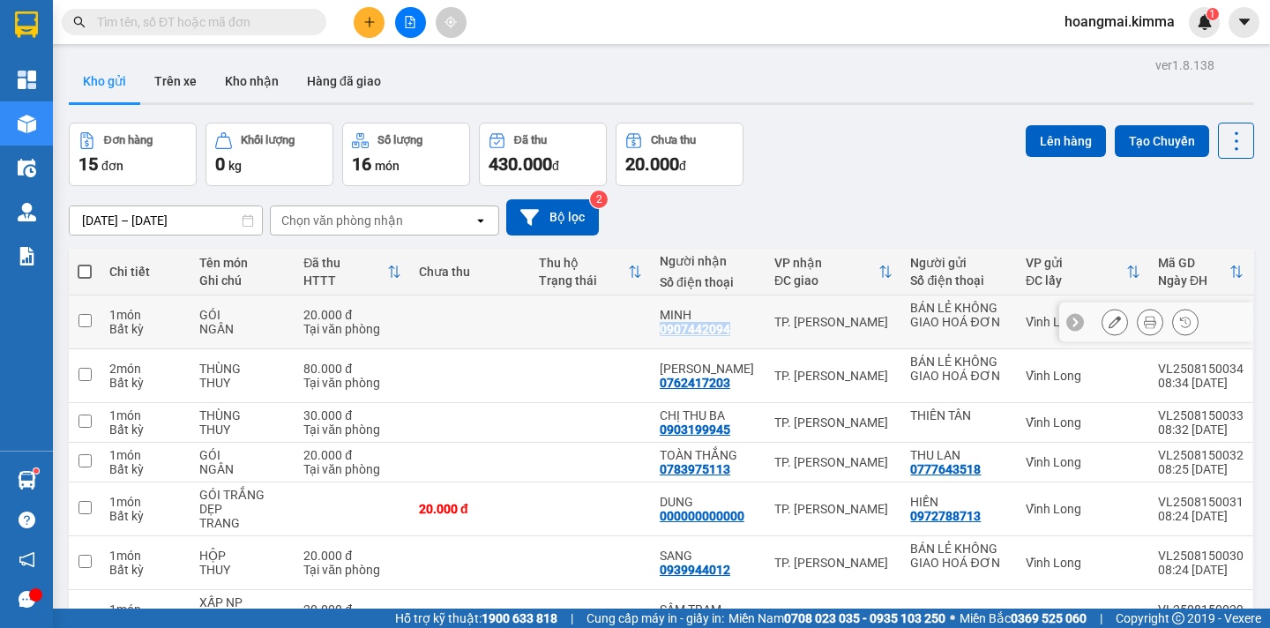
drag, startPoint x: 729, startPoint y: 332, endPoint x: 651, endPoint y: 336, distance: 77.7
click at [651, 336] on td "MINH 0907442094" at bounding box center [708, 322] width 115 height 54
checkbox input "true"
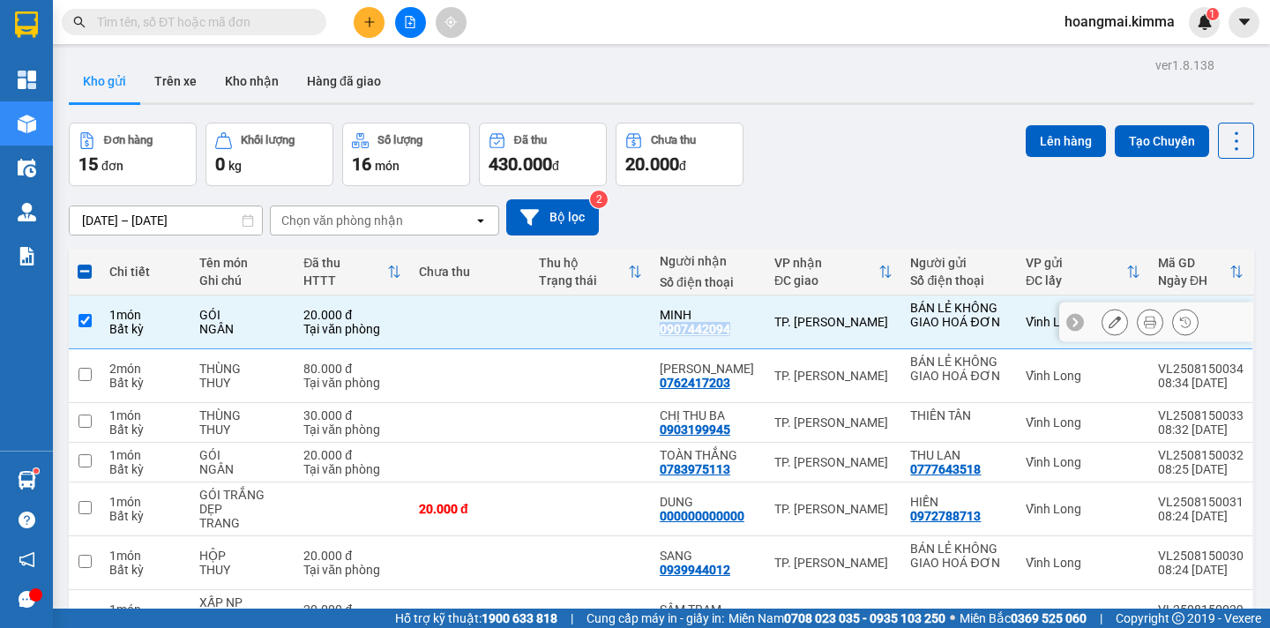
copy div "0907442094"
paste input "0907442094"
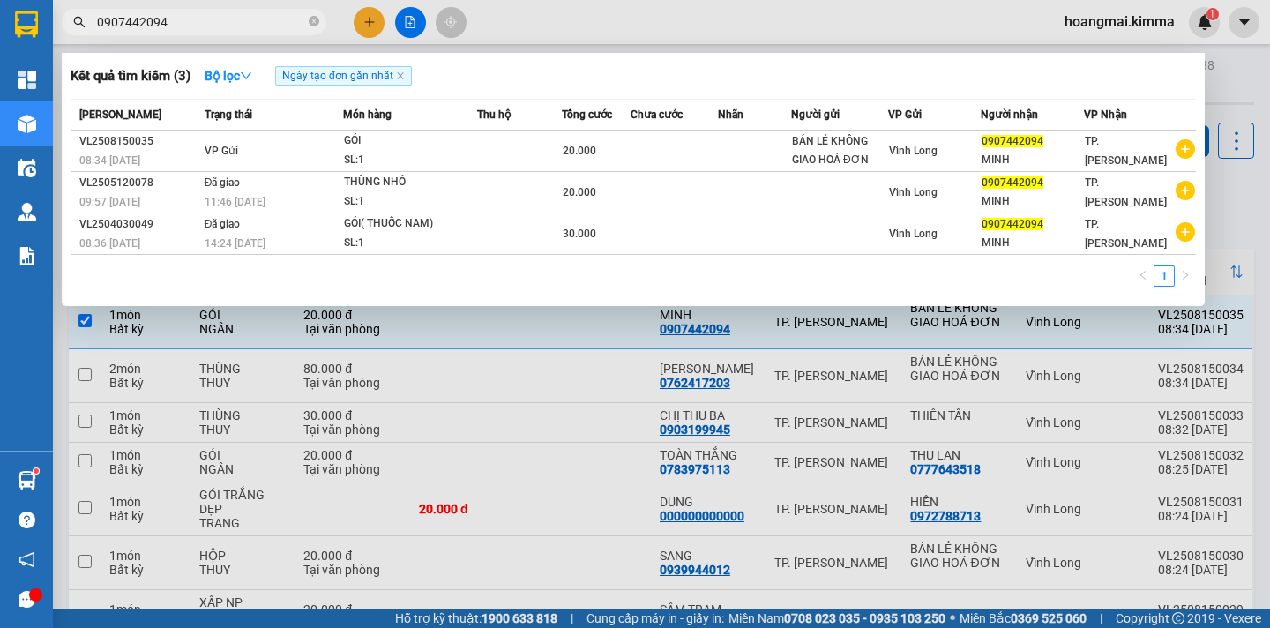
type input "0907442094"
click at [369, 26] on div at bounding box center [635, 314] width 1270 height 628
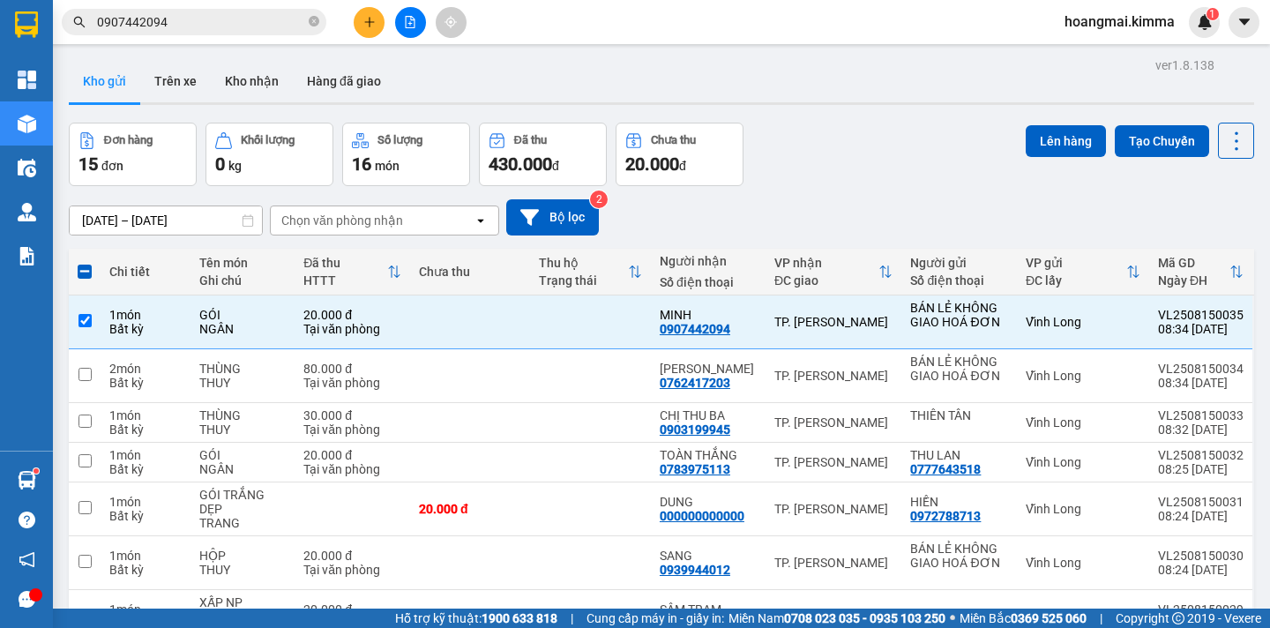
click at [361, 30] on button at bounding box center [369, 22] width 31 height 31
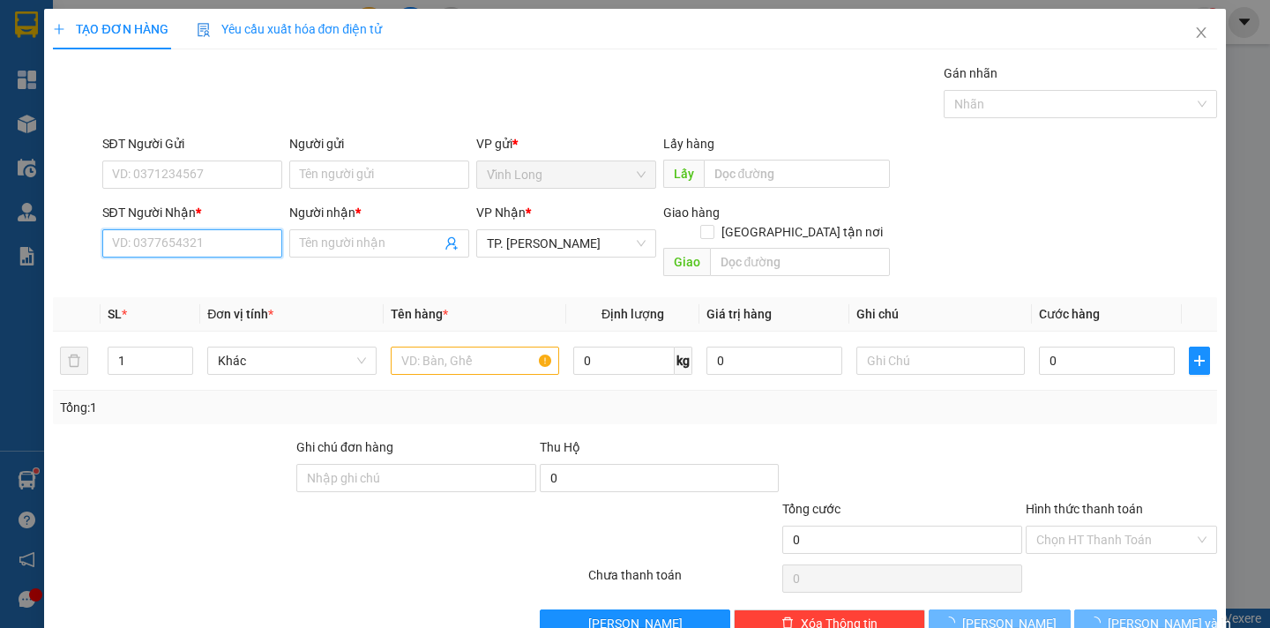
click at [203, 243] on input "SĐT Người Nhận *" at bounding box center [192, 243] width 180 height 28
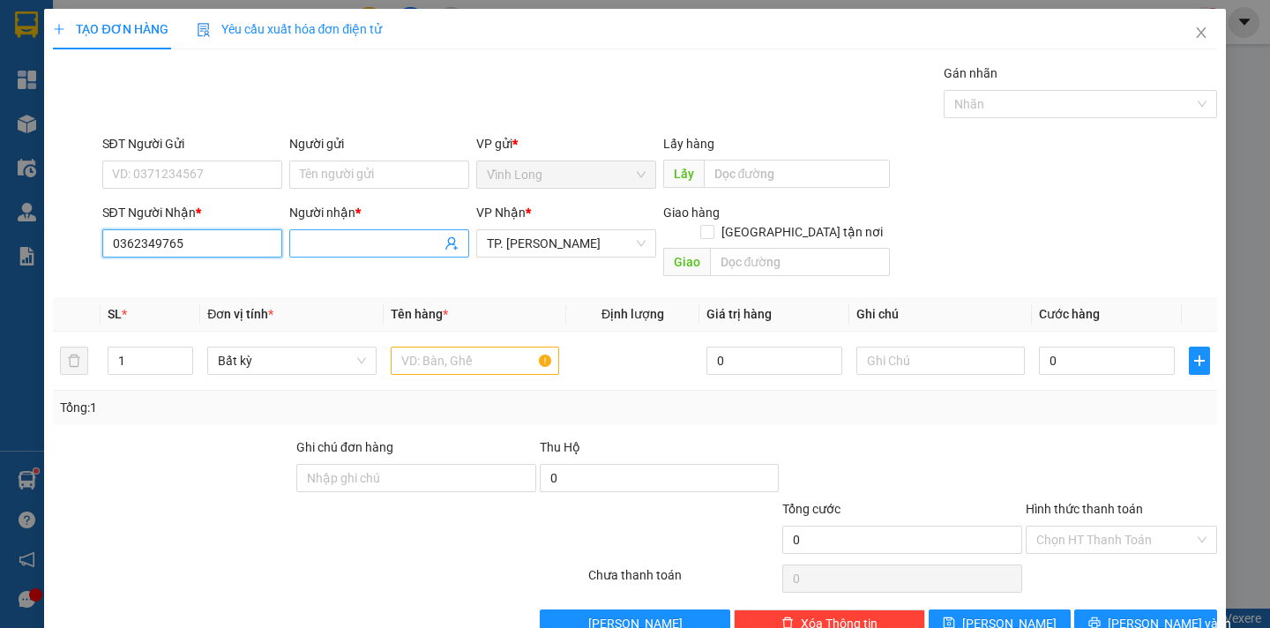
type input "0362349765"
click at [346, 246] on input "Người nhận *" at bounding box center [370, 243] width 141 height 19
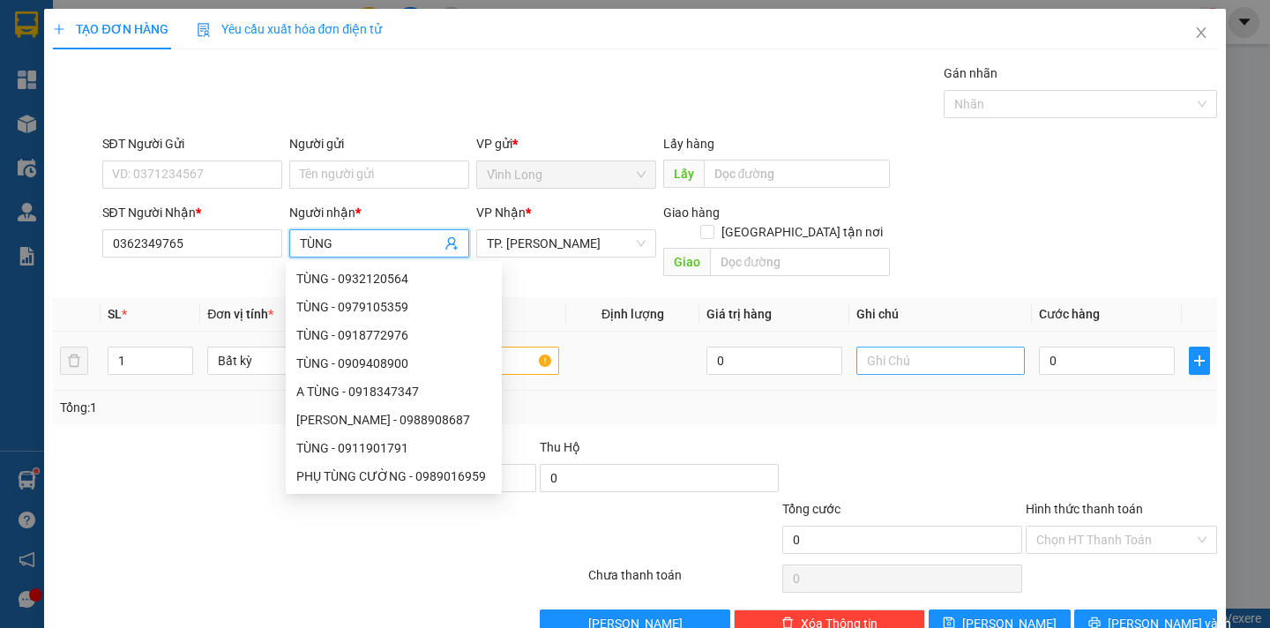
type input "TÙNG"
click at [878, 347] on input "text" at bounding box center [940, 361] width 168 height 28
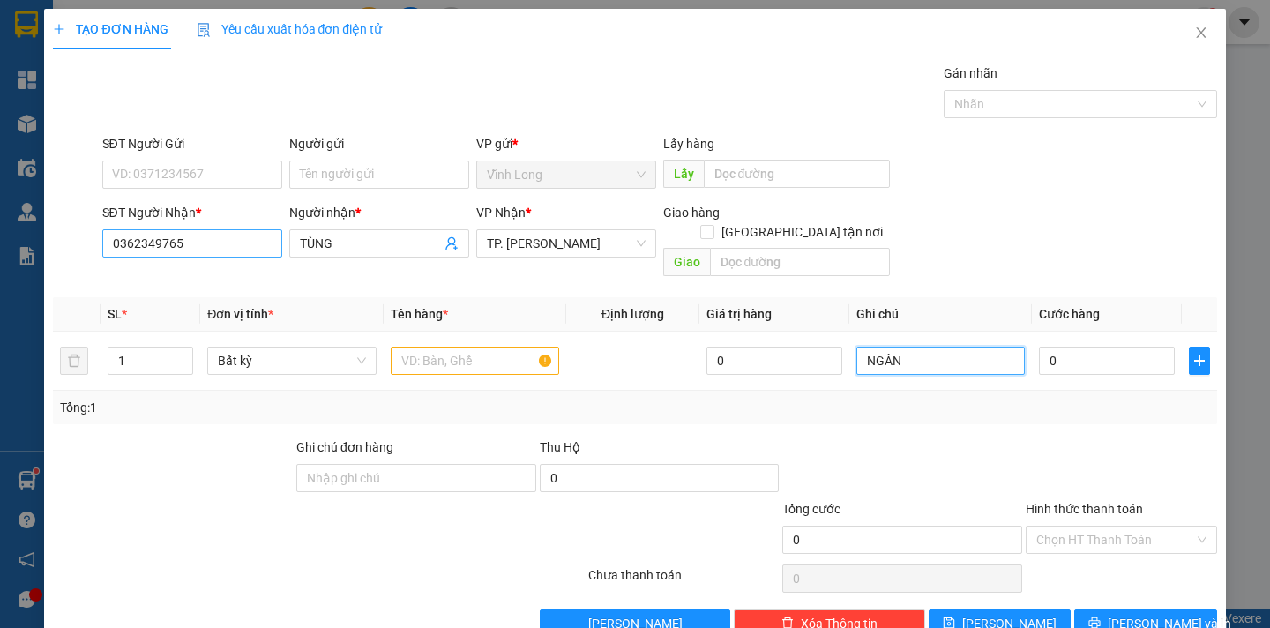
type input "NGÂN"
click at [157, 242] on input "0362349765" at bounding box center [192, 243] width 180 height 28
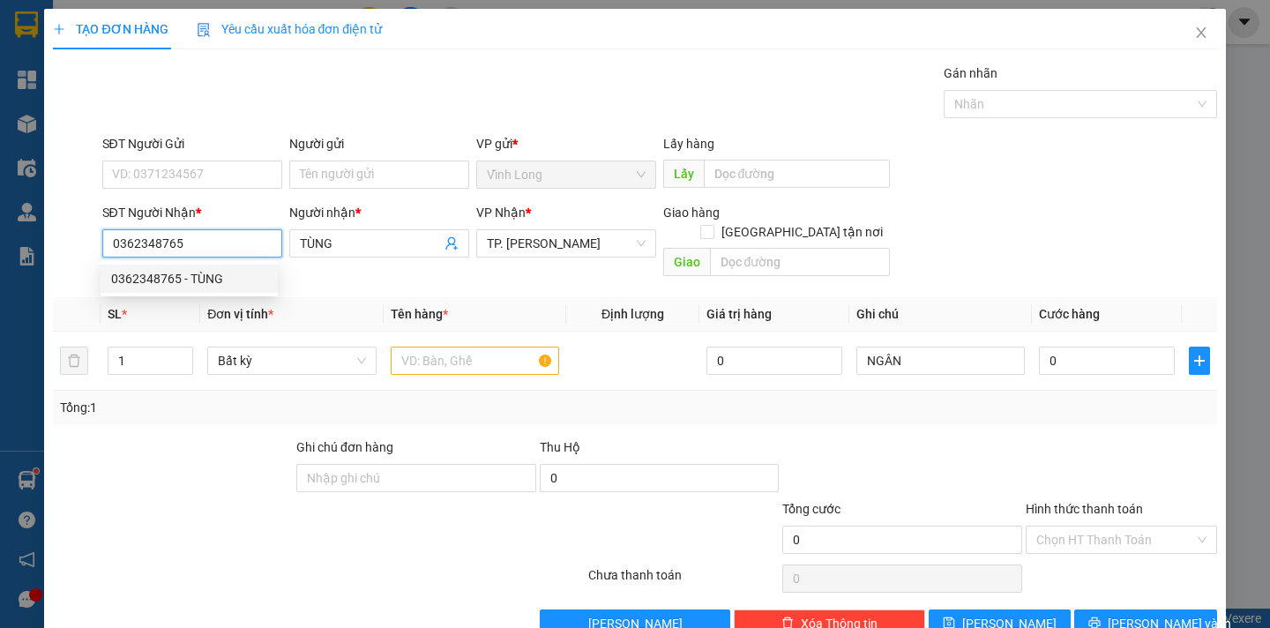
click at [211, 282] on div "0362348765 - TÙNG" at bounding box center [189, 278] width 156 height 19
type input "0362348765"
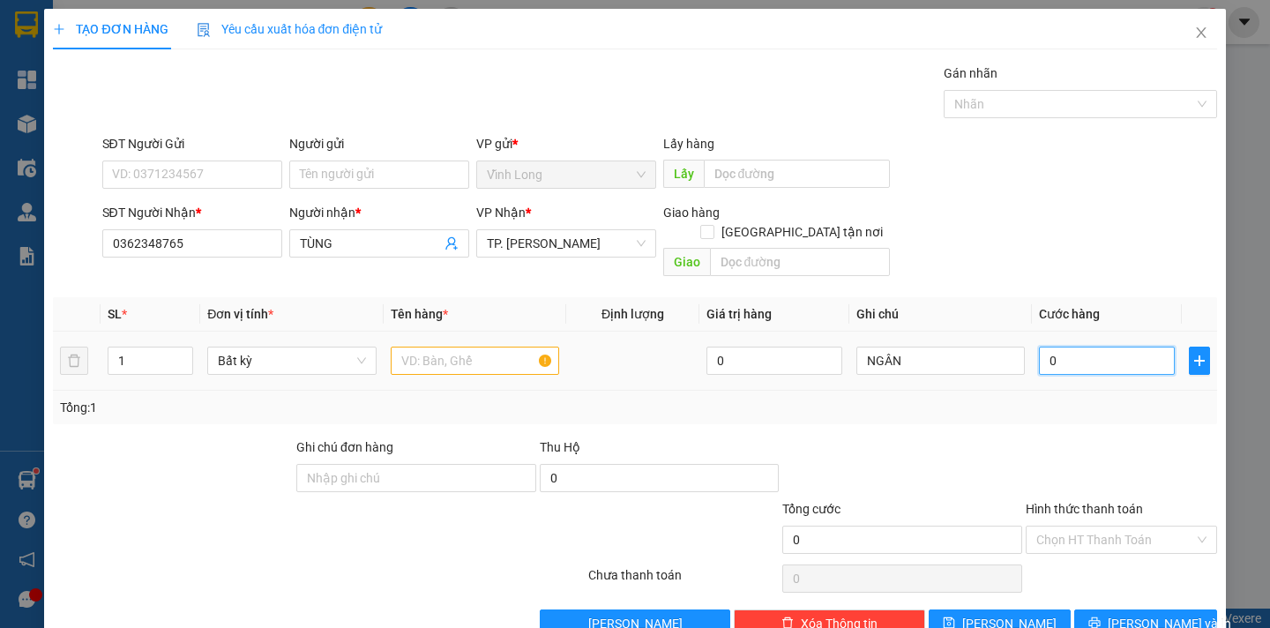
click at [1057, 347] on input "0" at bounding box center [1107, 361] width 136 height 28
type input "2"
type input "20"
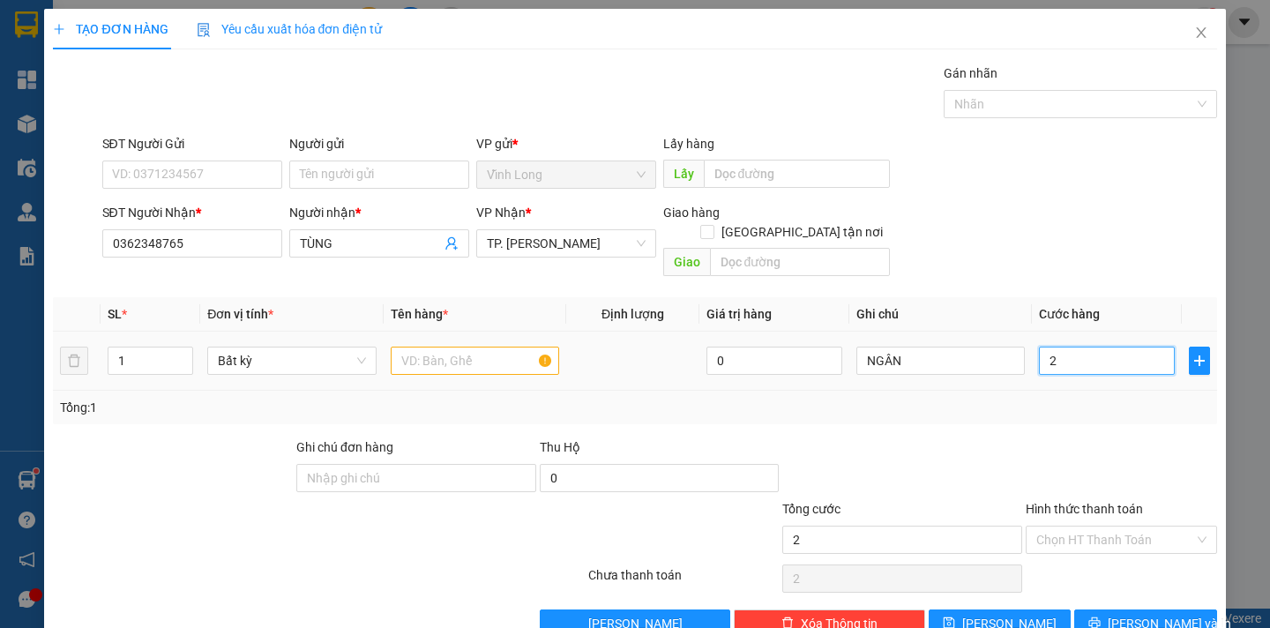
type input "20"
type input "20.000"
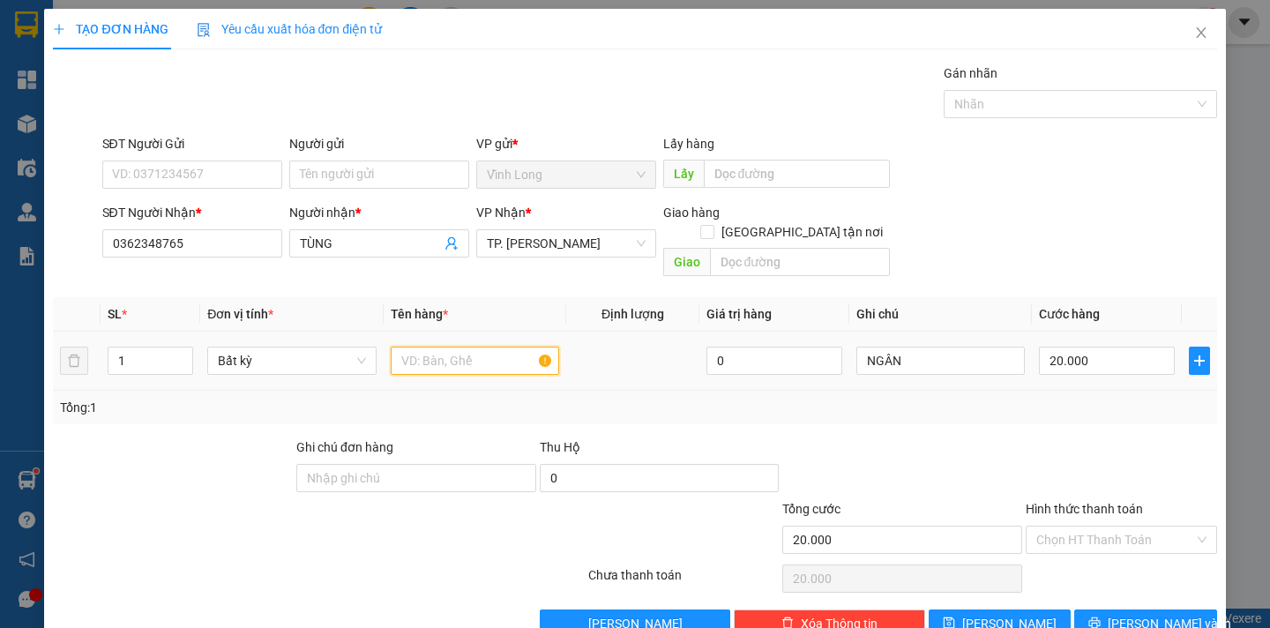
click at [452, 347] on input "text" at bounding box center [475, 361] width 168 height 28
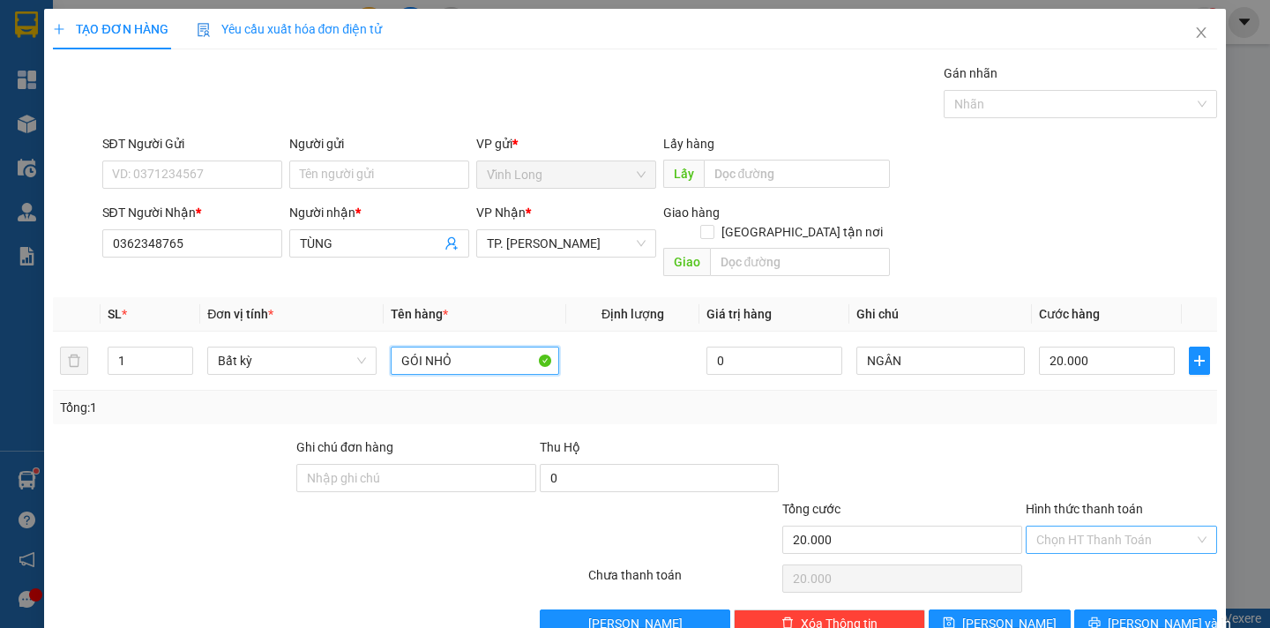
type input "GÓI NHỎ"
click at [1108, 527] on input "Hình thức thanh toán" at bounding box center [1115, 540] width 158 height 26
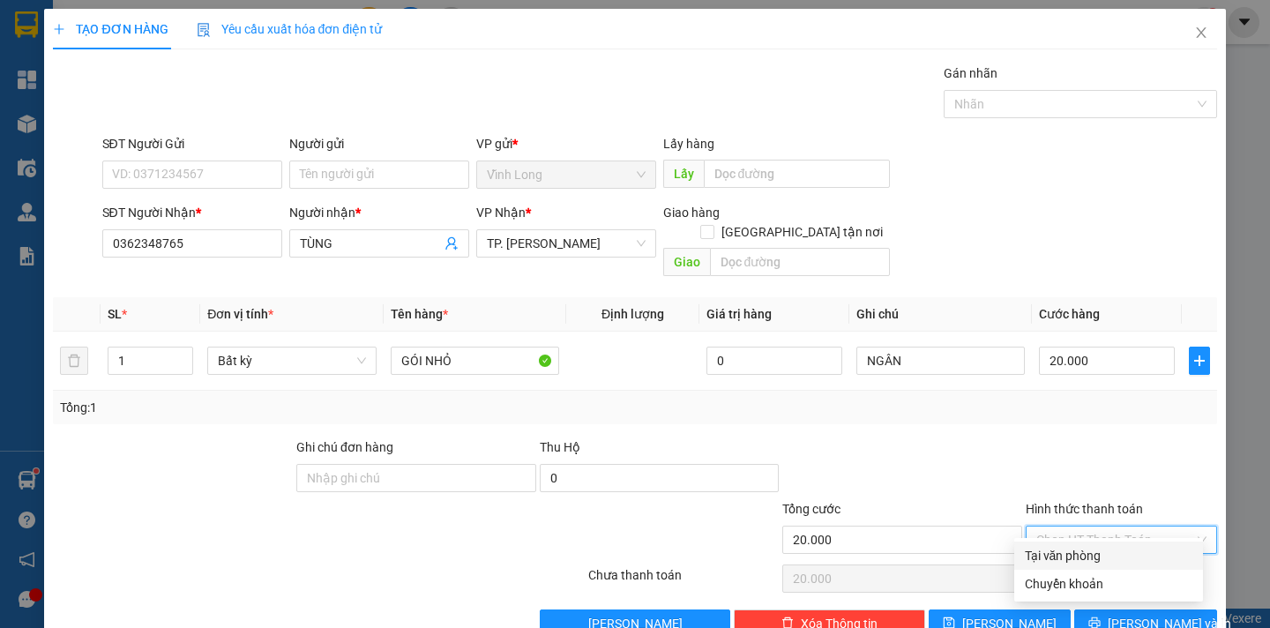
drag, startPoint x: 1104, startPoint y: 547, endPoint x: 1114, endPoint y: 569, distance: 24.1
click at [1103, 547] on div "Tại văn phòng" at bounding box center [1109, 555] width 168 height 19
type input "0"
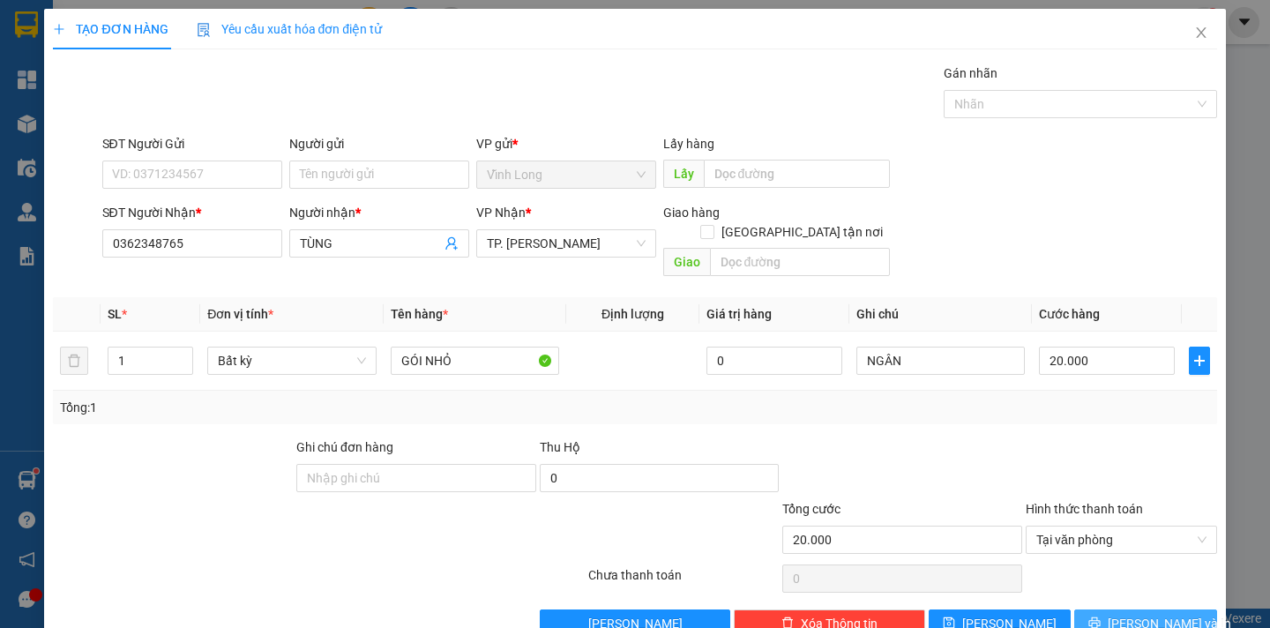
click at [1121, 614] on span "Lưu và In" at bounding box center [1169, 623] width 123 height 19
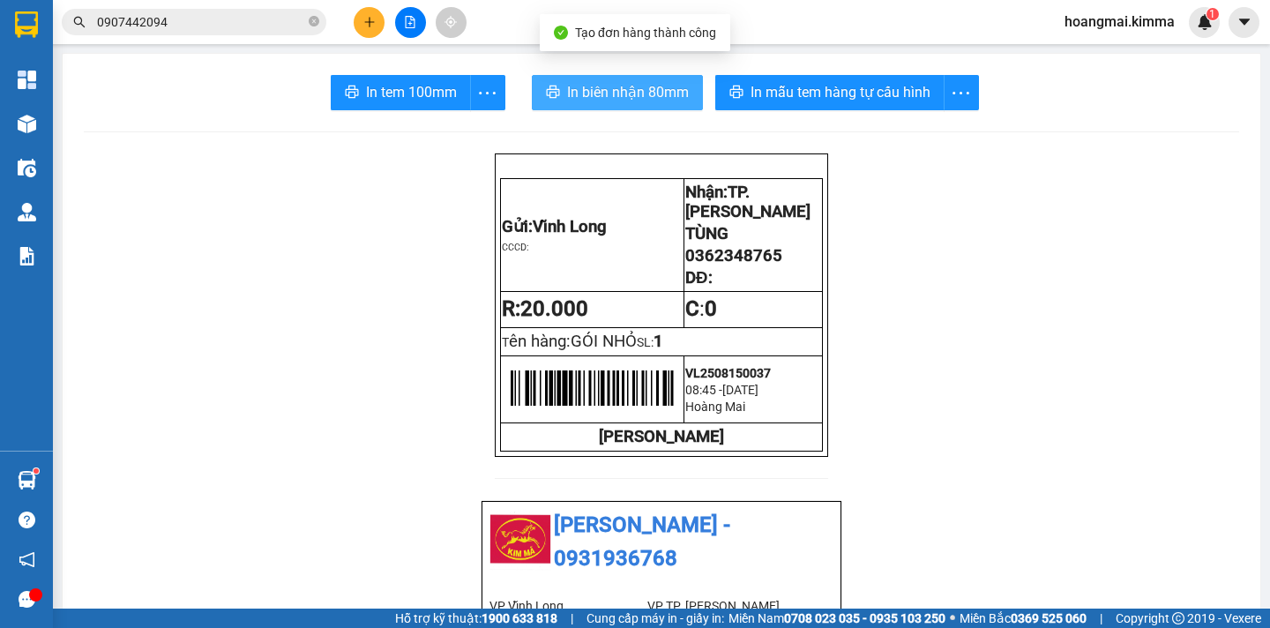
click at [585, 85] on span "In biên nhận 80mm" at bounding box center [628, 92] width 122 height 22
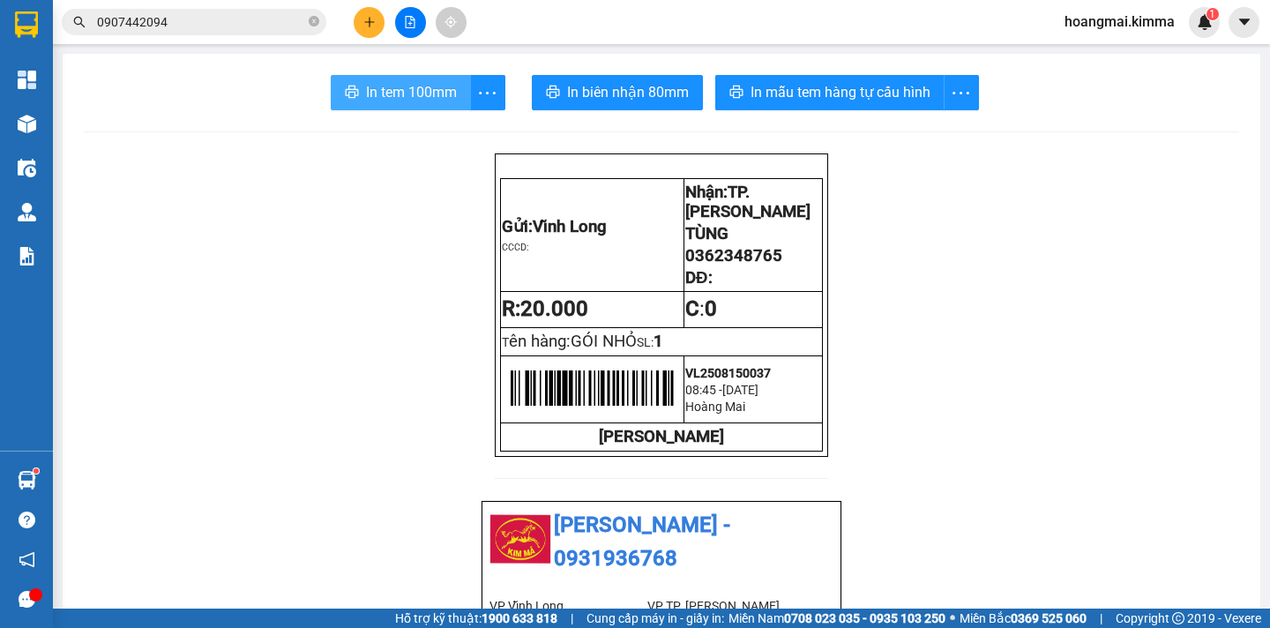
click at [418, 86] on span "In tem 100mm" at bounding box center [411, 92] width 91 height 22
click at [367, 15] on button at bounding box center [369, 22] width 31 height 31
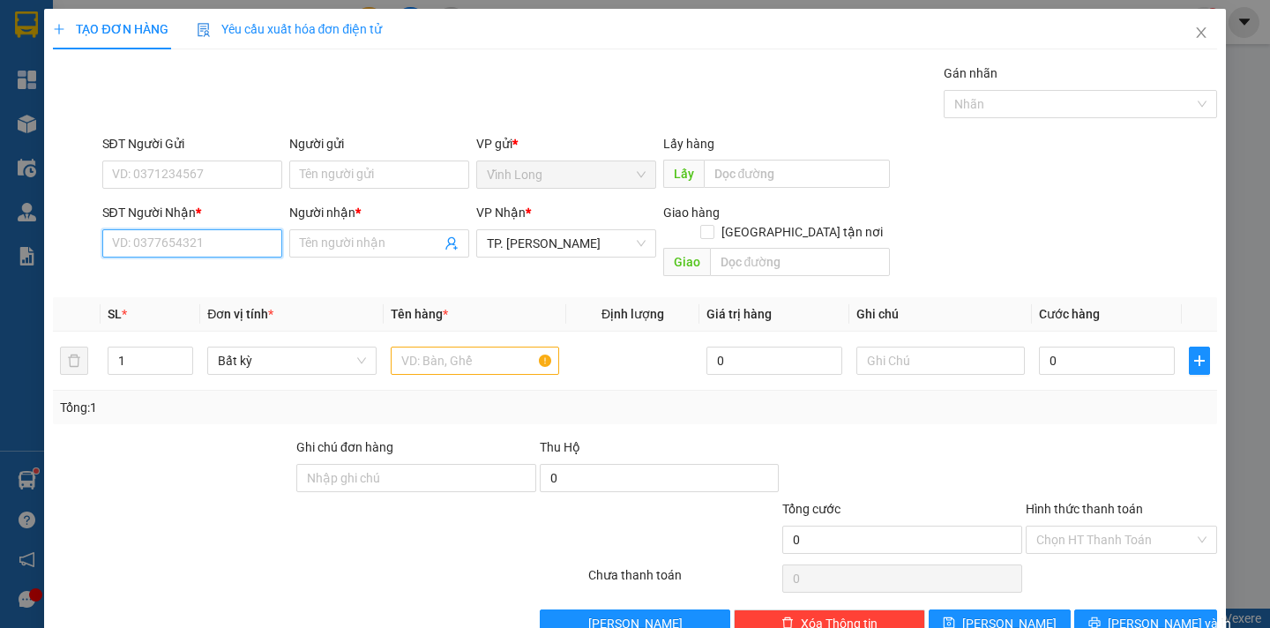
click at [174, 246] on input "SĐT Người Nhận *" at bounding box center [192, 243] width 180 height 28
type input "0398993108"
click at [235, 269] on div "0398993108 - NGUYÊN" at bounding box center [189, 278] width 156 height 19
type input "NGUYÊN"
type input "0398993108"
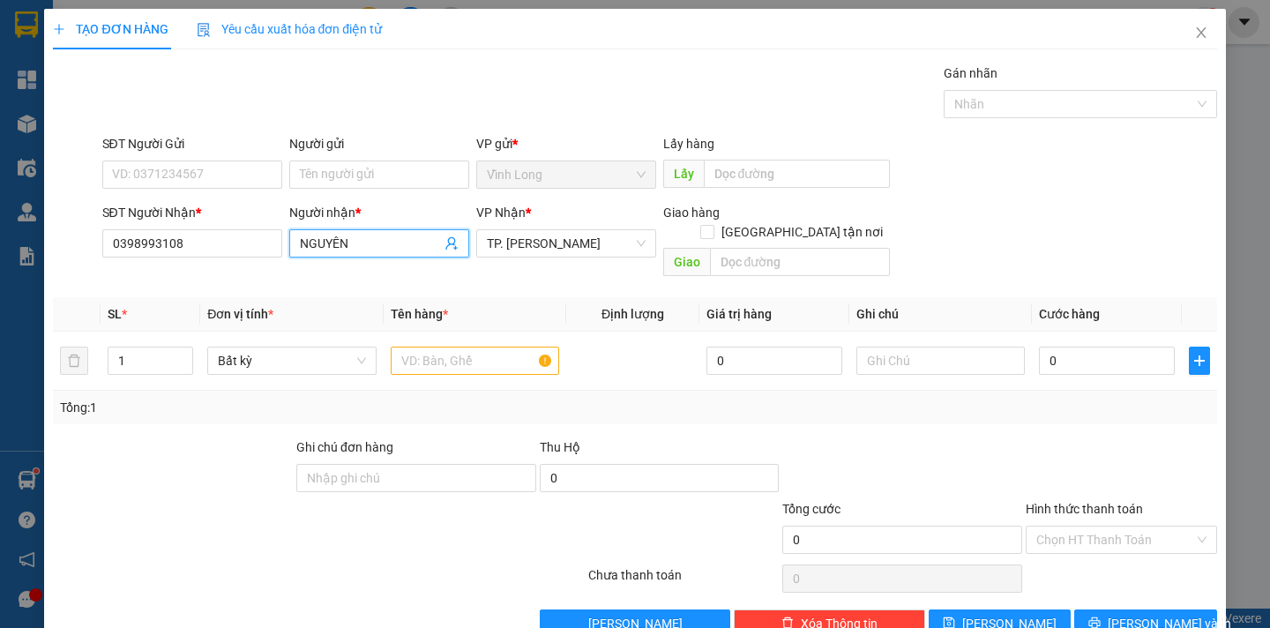
click at [300, 246] on input "NGUYÊN" at bounding box center [370, 243] width 141 height 19
type input "LÊ NHẤT NGUYÊN"
click at [1123, 157] on div "SĐT Người Gửi VD: 0371234567 Người gửi Tên người gửi VP gửi * Vĩnh Long Lấy hà…" at bounding box center [660, 165] width 1122 height 62
click at [466, 347] on input "text" at bounding box center [475, 361] width 168 height 28
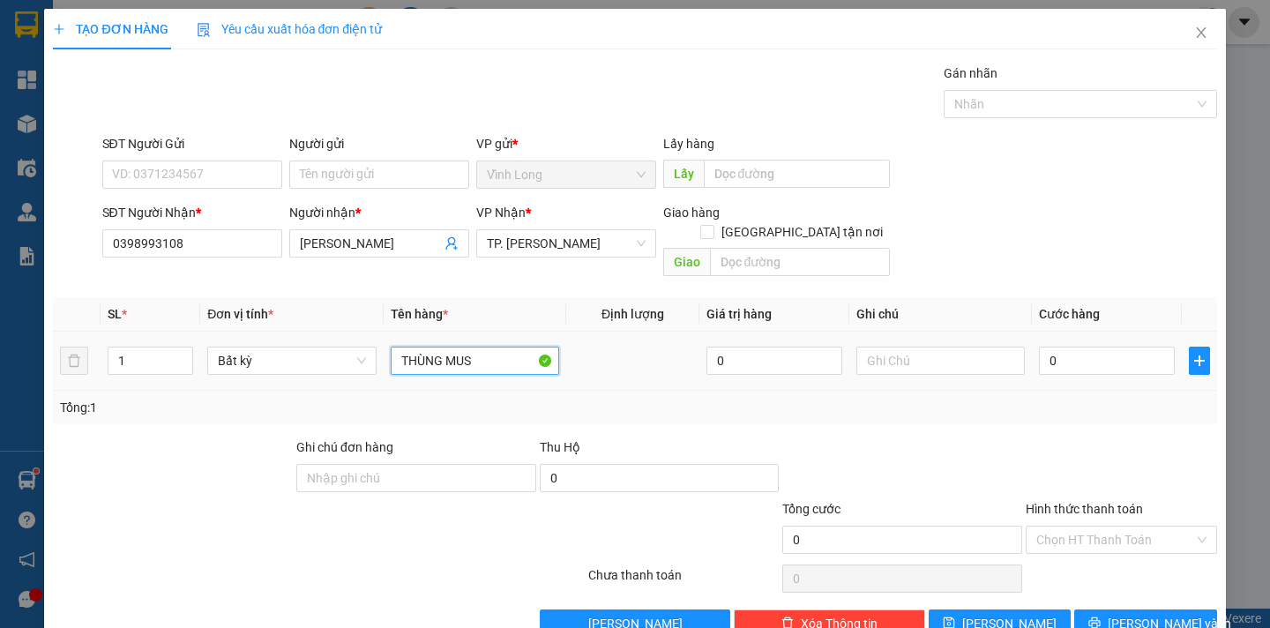
type input "THÙNG MUS"
type input "TRABG"
type input "4"
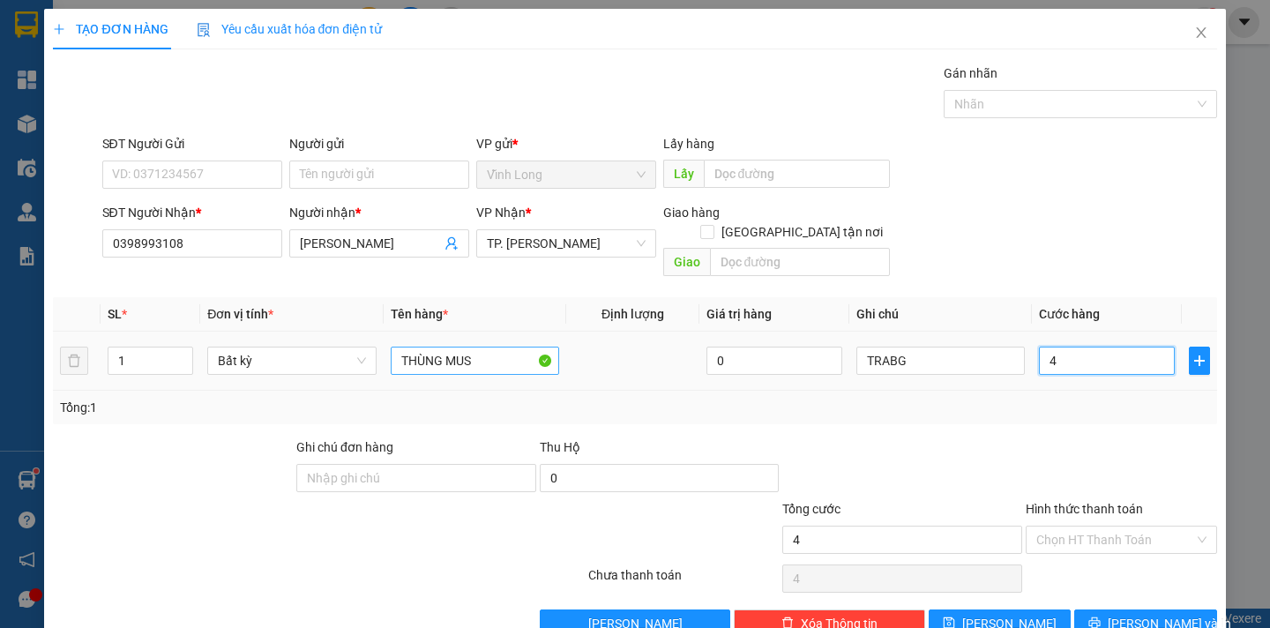
type input "40"
type input "40.000"
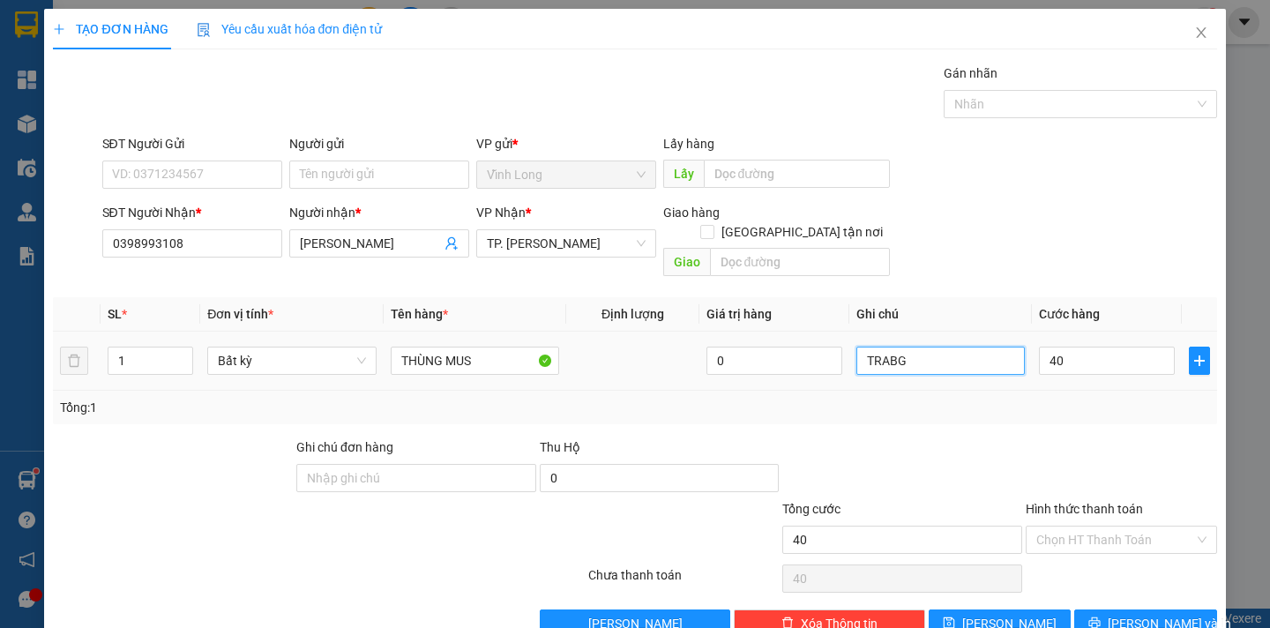
type input "40.000"
click at [924, 351] on input "TRABG" at bounding box center [940, 361] width 168 height 28
type input "TRANG"
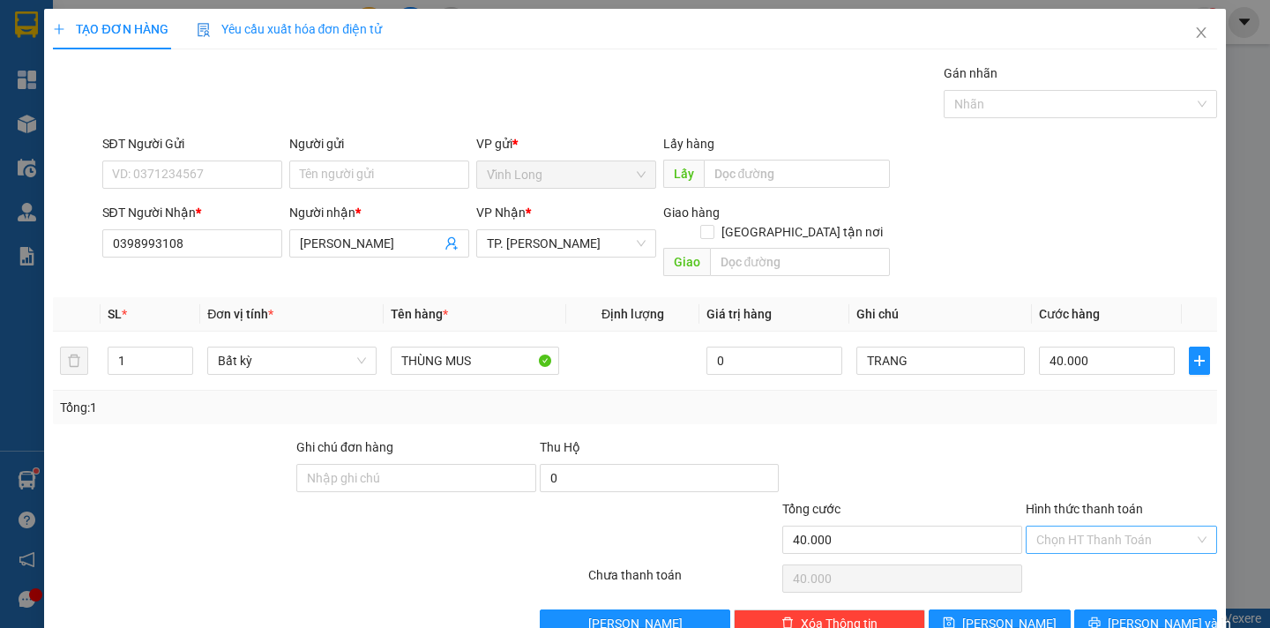
click at [1080, 527] on input "Hình thức thanh toán" at bounding box center [1115, 540] width 158 height 26
click at [1072, 549] on div "Tại văn phòng" at bounding box center [1109, 555] width 168 height 19
type input "0"
click at [1117, 614] on span "Lưu và In" at bounding box center [1169, 623] width 123 height 19
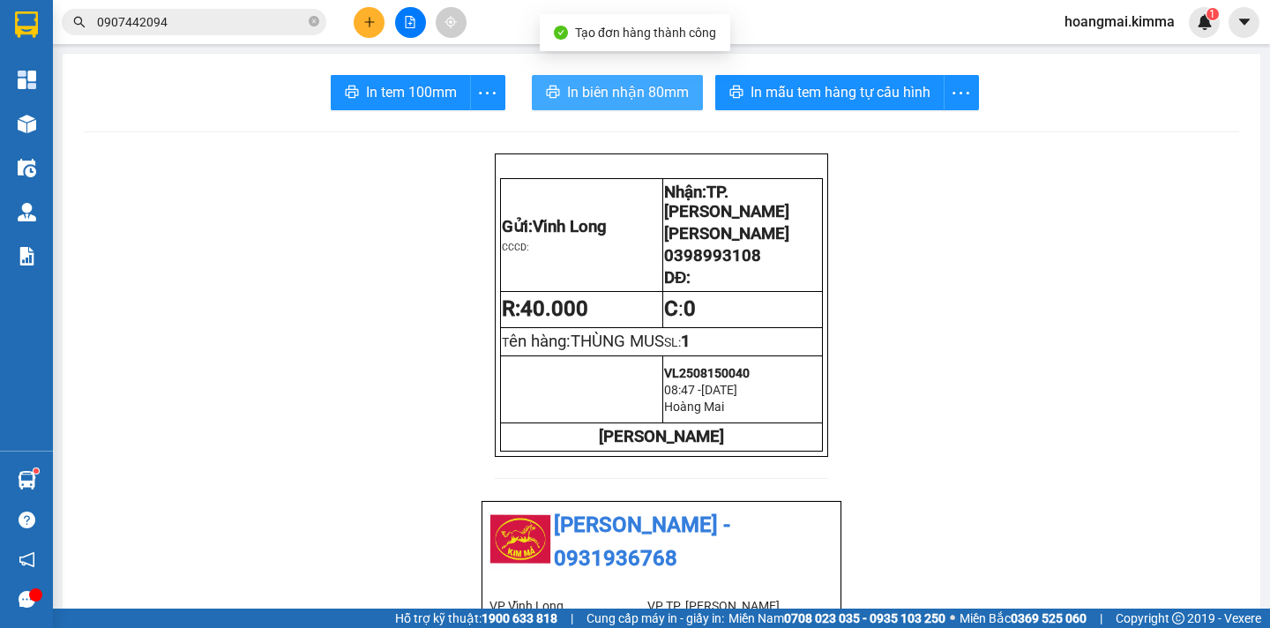
drag, startPoint x: 602, startPoint y: 83, endPoint x: 673, endPoint y: 106, distance: 74.2
click at [602, 83] on span "In biên nhận 80mm" at bounding box center [628, 92] width 122 height 22
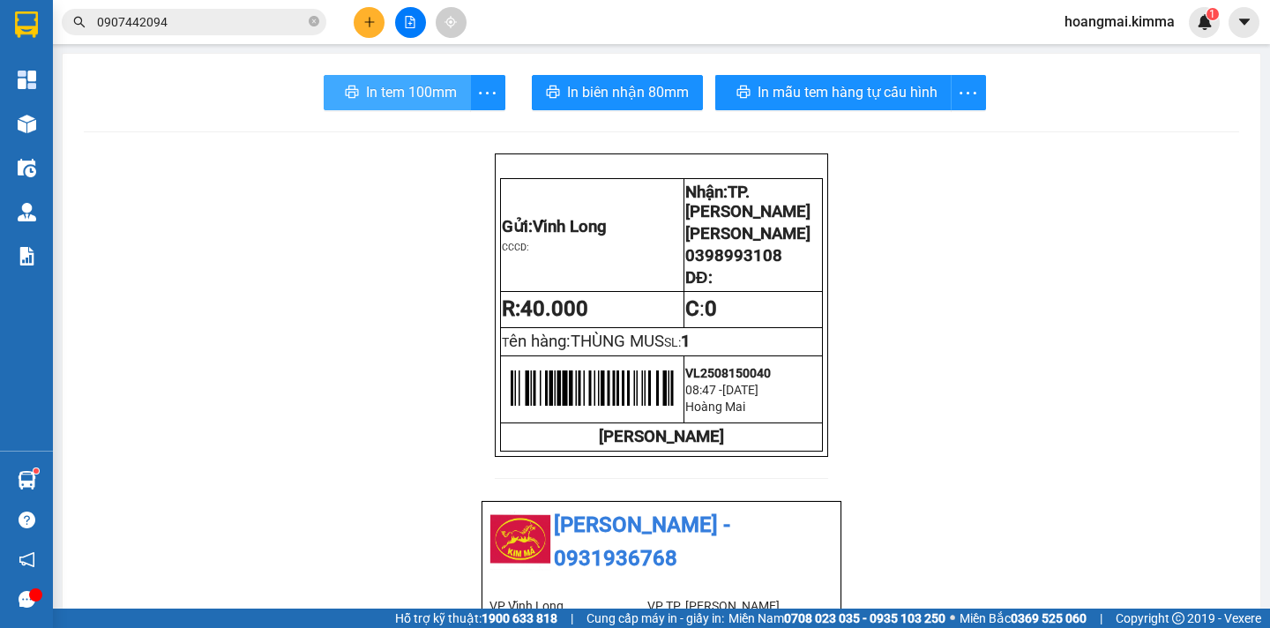
click at [404, 101] on span "In tem 100mm" at bounding box center [411, 92] width 91 height 22
click at [309, 23] on icon "close-circle" at bounding box center [314, 21] width 11 height 11
click at [276, 27] on input "text" at bounding box center [201, 21] width 208 height 19
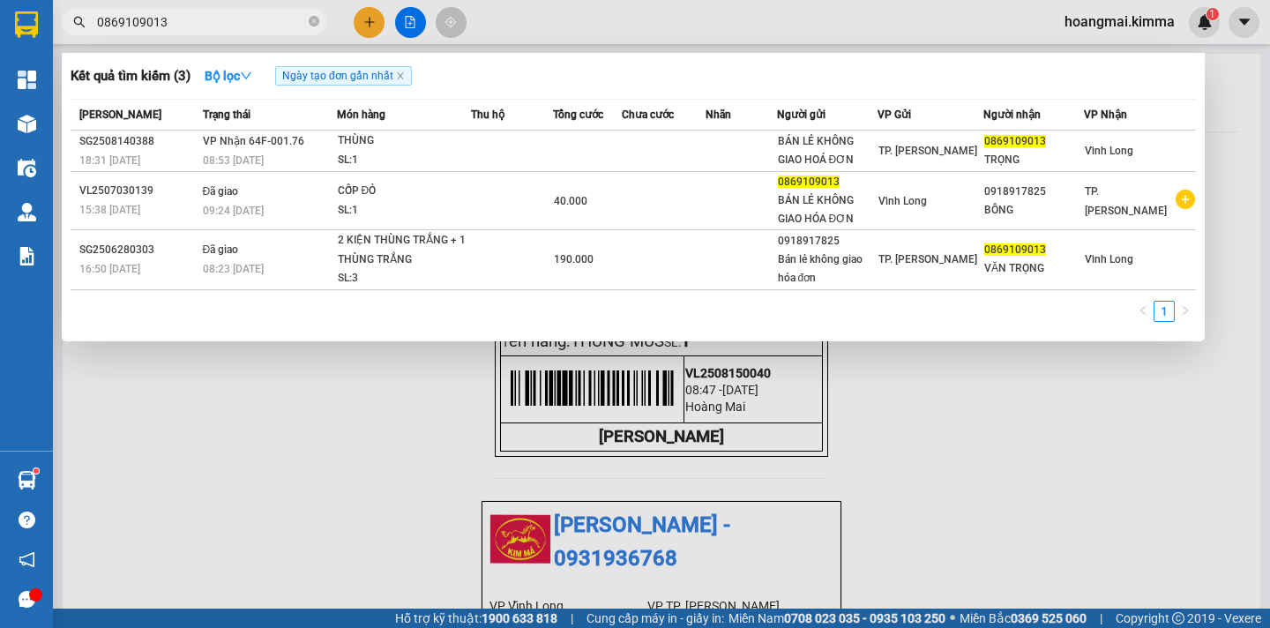
type input "0869109013"
click at [1048, 402] on div at bounding box center [635, 314] width 1270 height 628
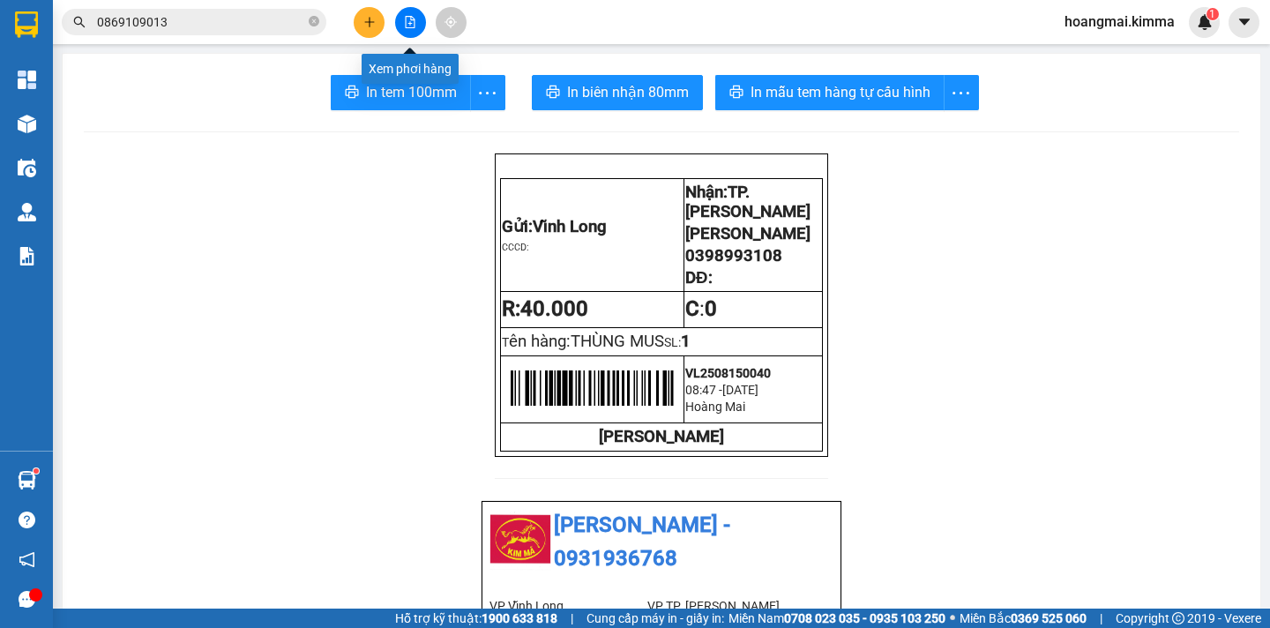
click at [410, 32] on button at bounding box center [410, 22] width 31 height 31
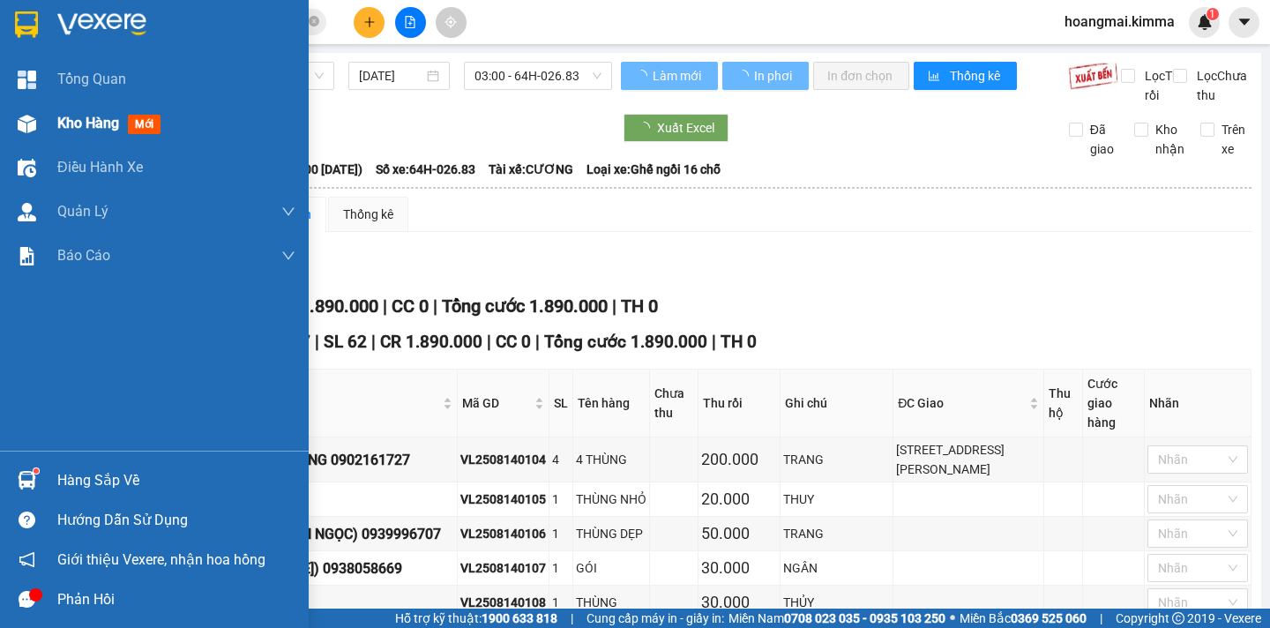
click at [75, 126] on span "Kho hàng" at bounding box center [88, 123] width 62 height 17
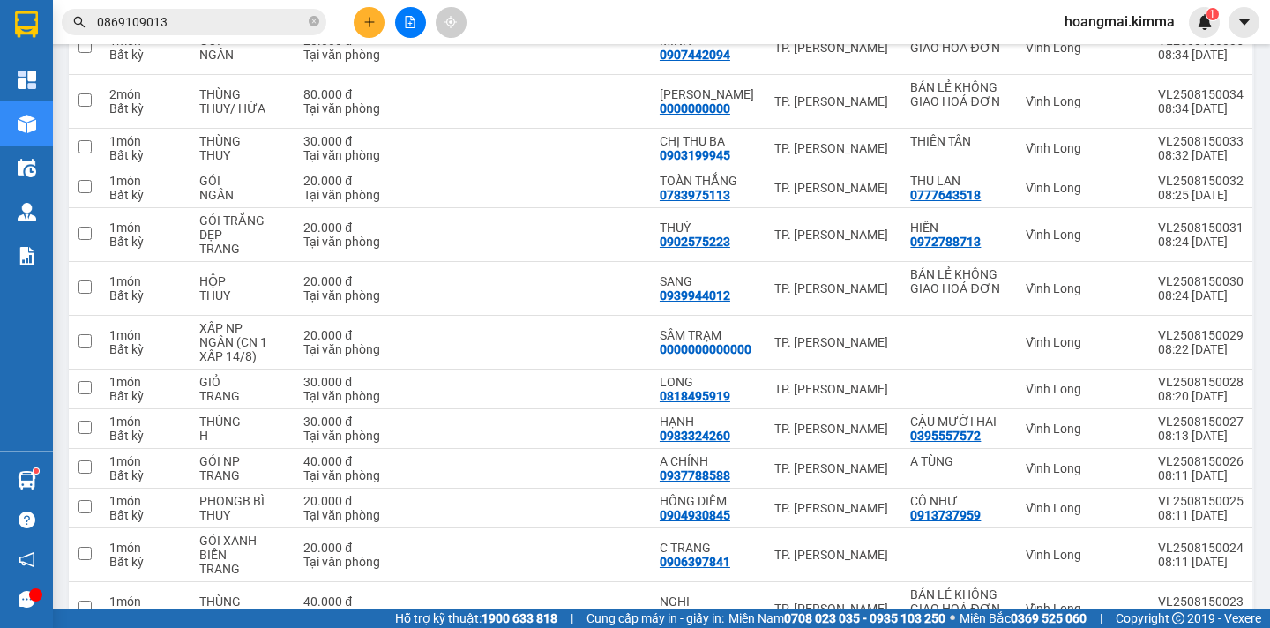
scroll to position [827, 0]
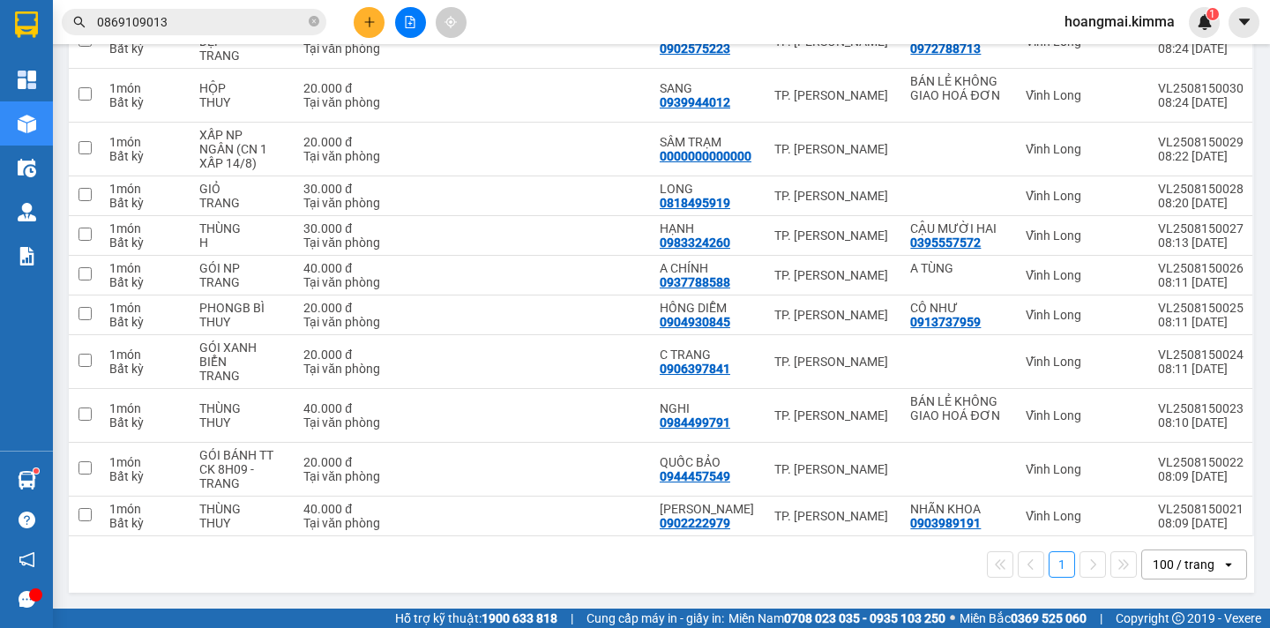
click at [1167, 568] on div "100 / trang" at bounding box center [1184, 565] width 62 height 18
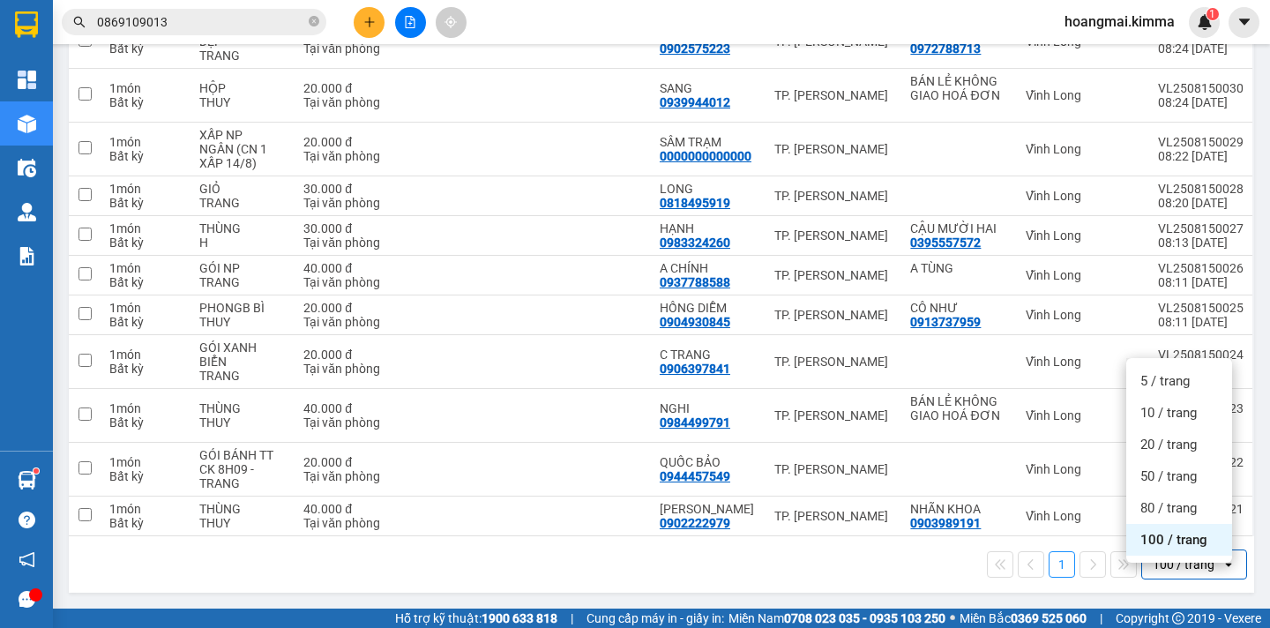
click at [1149, 532] on span "100 / trang" at bounding box center [1173, 540] width 67 height 18
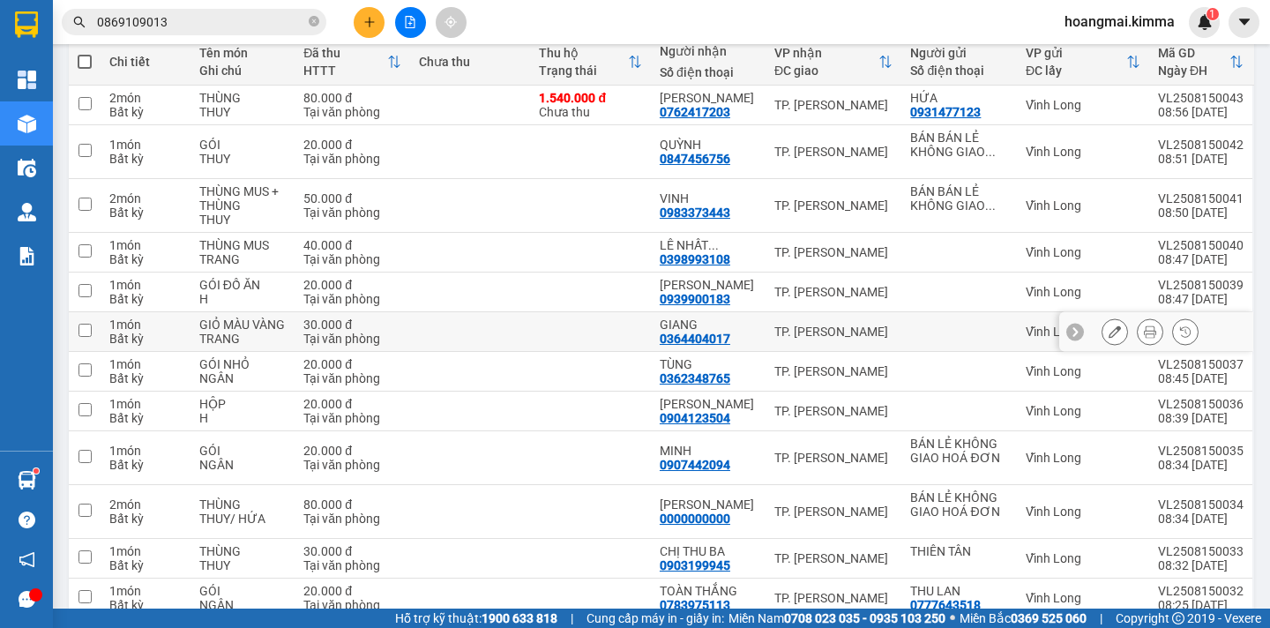
scroll to position [0, 0]
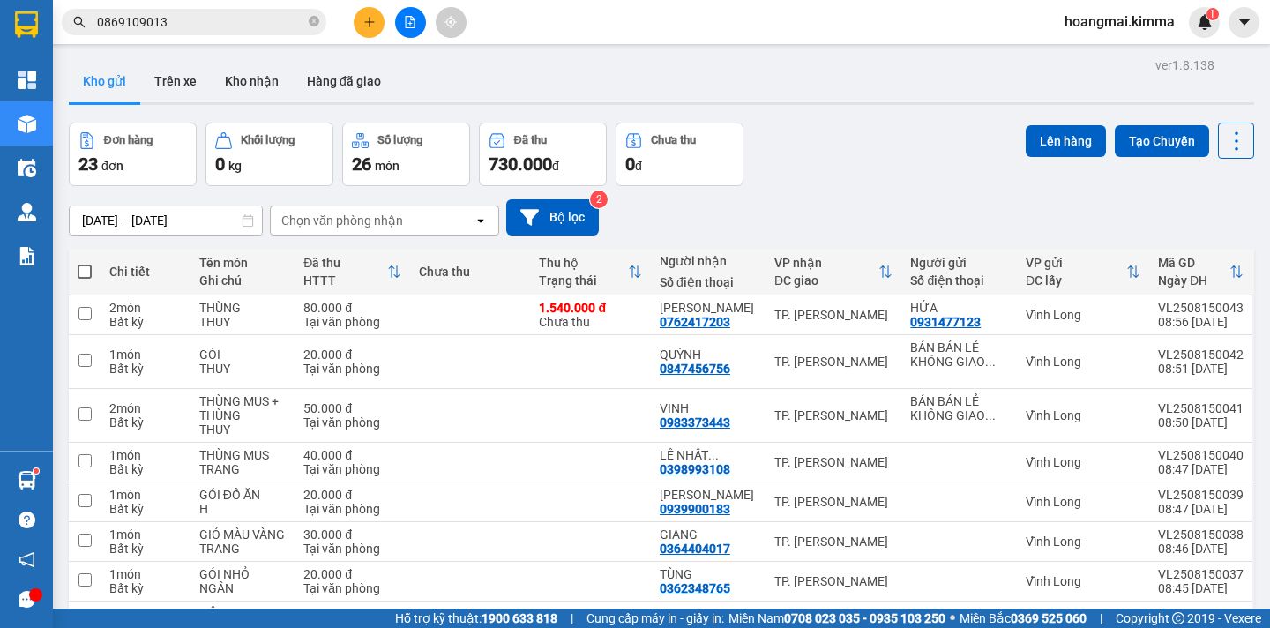
click at [81, 269] on span at bounding box center [85, 272] width 14 height 14
click at [85, 263] on input "checkbox" at bounding box center [85, 263] width 0 height 0
checkbox input "true"
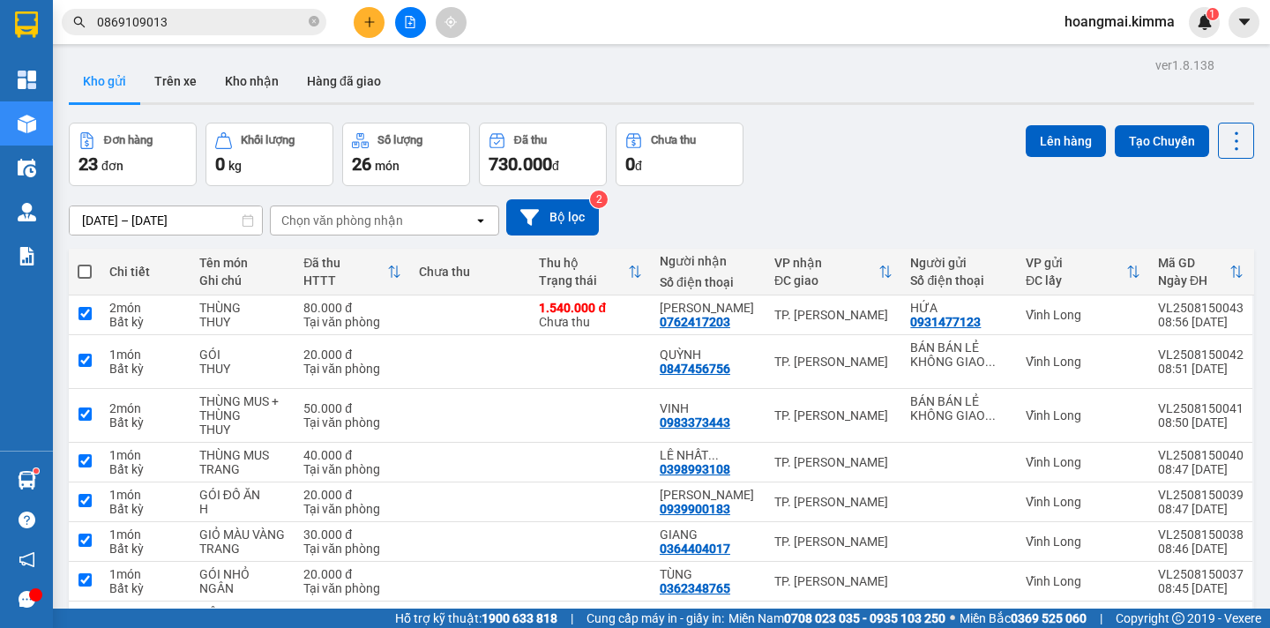
checkbox input "true"
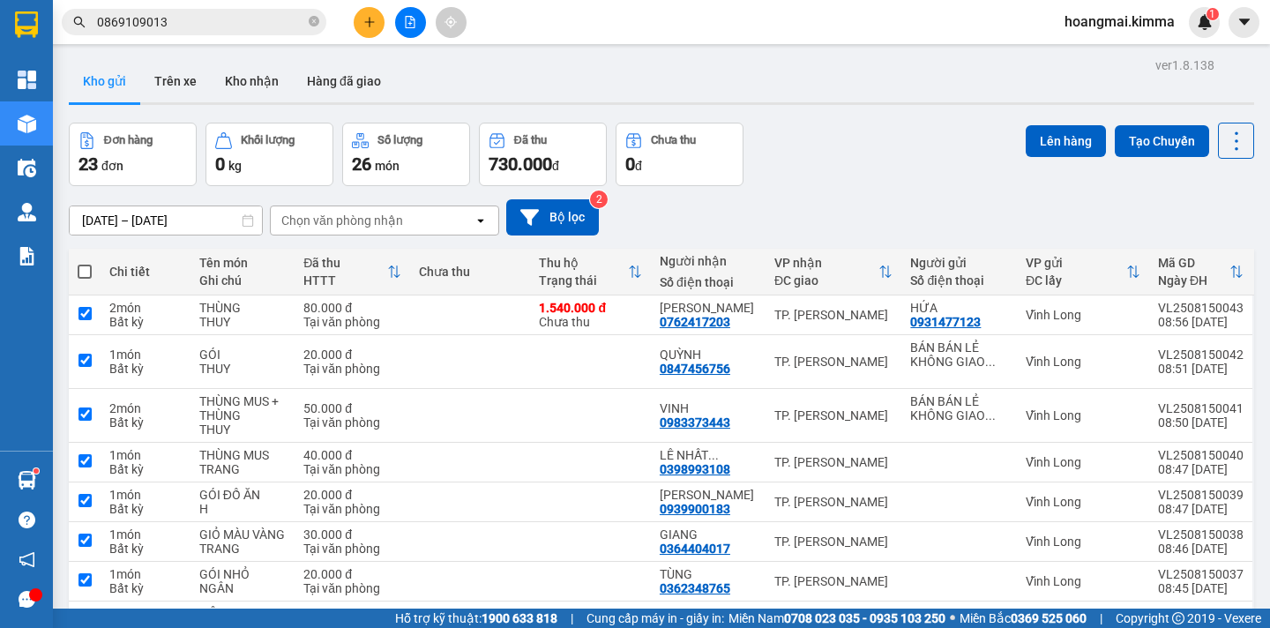
checkbox input "true"
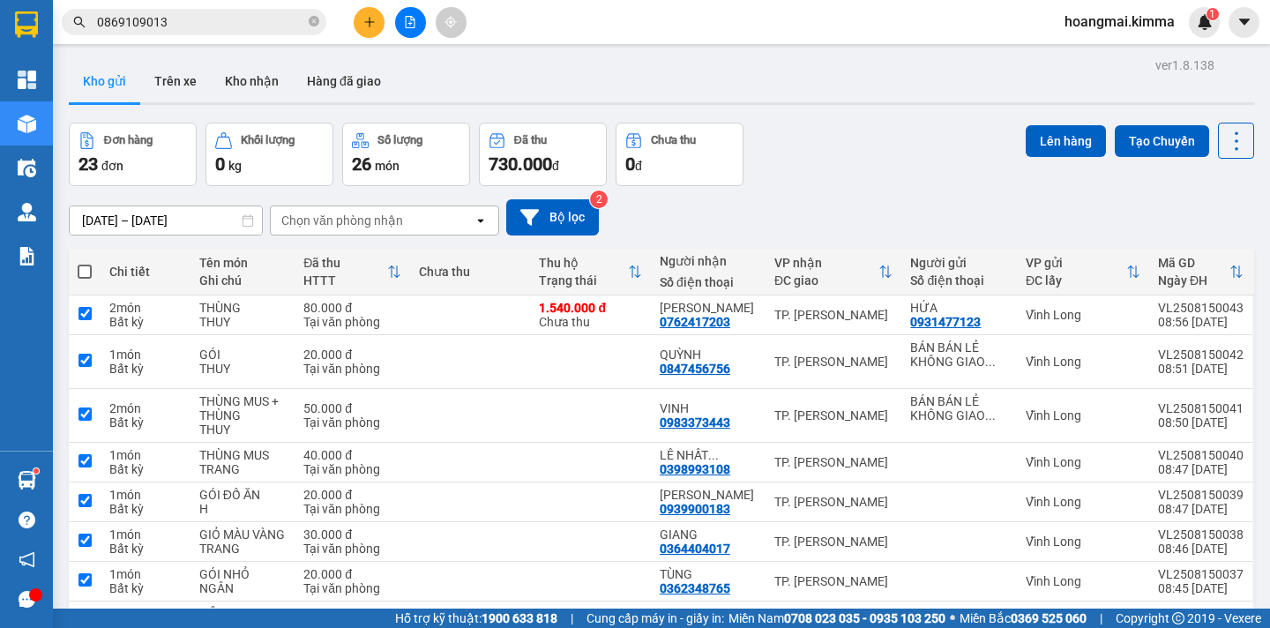
checkbox input "true"
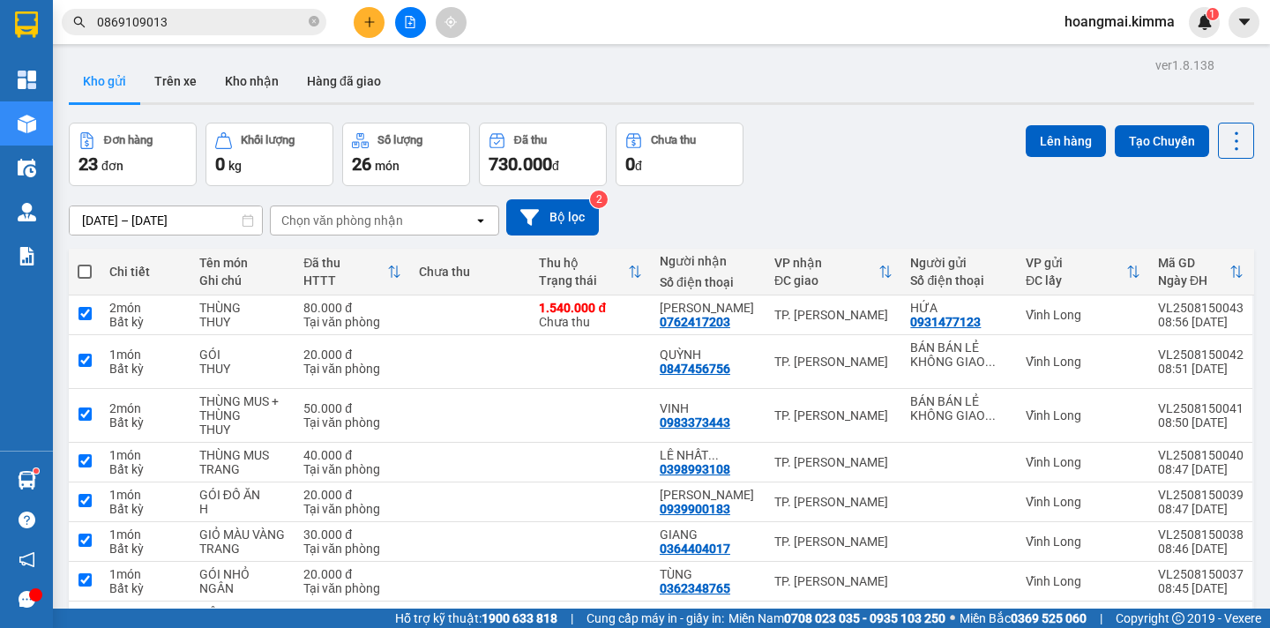
checkbox input "true"
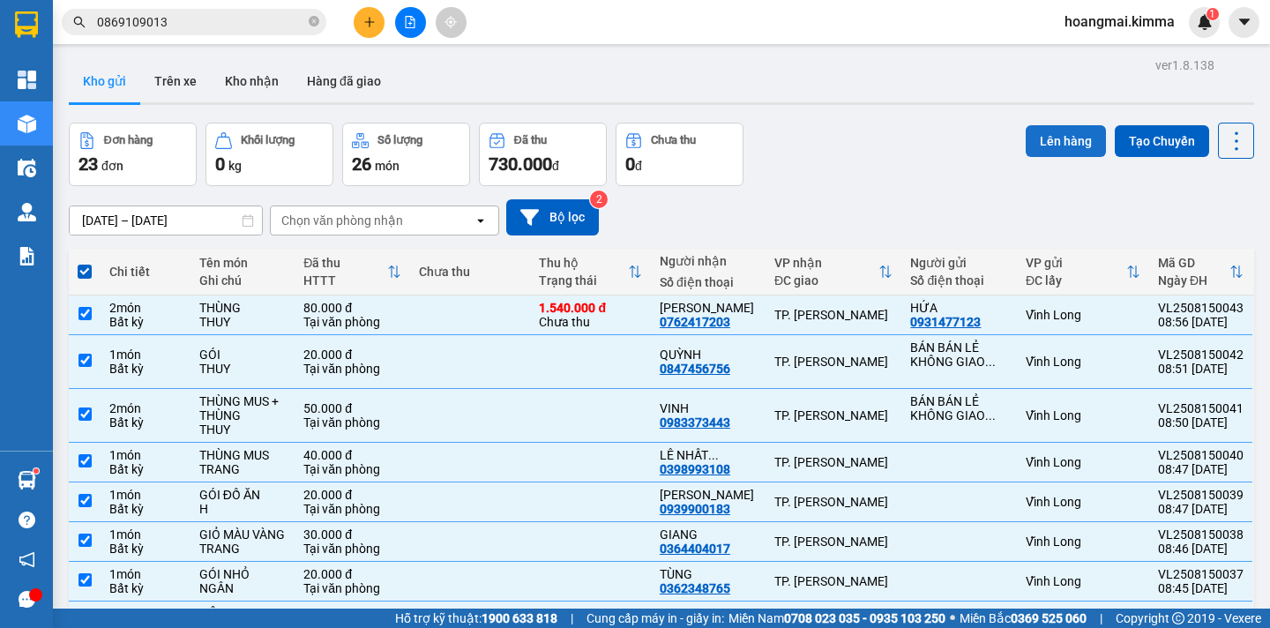
click at [1035, 145] on button "Lên hàng" at bounding box center [1066, 141] width 80 height 32
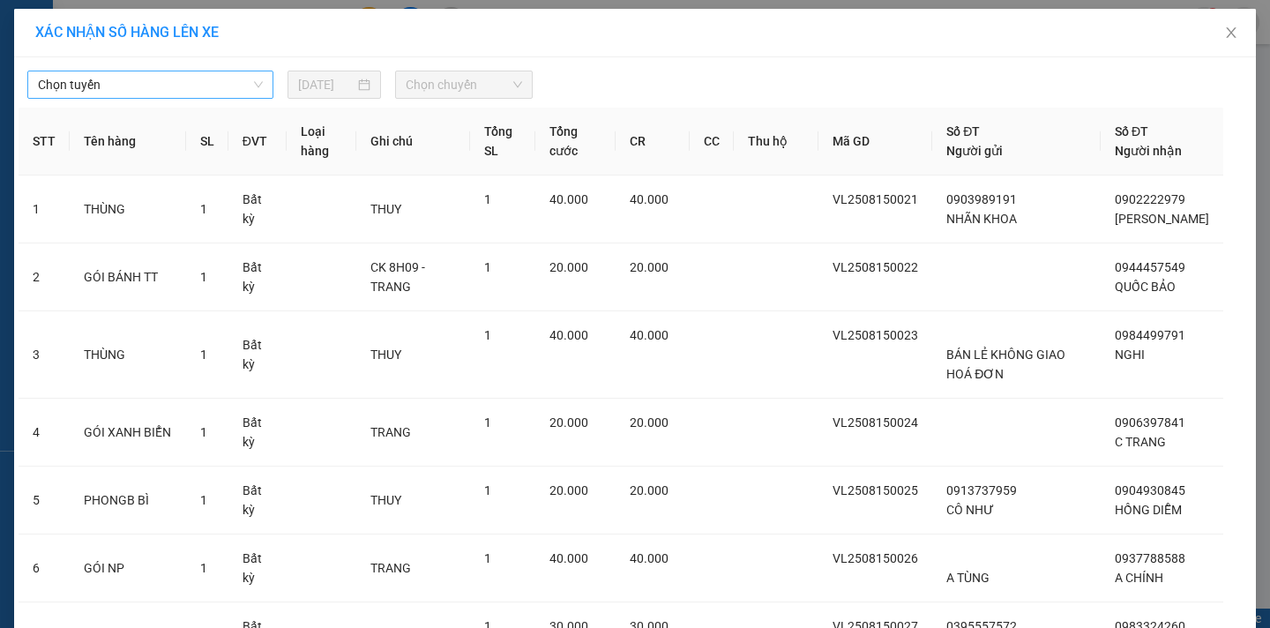
click at [181, 86] on span "Chọn tuyến" at bounding box center [150, 84] width 225 height 26
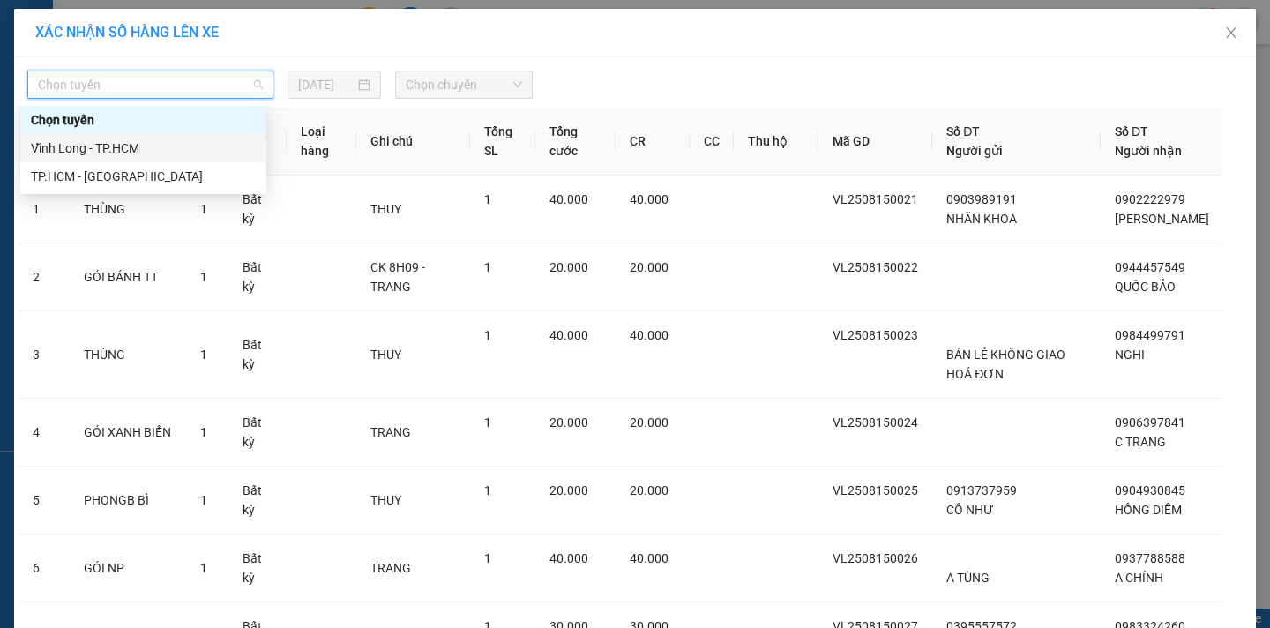
click at [134, 140] on div "Vĩnh Long - TP.HCM" at bounding box center [143, 147] width 225 height 19
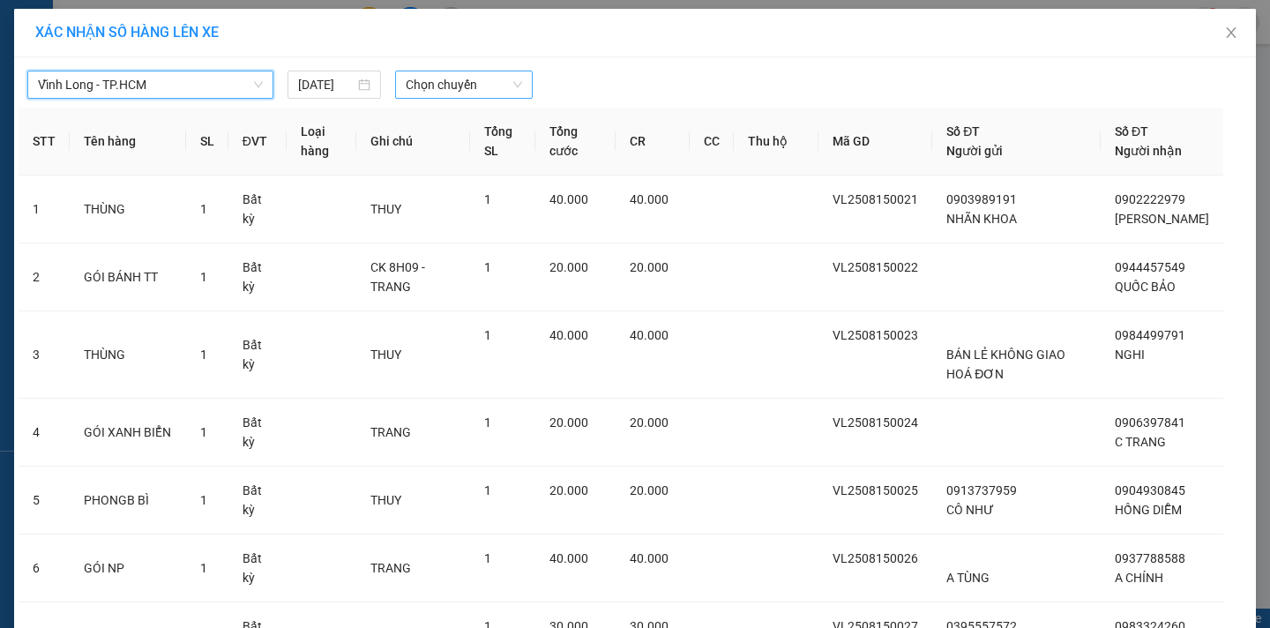
click at [474, 78] on span "Chọn chuyến" at bounding box center [464, 84] width 116 height 26
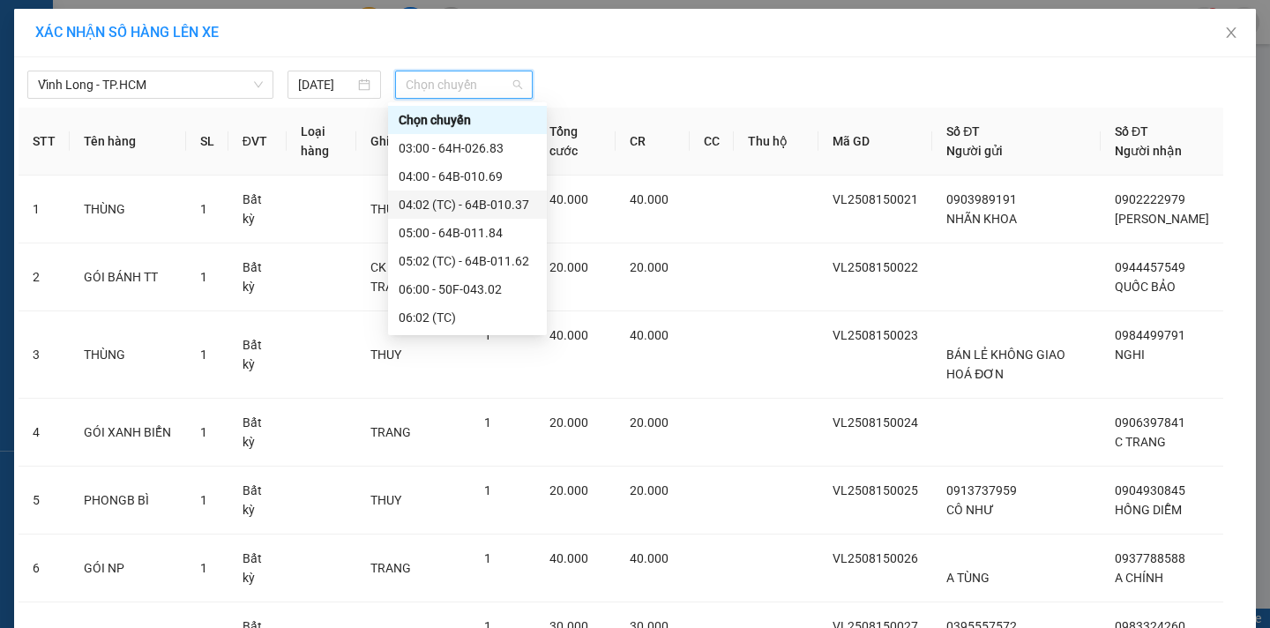
scroll to position [265, 0]
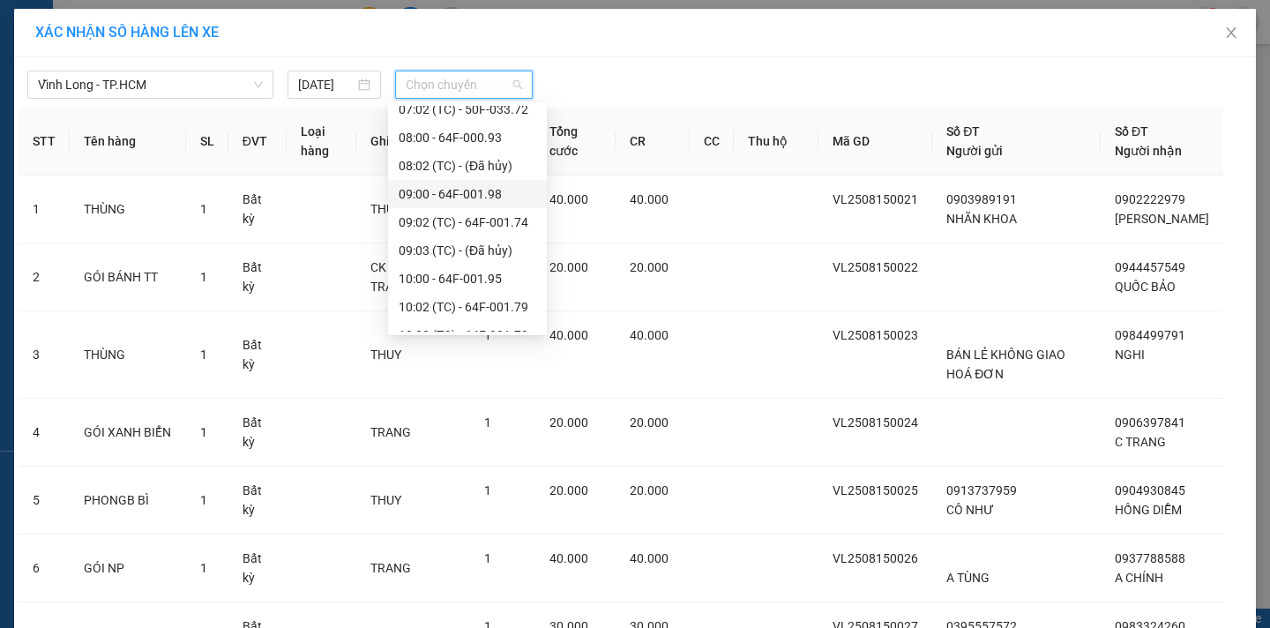
click at [500, 195] on div "09:00 - 64F-001.98" at bounding box center [468, 193] width 138 height 19
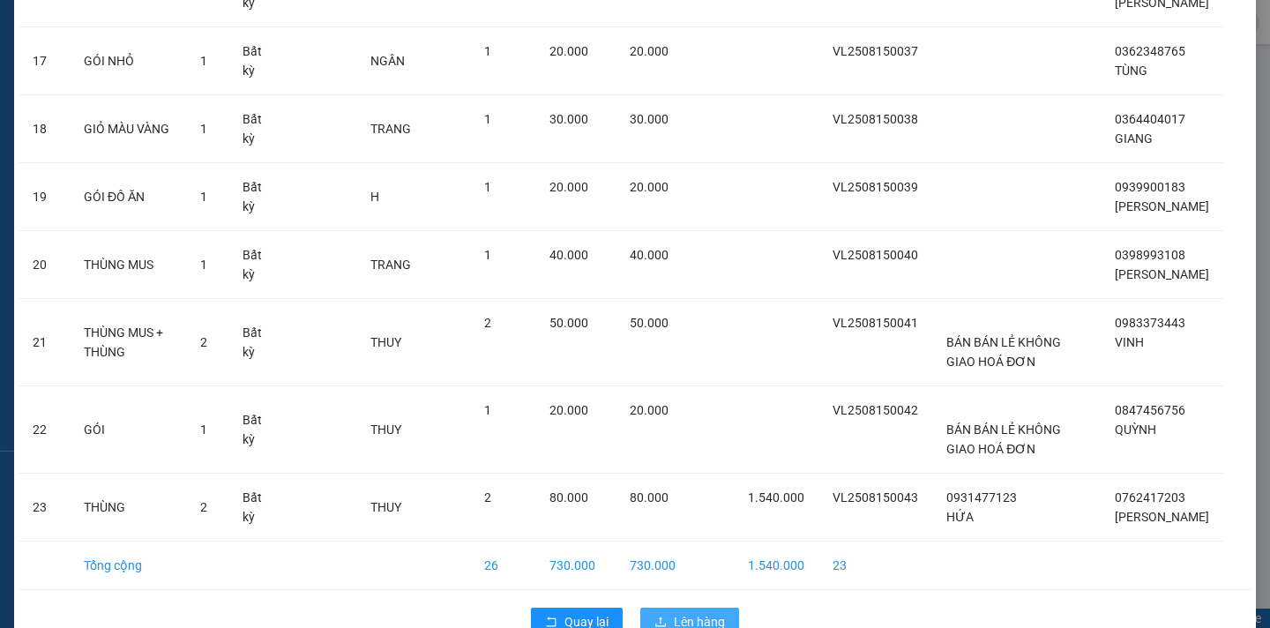
scroll to position [1385, 0]
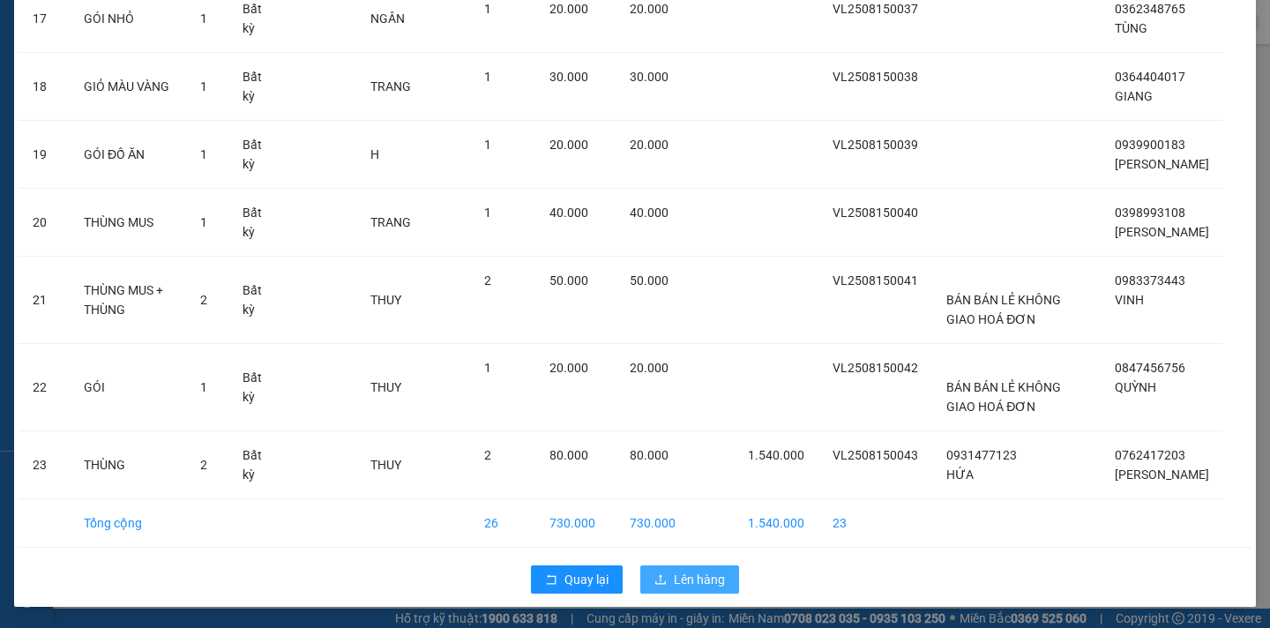
click at [687, 576] on span "Lên hàng" at bounding box center [699, 579] width 51 height 19
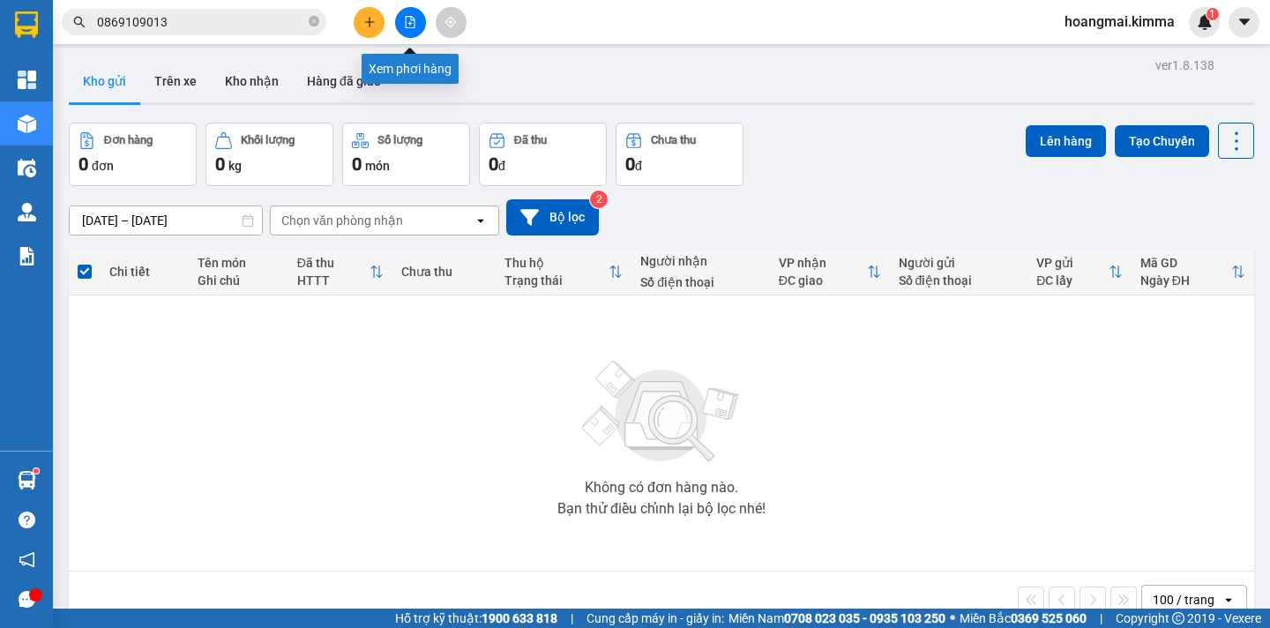
click at [421, 15] on button at bounding box center [410, 22] width 31 height 31
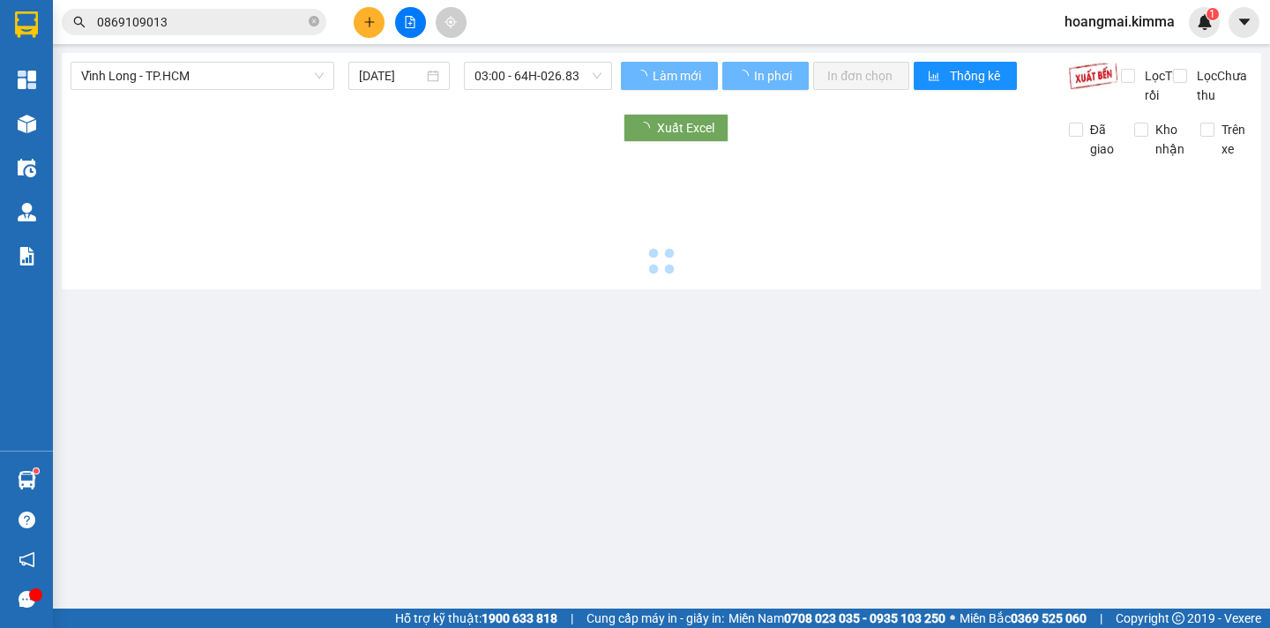
click at [408, 23] on icon "file-add" at bounding box center [410, 22] width 12 height 12
click at [575, 76] on span "03:00 - 64H-026.83" at bounding box center [537, 76] width 127 height 26
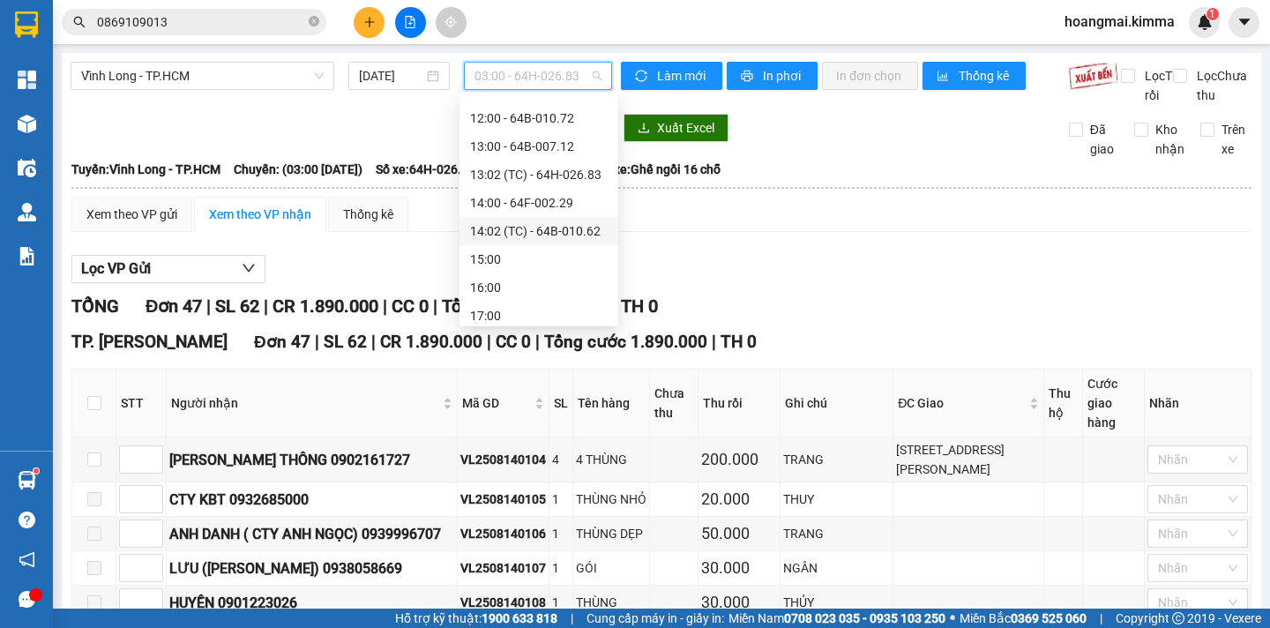
scroll to position [265, 0]
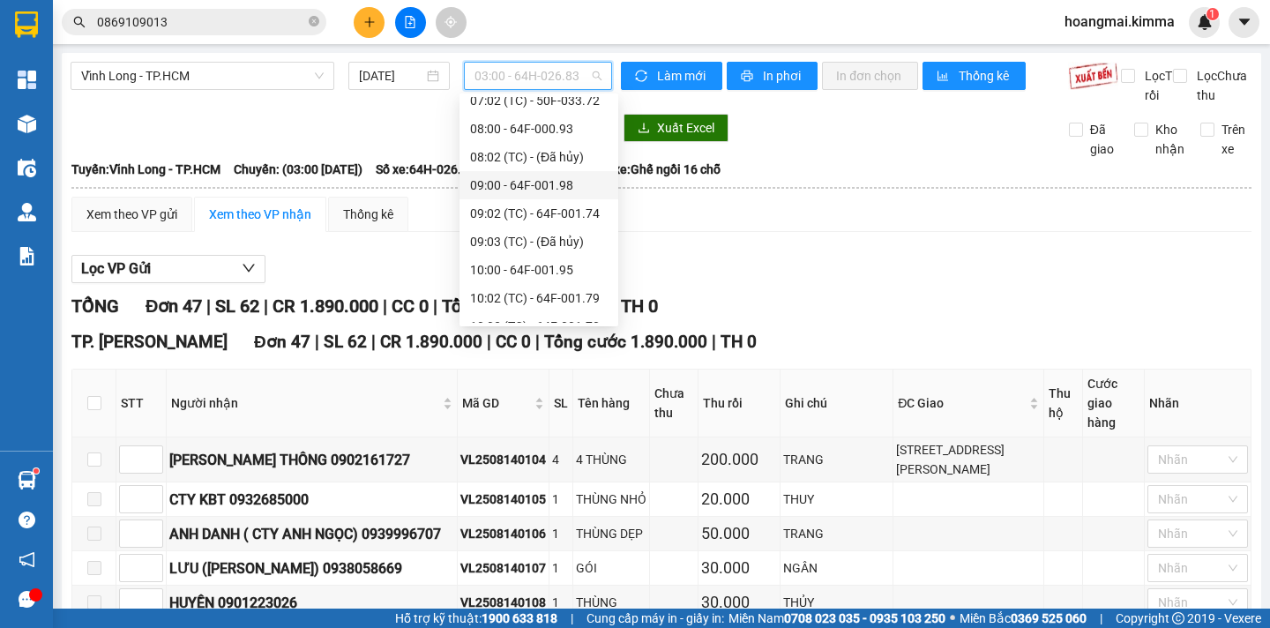
click at [578, 192] on div "09:00 - 64F-001.98" at bounding box center [539, 185] width 138 height 19
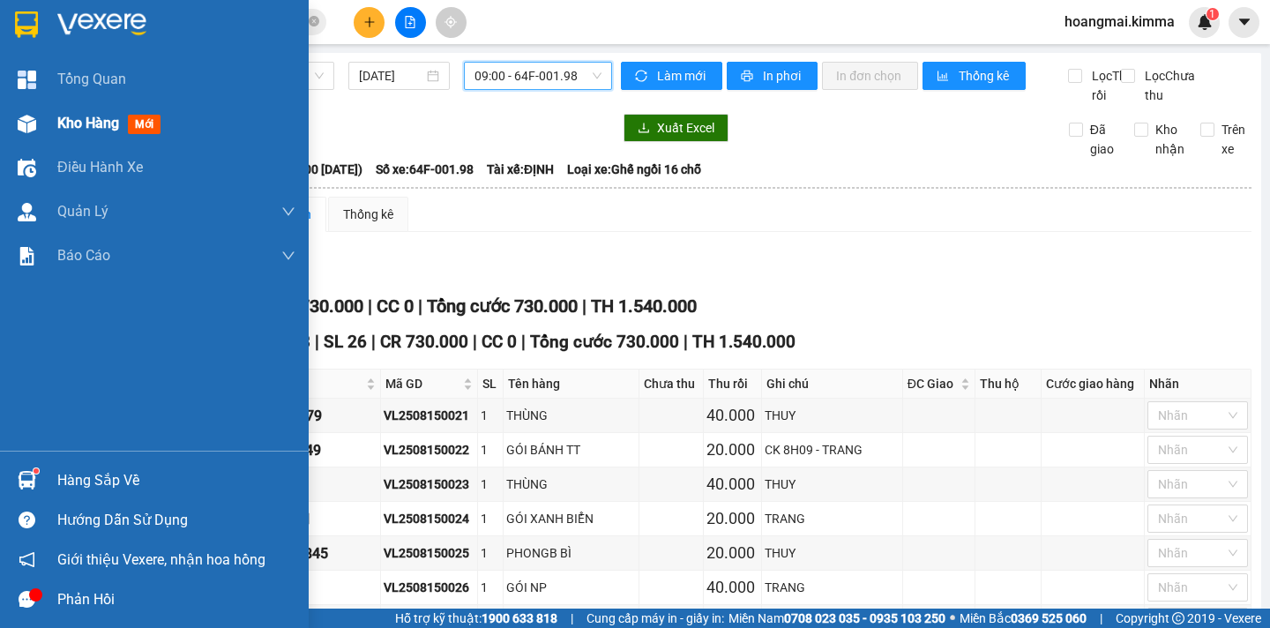
click at [81, 125] on span "Kho hàng" at bounding box center [88, 123] width 62 height 17
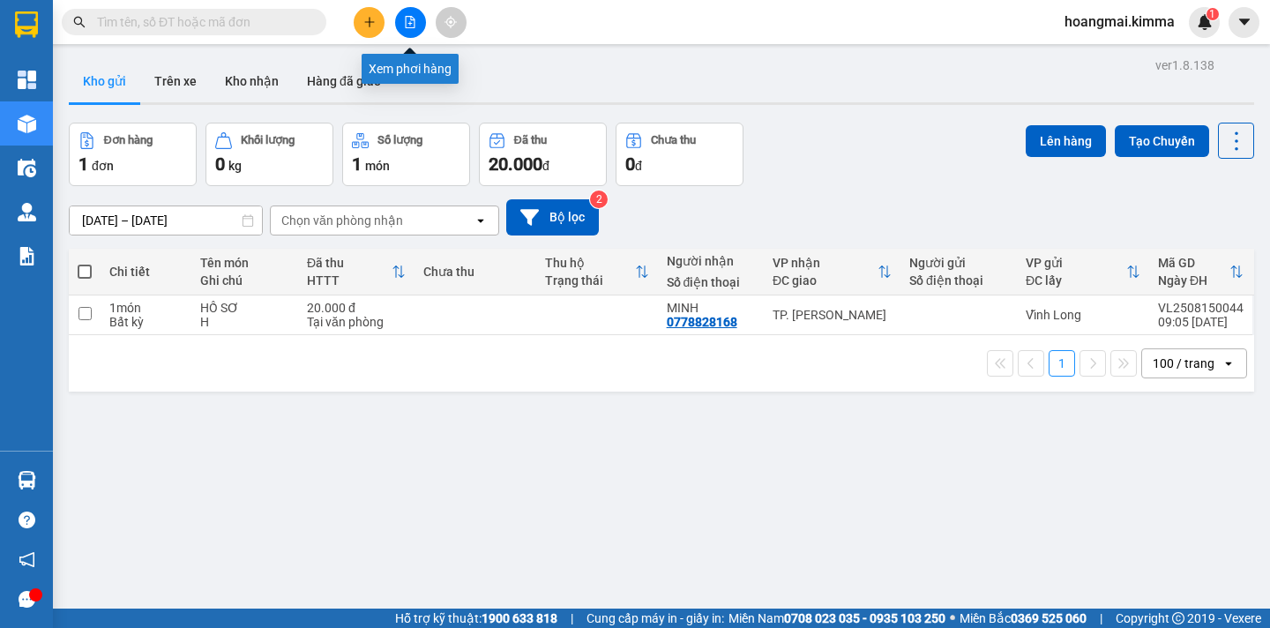
click at [399, 26] on button at bounding box center [410, 22] width 31 height 31
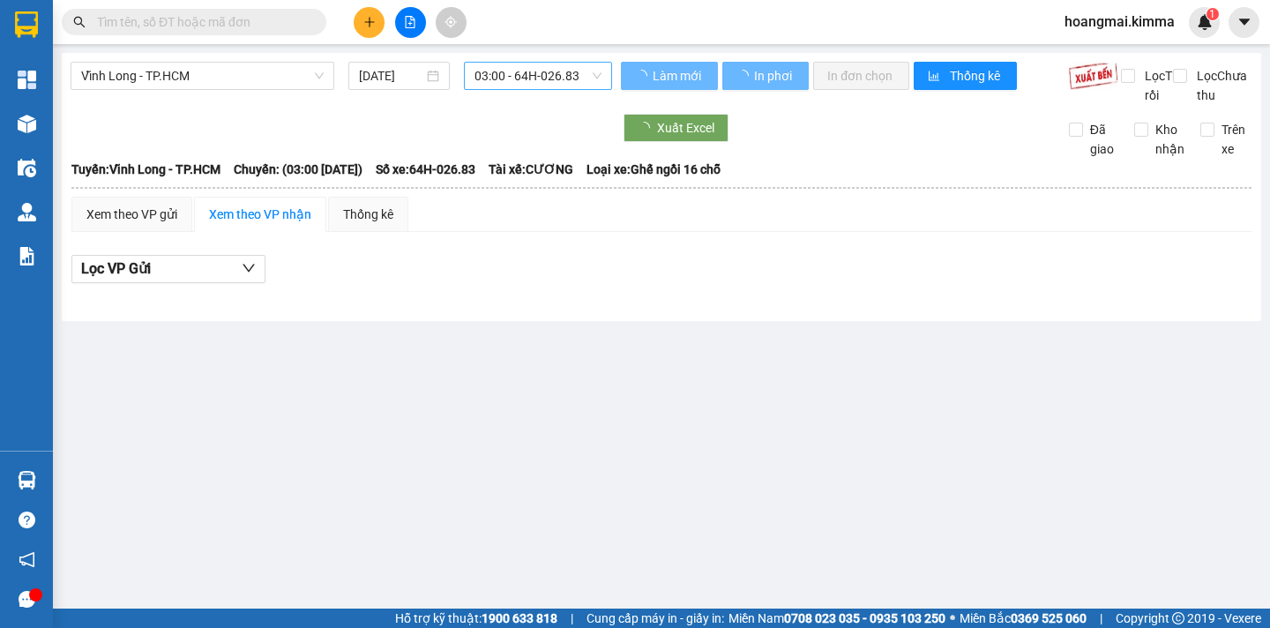
click at [578, 76] on span "03:00 - 64H-026.83" at bounding box center [537, 76] width 127 height 26
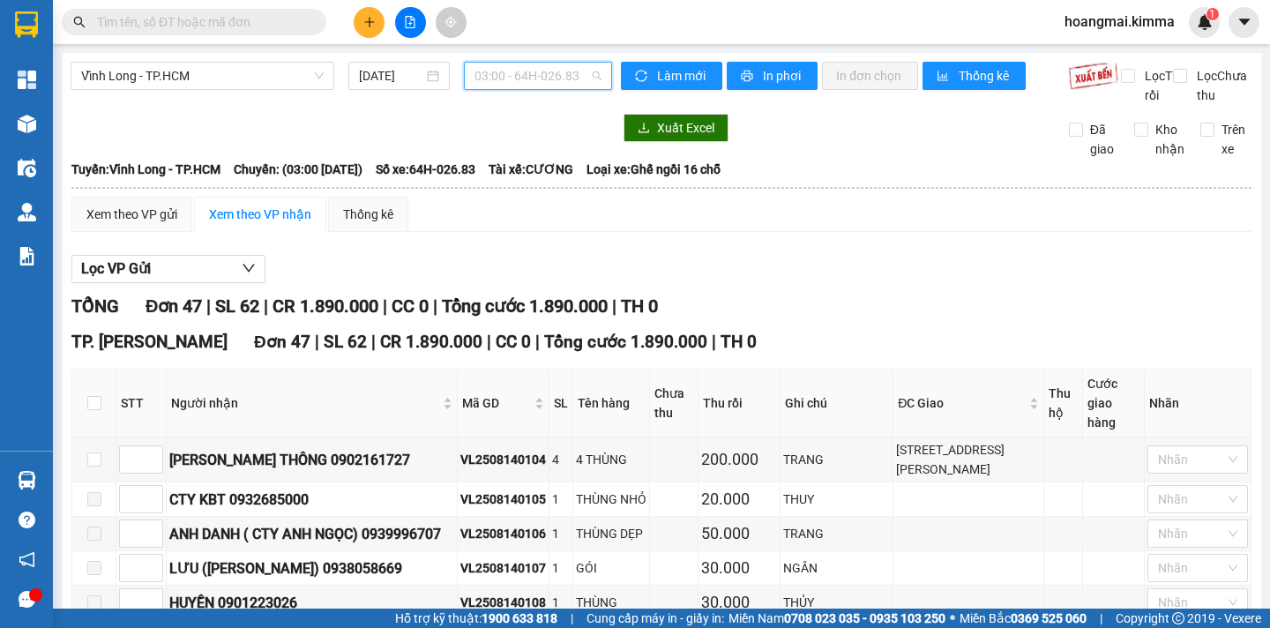
click at [548, 72] on span "03:00 - 64H-026.83" at bounding box center [537, 76] width 127 height 26
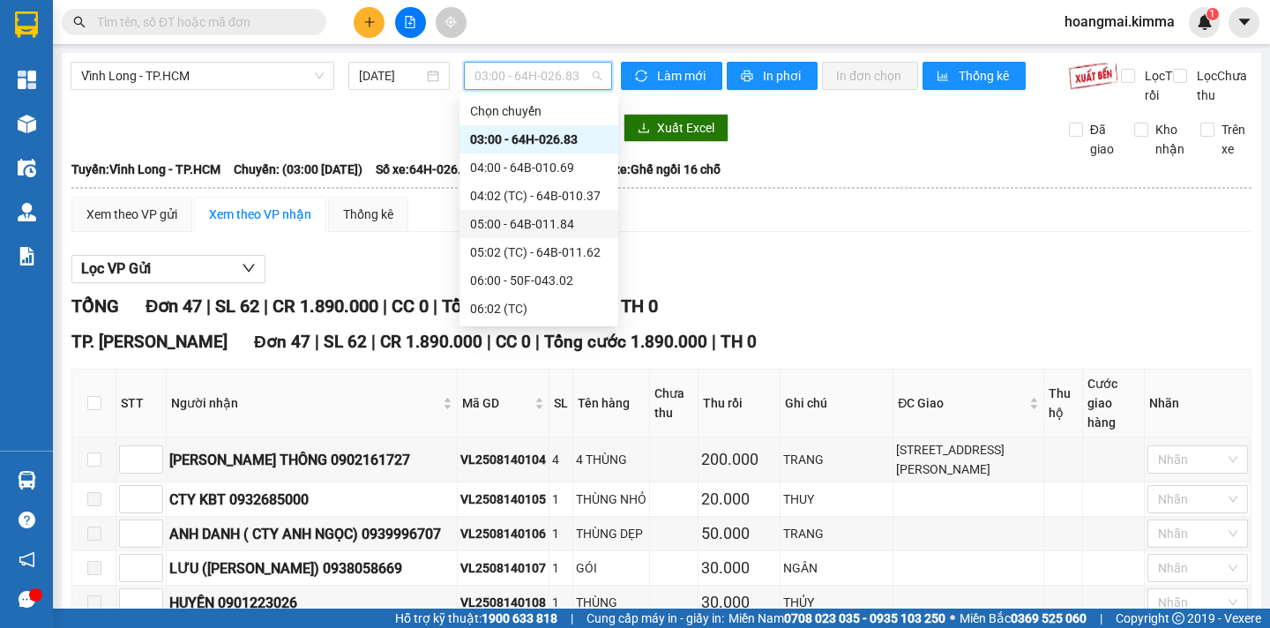
scroll to position [353, 0]
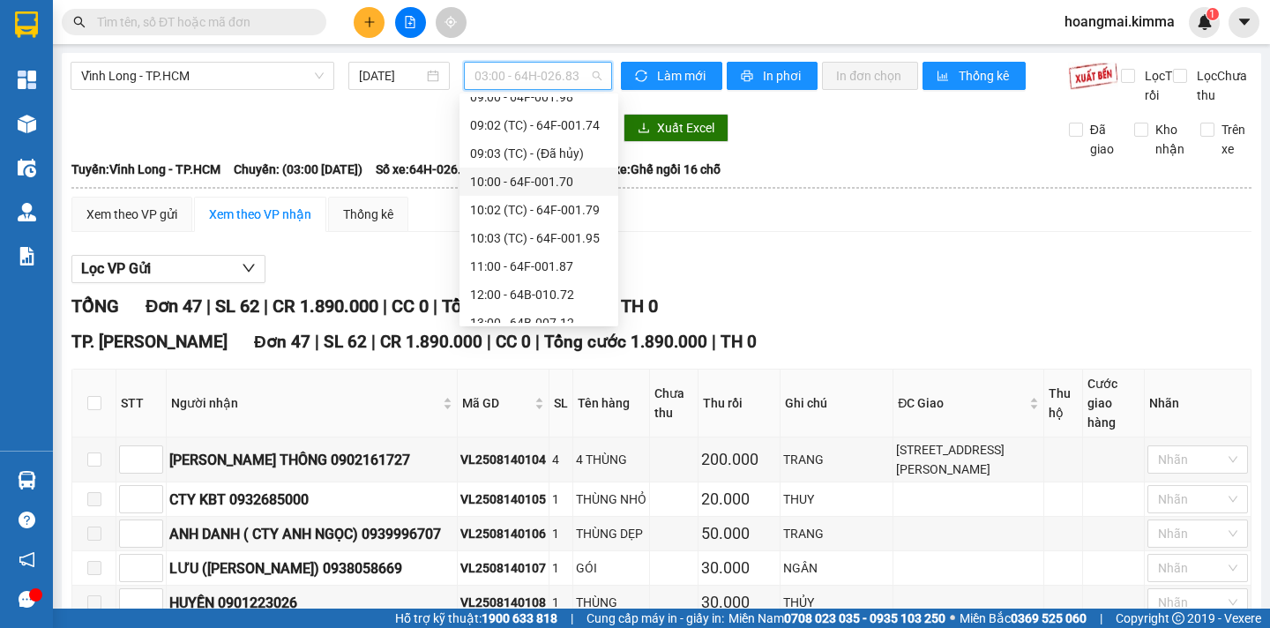
click at [566, 177] on div "10:00 - 64F-001.70" at bounding box center [539, 181] width 138 height 19
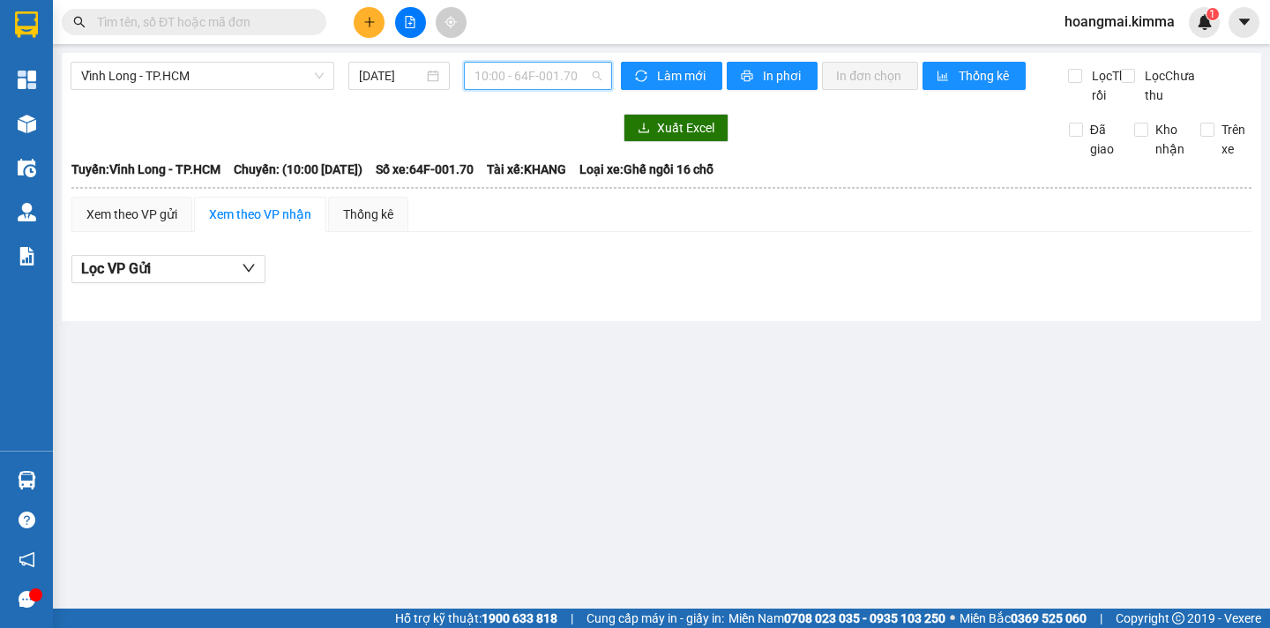
click at [572, 73] on span "10:00 - 64F-001.70" at bounding box center [537, 76] width 127 height 26
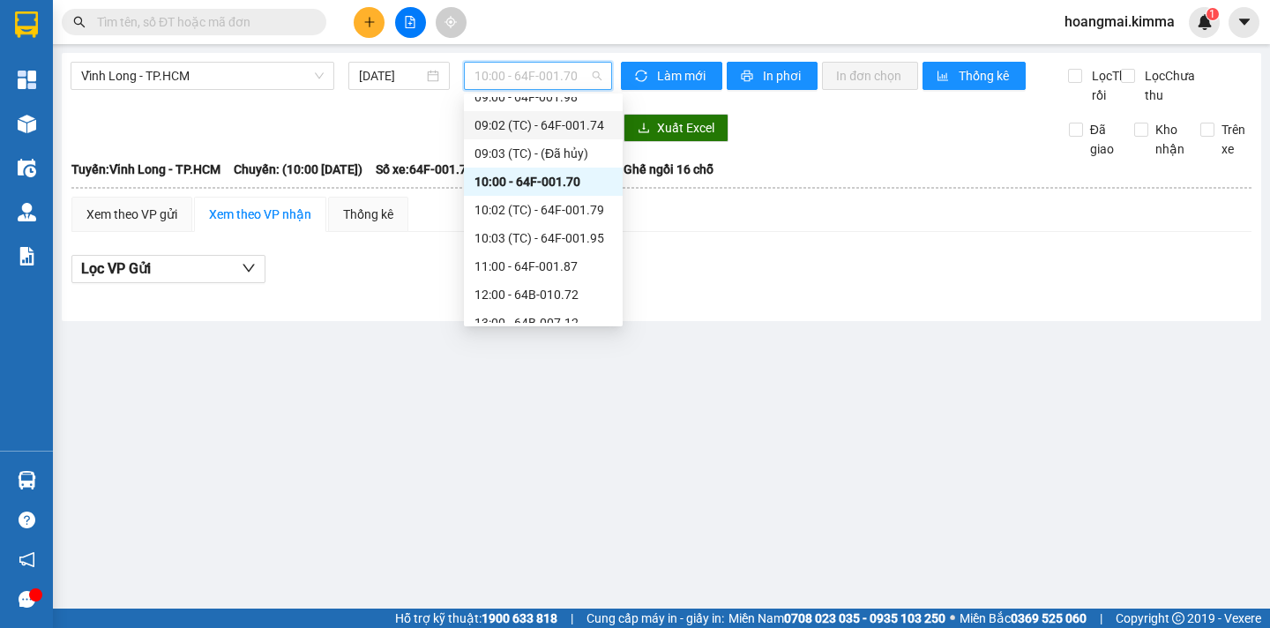
scroll to position [176, 0]
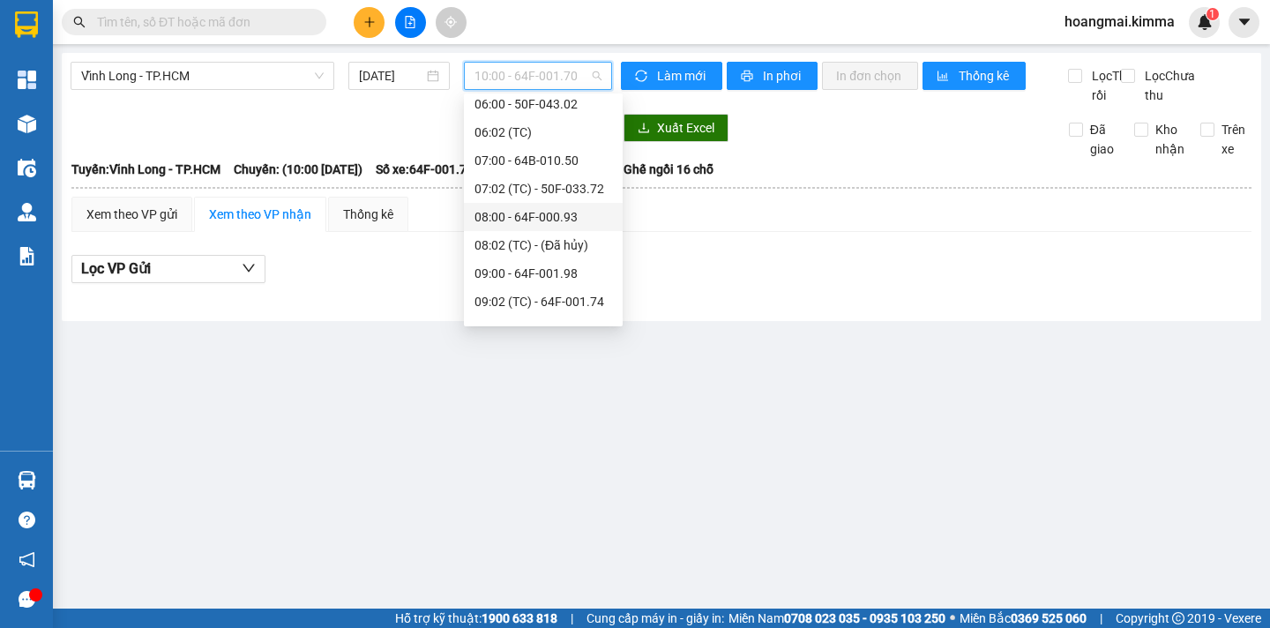
click at [590, 219] on div "08:00 - 64F-000.93" at bounding box center [543, 216] width 138 height 19
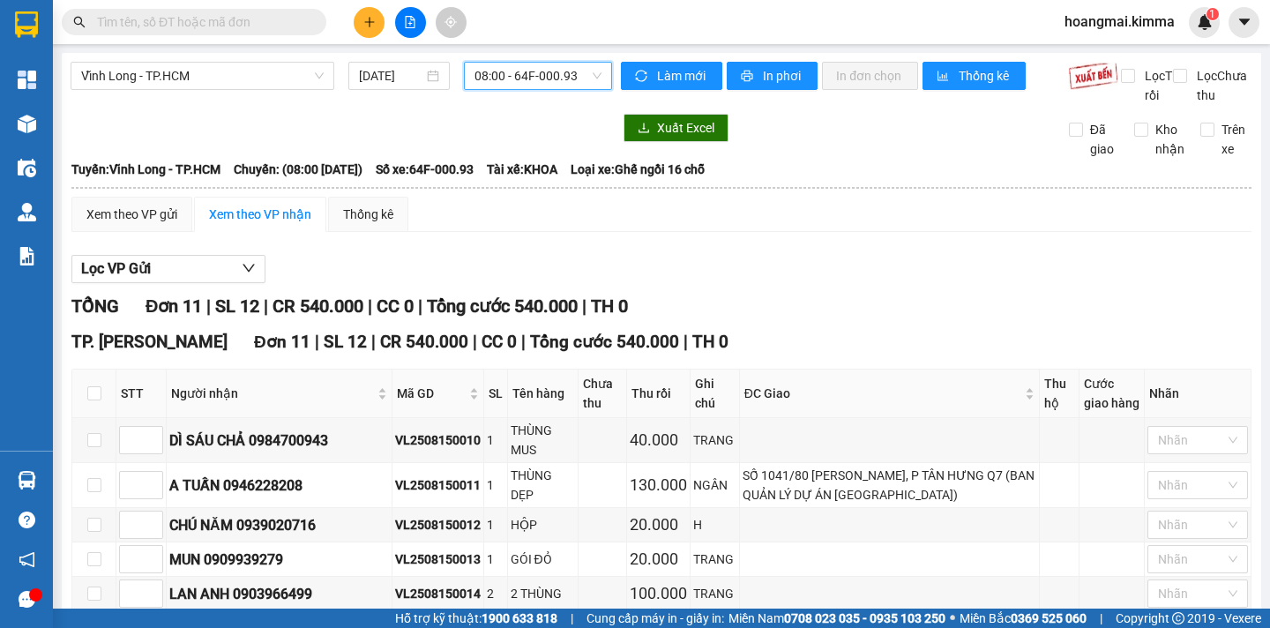
click at [566, 78] on span "08:00 - 64F-000.93" at bounding box center [537, 76] width 127 height 26
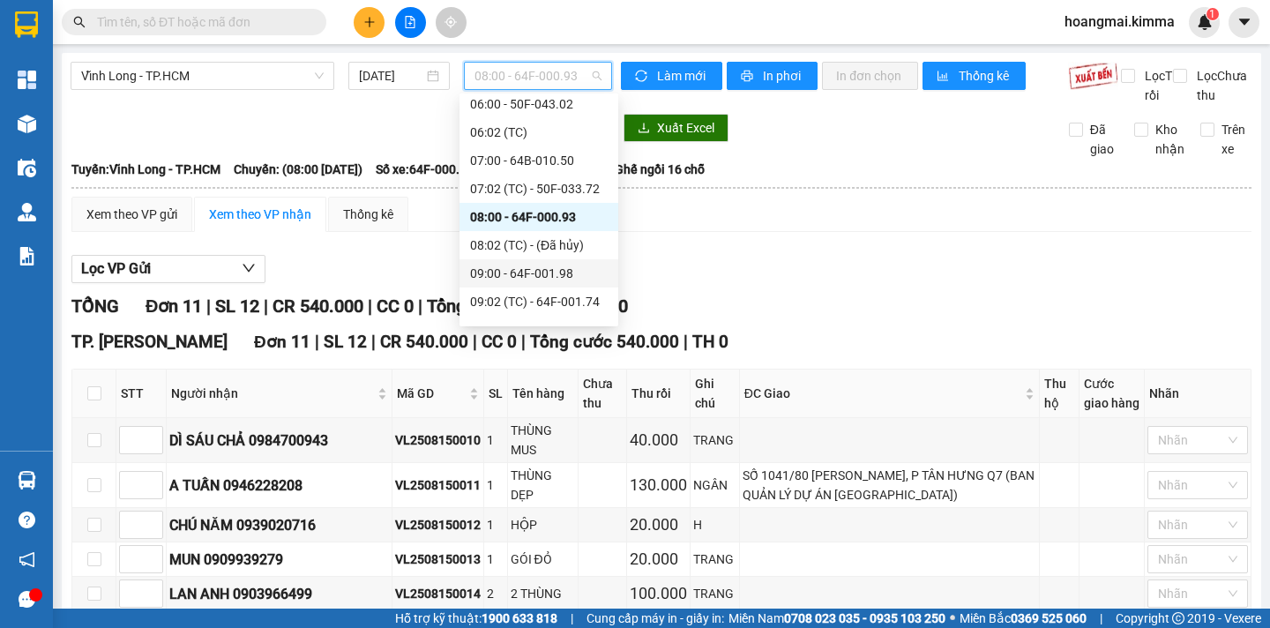
click at [579, 276] on div "09:00 - 64F-001.98" at bounding box center [539, 273] width 138 height 19
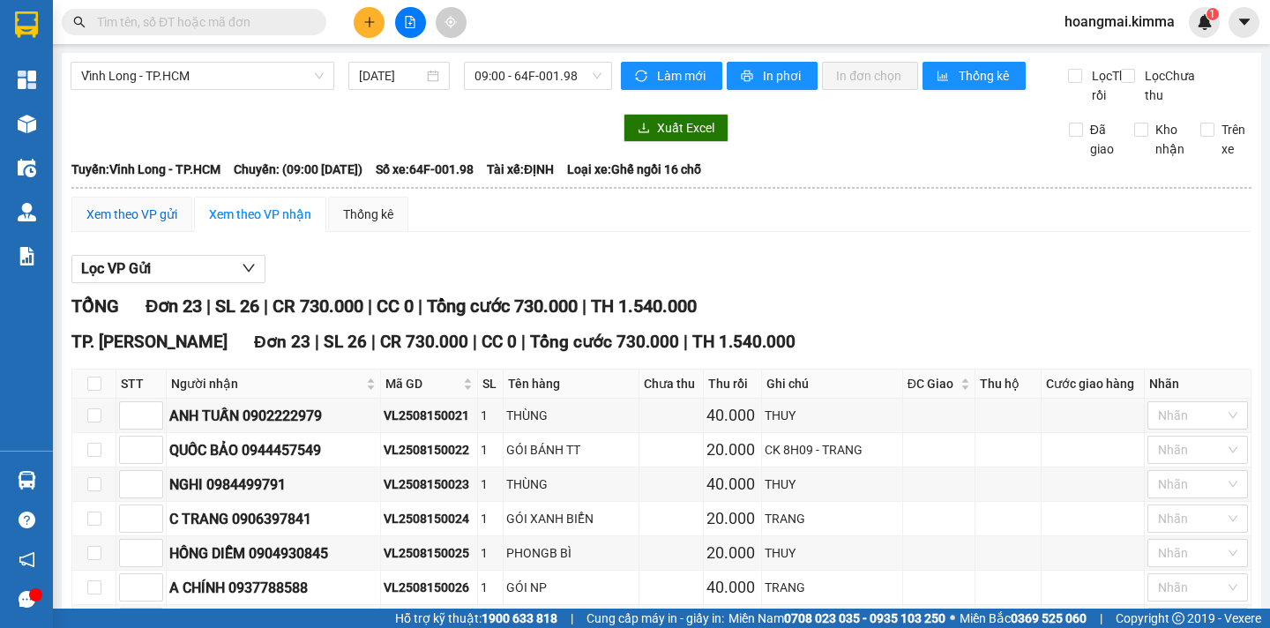
click at [154, 224] on div "Xem theo VP gửi" at bounding box center [131, 214] width 91 height 19
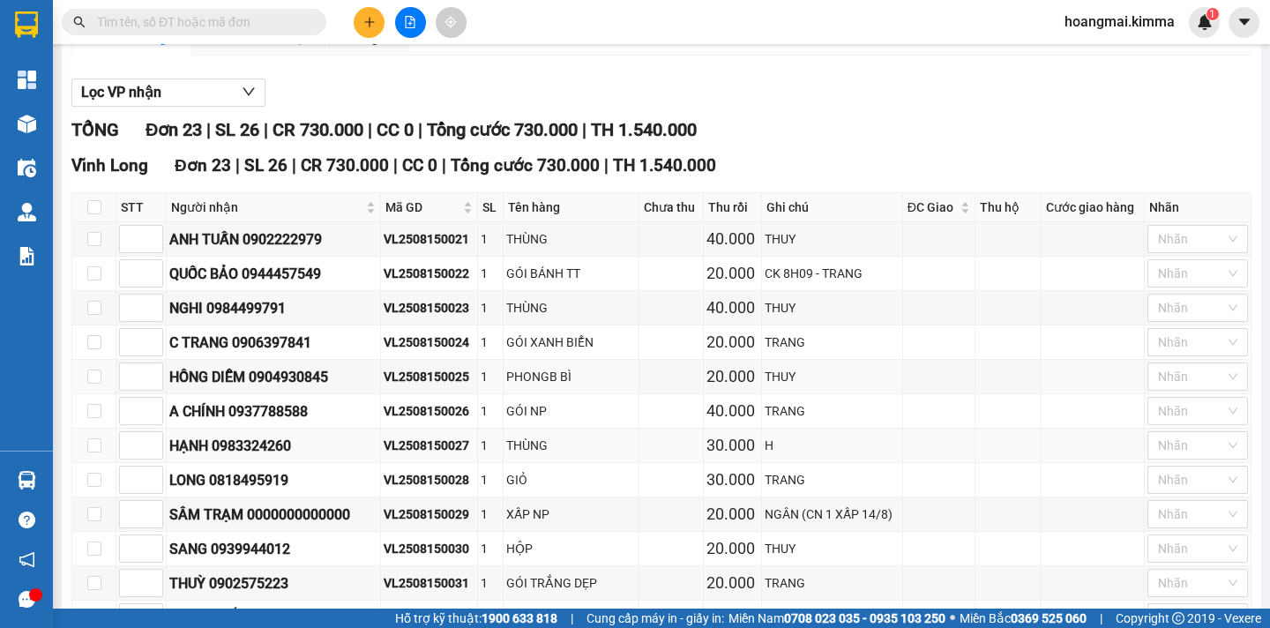
scroll to position [529, 0]
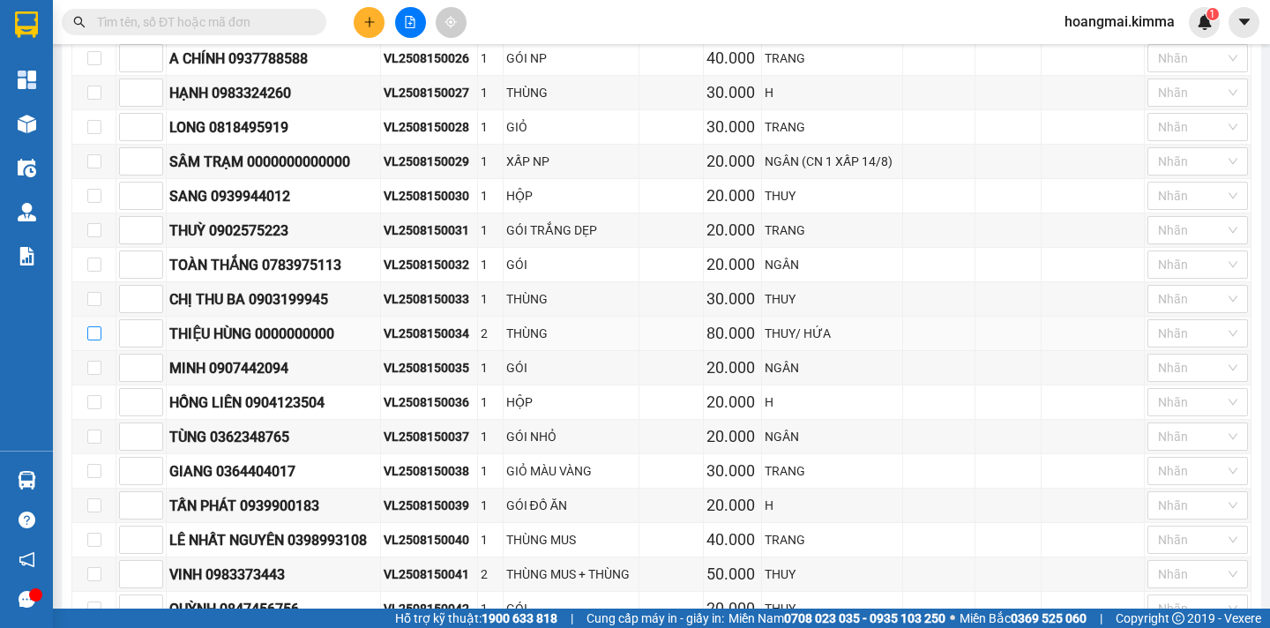
click at [96, 340] on input "checkbox" at bounding box center [94, 333] width 14 height 14
checkbox input "true"
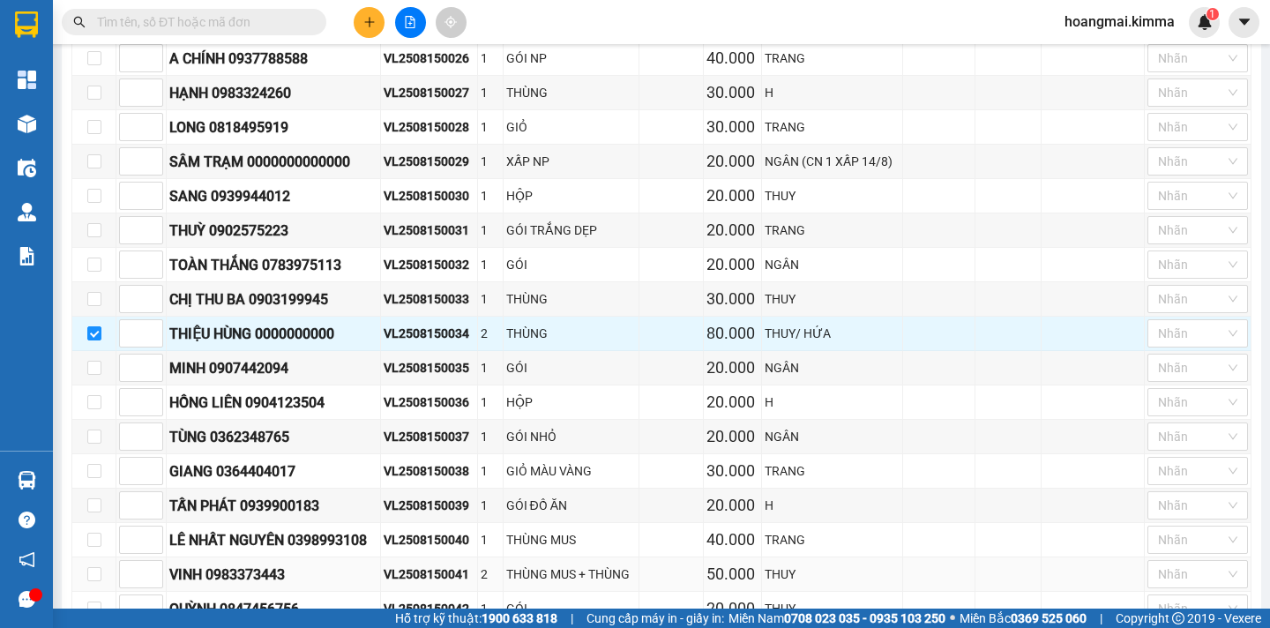
scroll to position [691, 0]
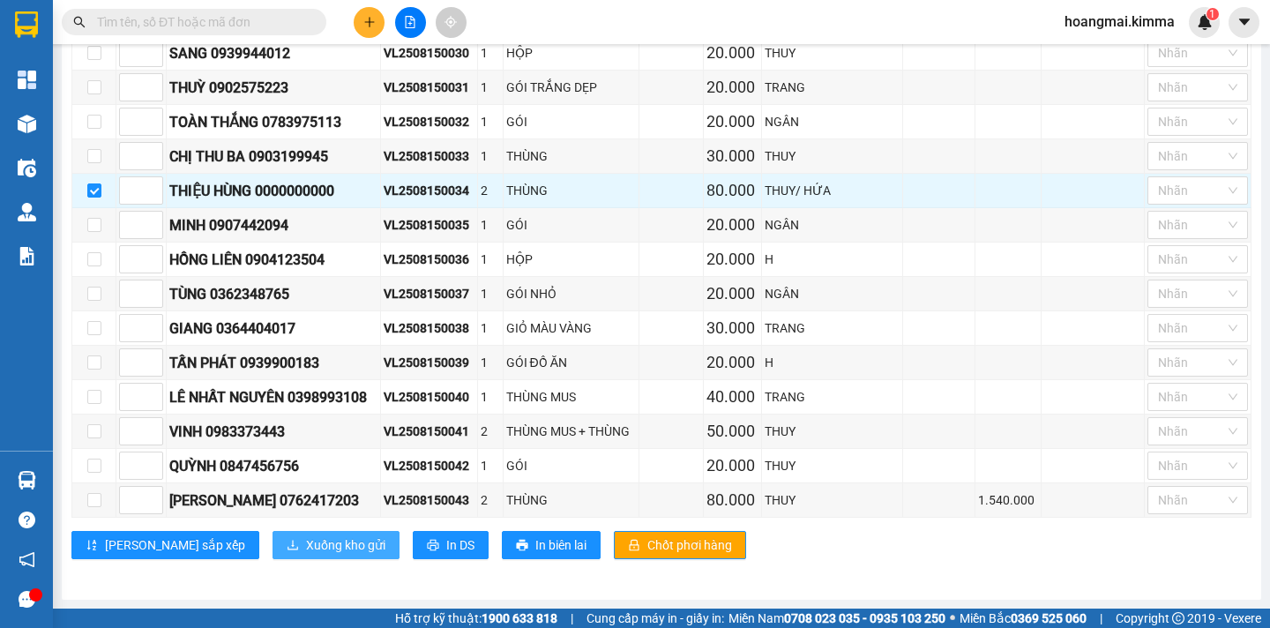
click at [306, 543] on span "Xuống kho gửi" at bounding box center [345, 544] width 79 height 19
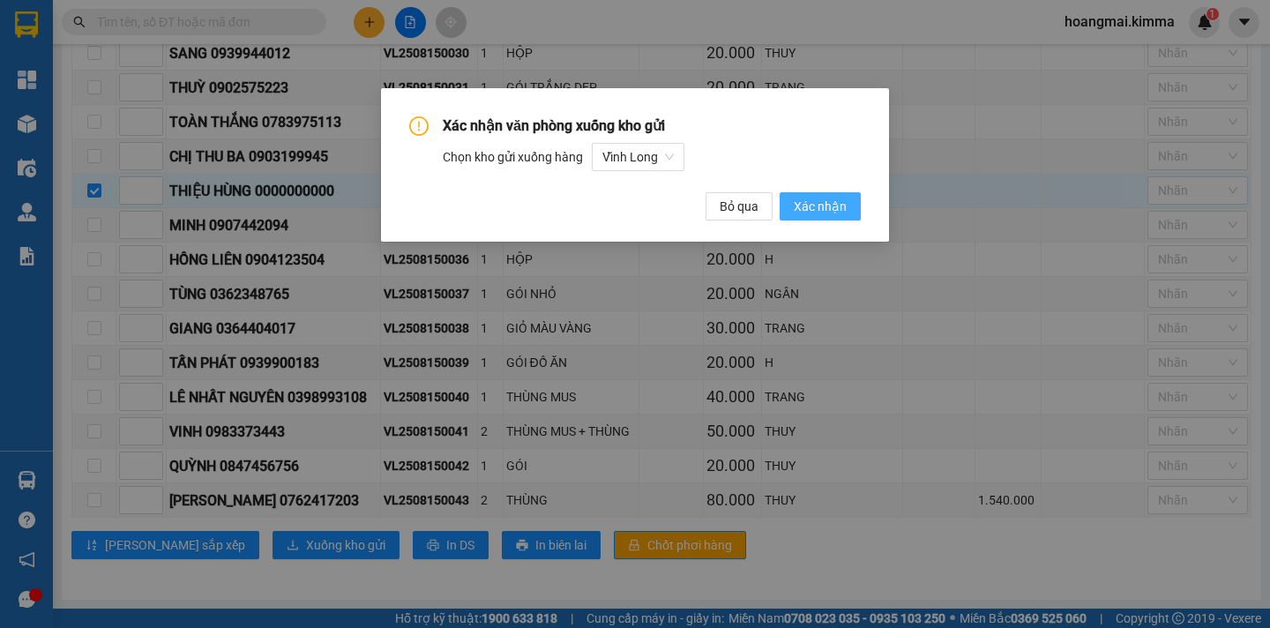
click at [796, 212] on span "Xác nhận" at bounding box center [820, 206] width 53 height 19
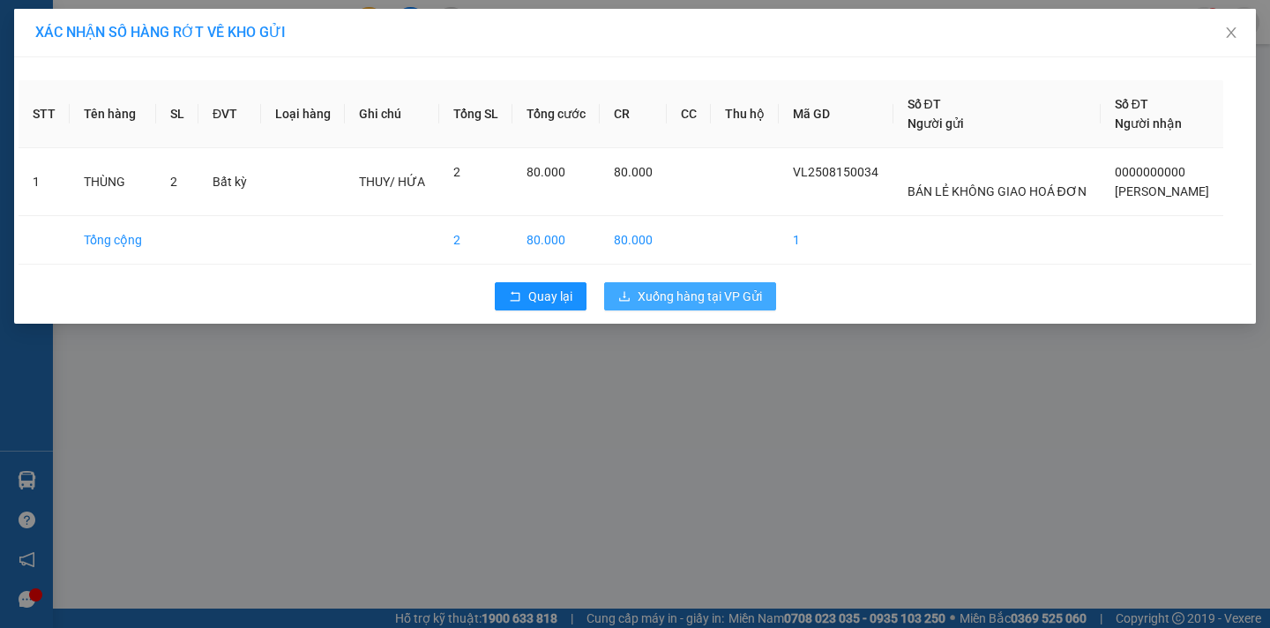
click at [692, 303] on span "Xuống hàng tại VP Gửi" at bounding box center [700, 296] width 124 height 19
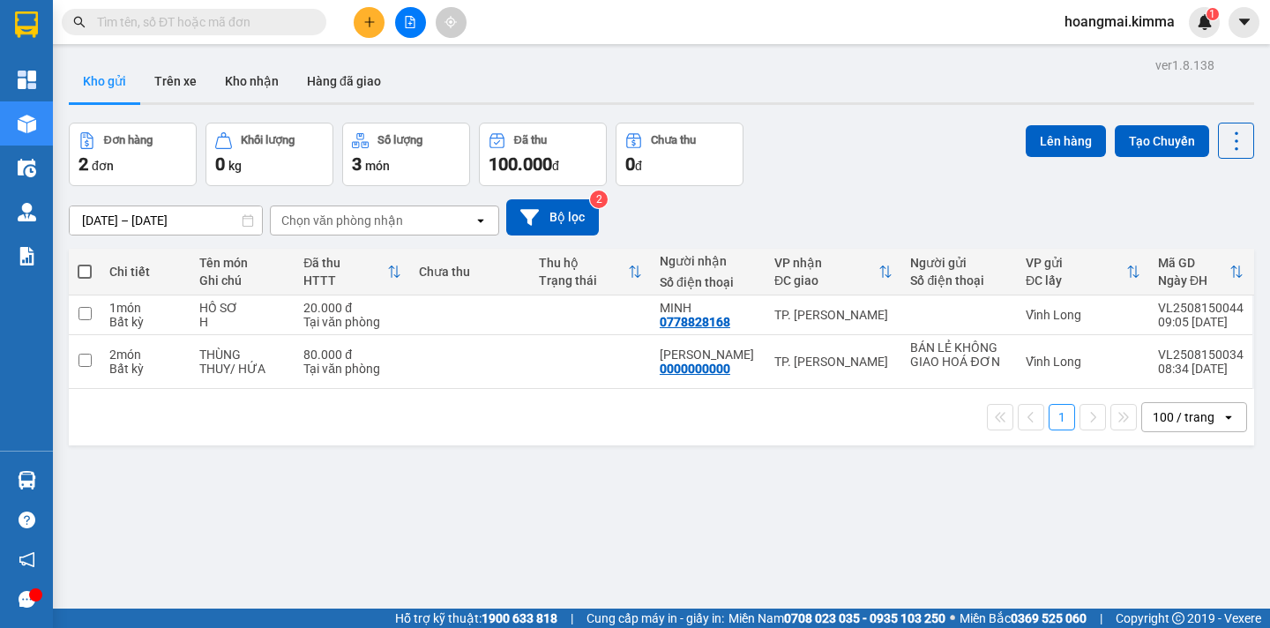
click at [409, 24] on icon "file-add" at bounding box center [411, 22] width 10 height 12
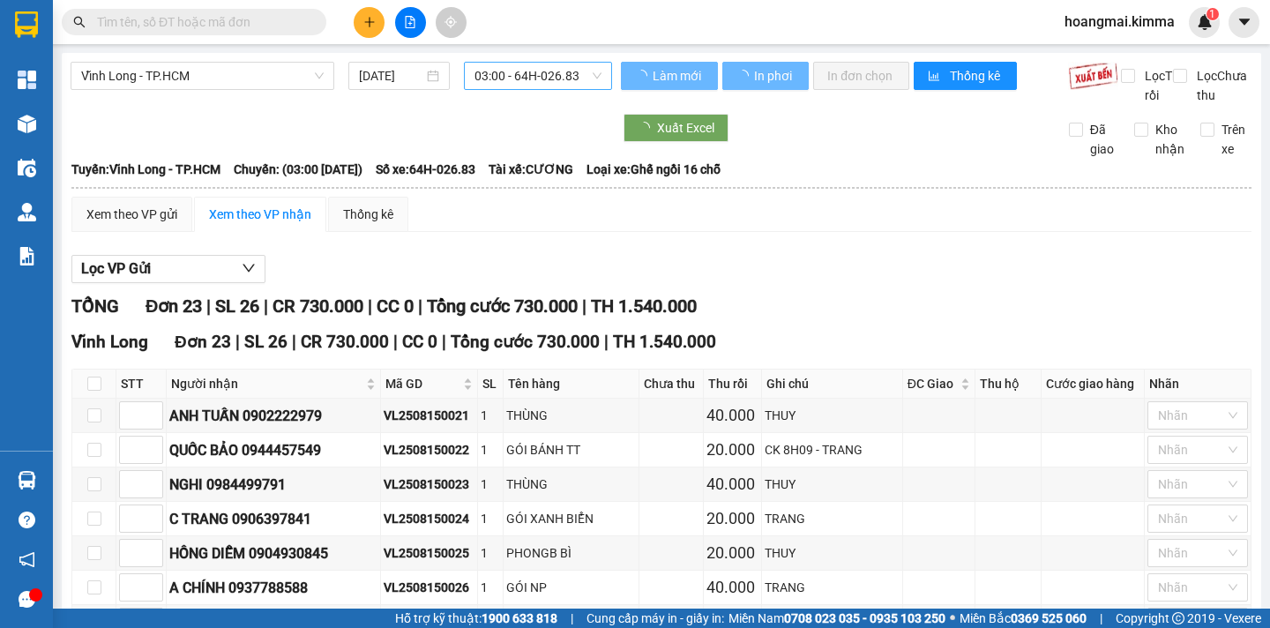
click at [585, 74] on span "03:00 - 64H-026.83" at bounding box center [537, 76] width 127 height 26
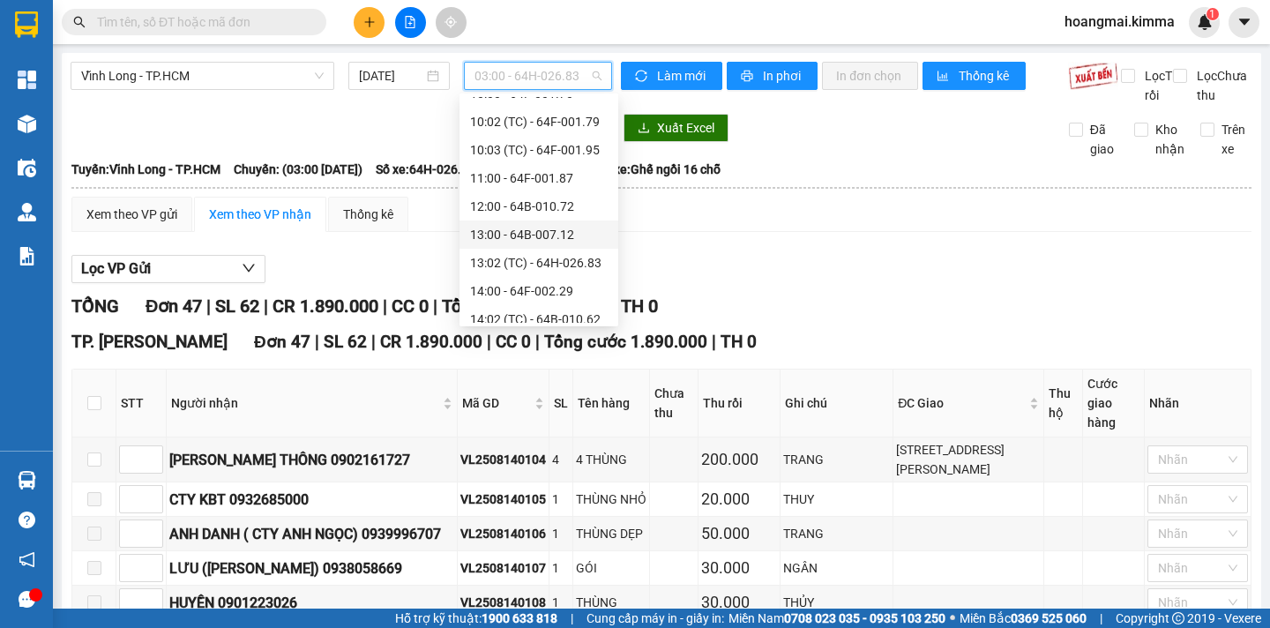
scroll to position [265, 0]
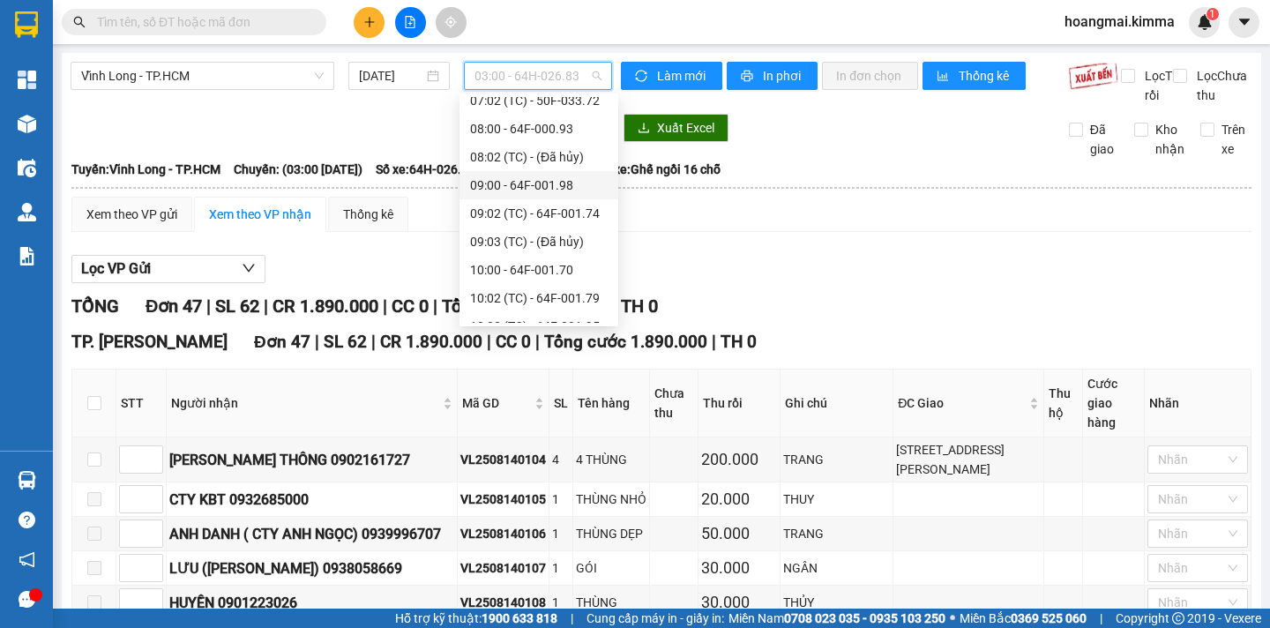
click at [576, 182] on div "09:00 - 64F-001.98" at bounding box center [539, 185] width 138 height 19
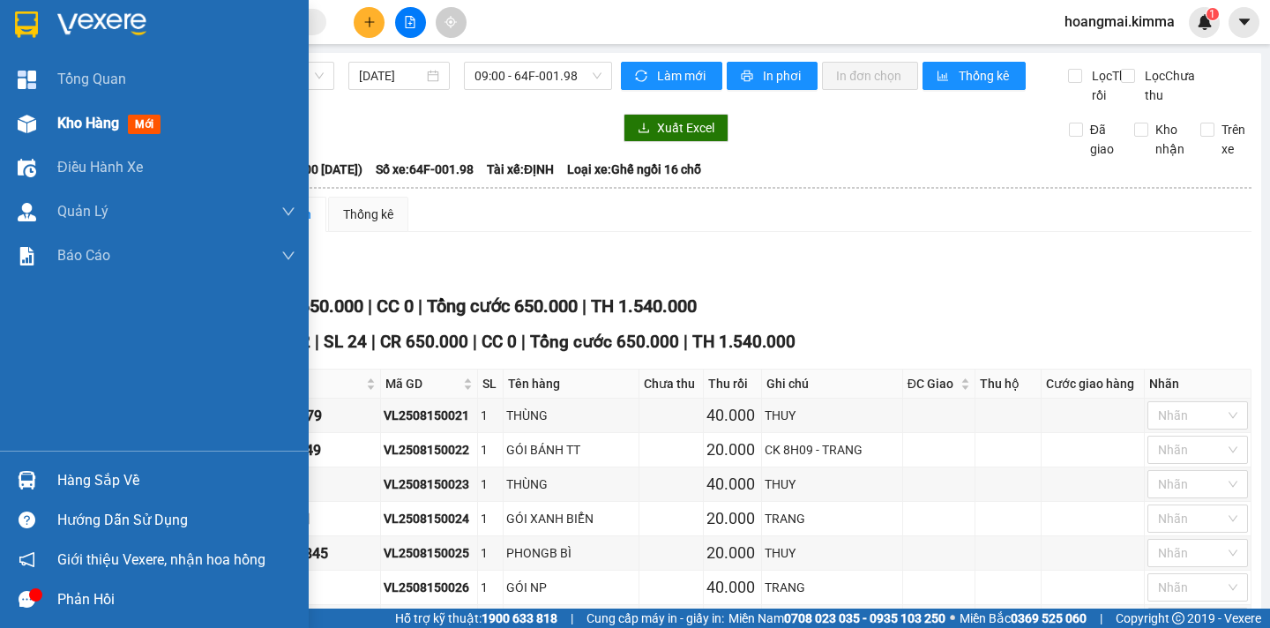
click at [86, 118] on span "Kho hàng" at bounding box center [88, 123] width 62 height 17
